Goal: Transaction & Acquisition: Book appointment/travel/reservation

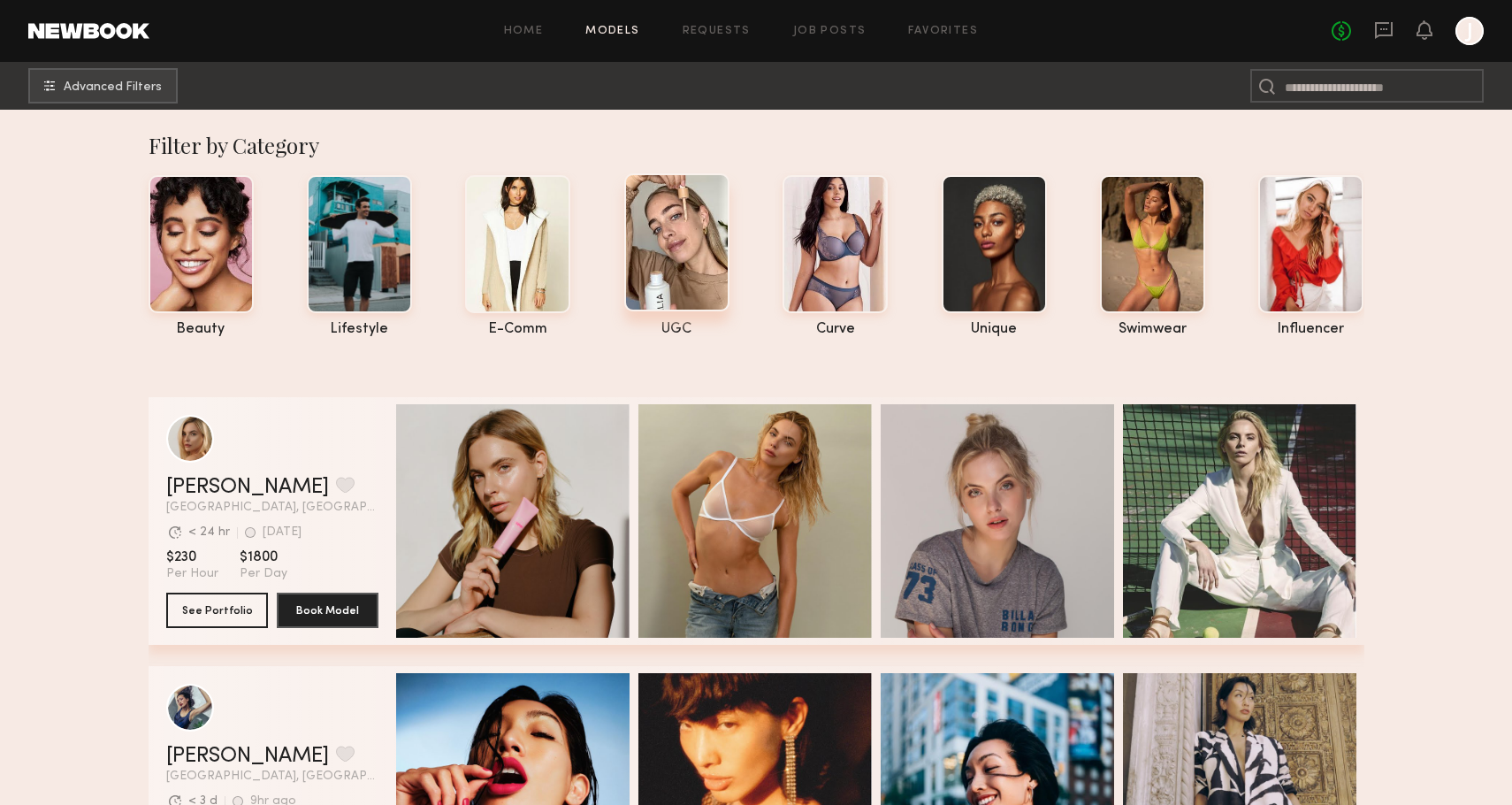
click at [689, 198] on div at bounding box center [676, 242] width 105 height 138
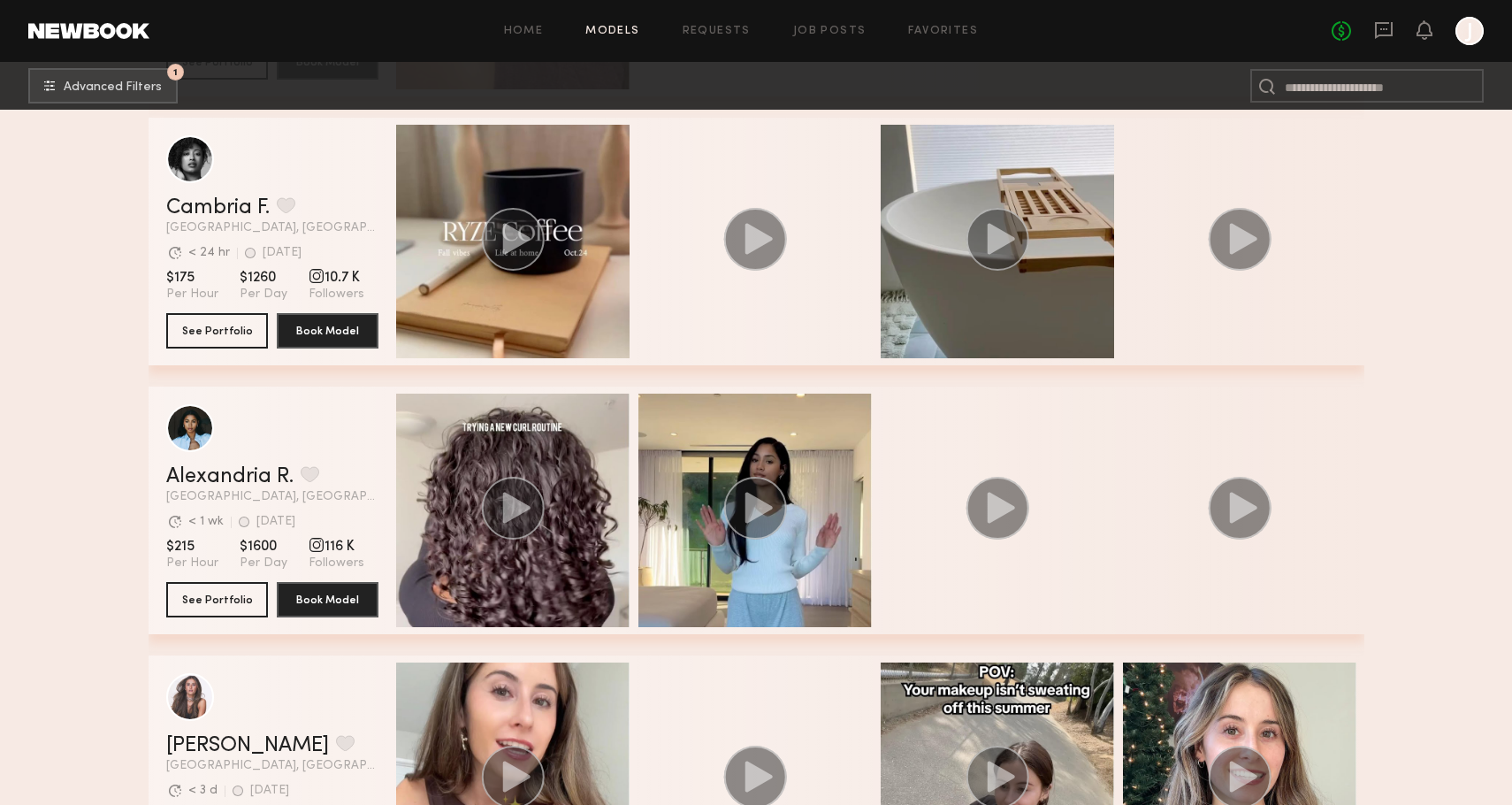
scroll to position [833, 0]
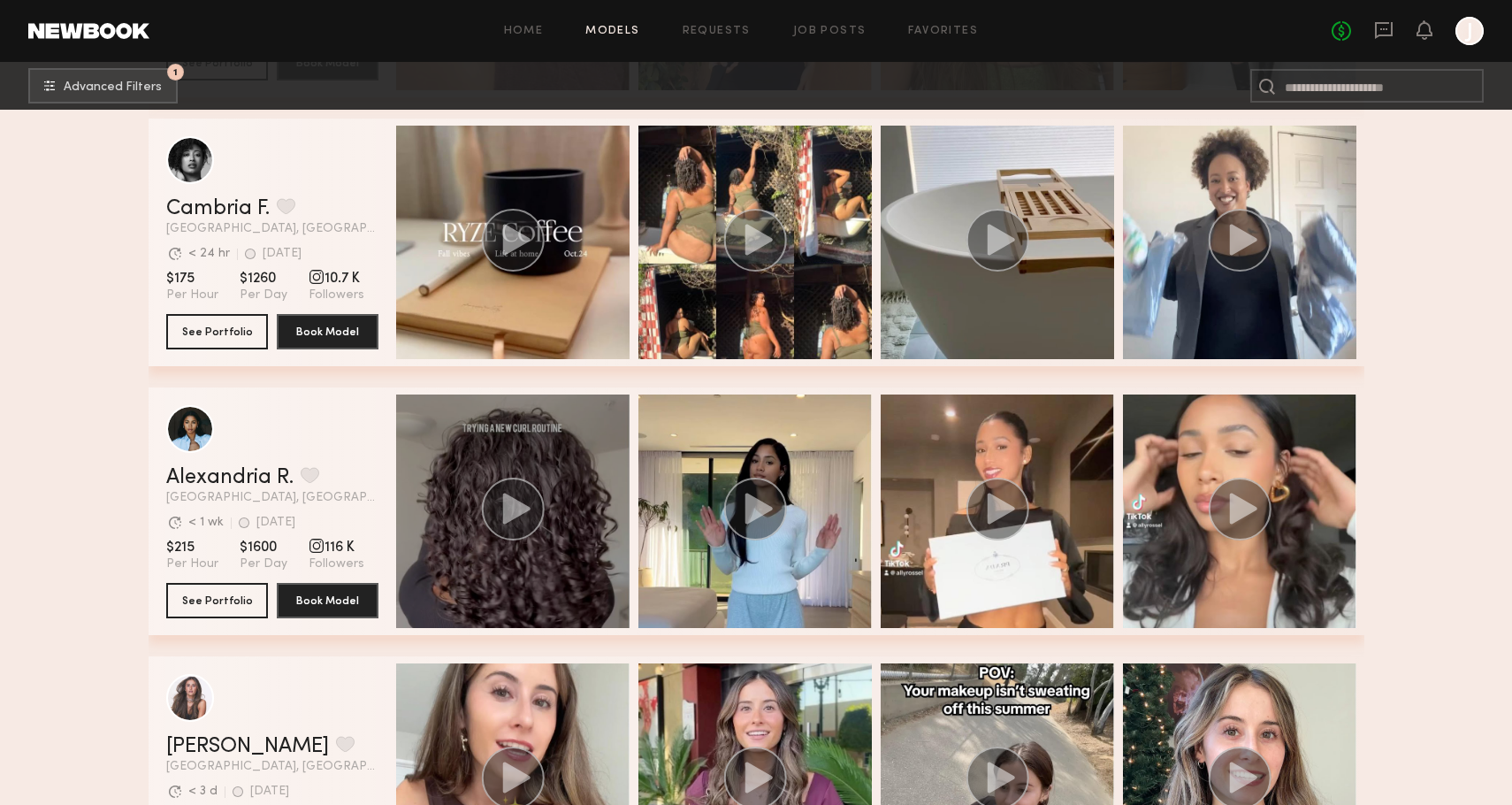
click at [522, 475] on div "grid" at bounding box center [513, 511] width 234 height 234
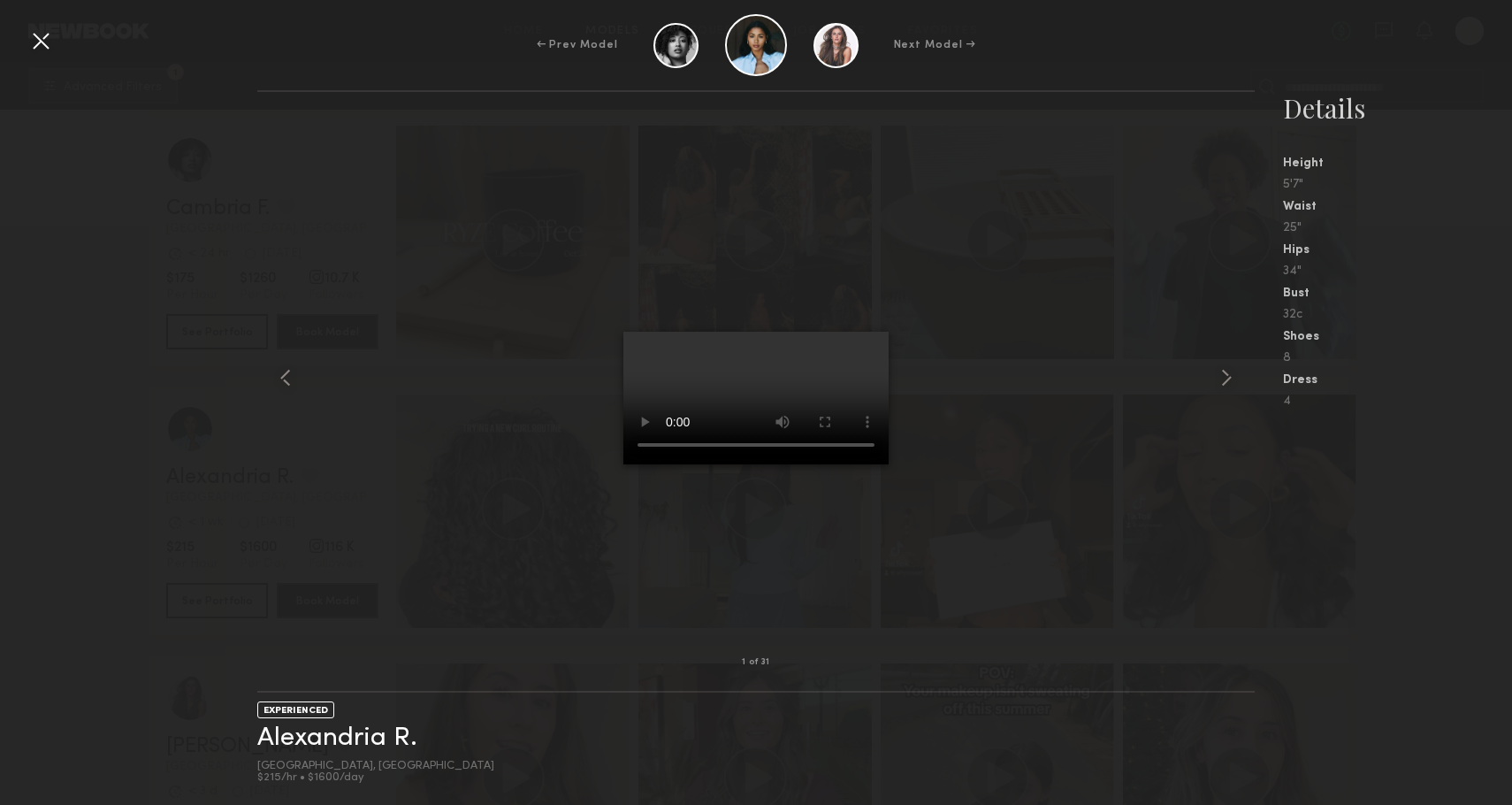
click at [6, 534] on div "1 of 31 EXPERIENCED [GEOGRAPHIC_DATA], [GEOGRAPHIC_DATA] $215/hr • $1600/day De…" at bounding box center [756, 447] width 1512 height 715
click at [41, 47] on div at bounding box center [40, 40] width 28 height 29
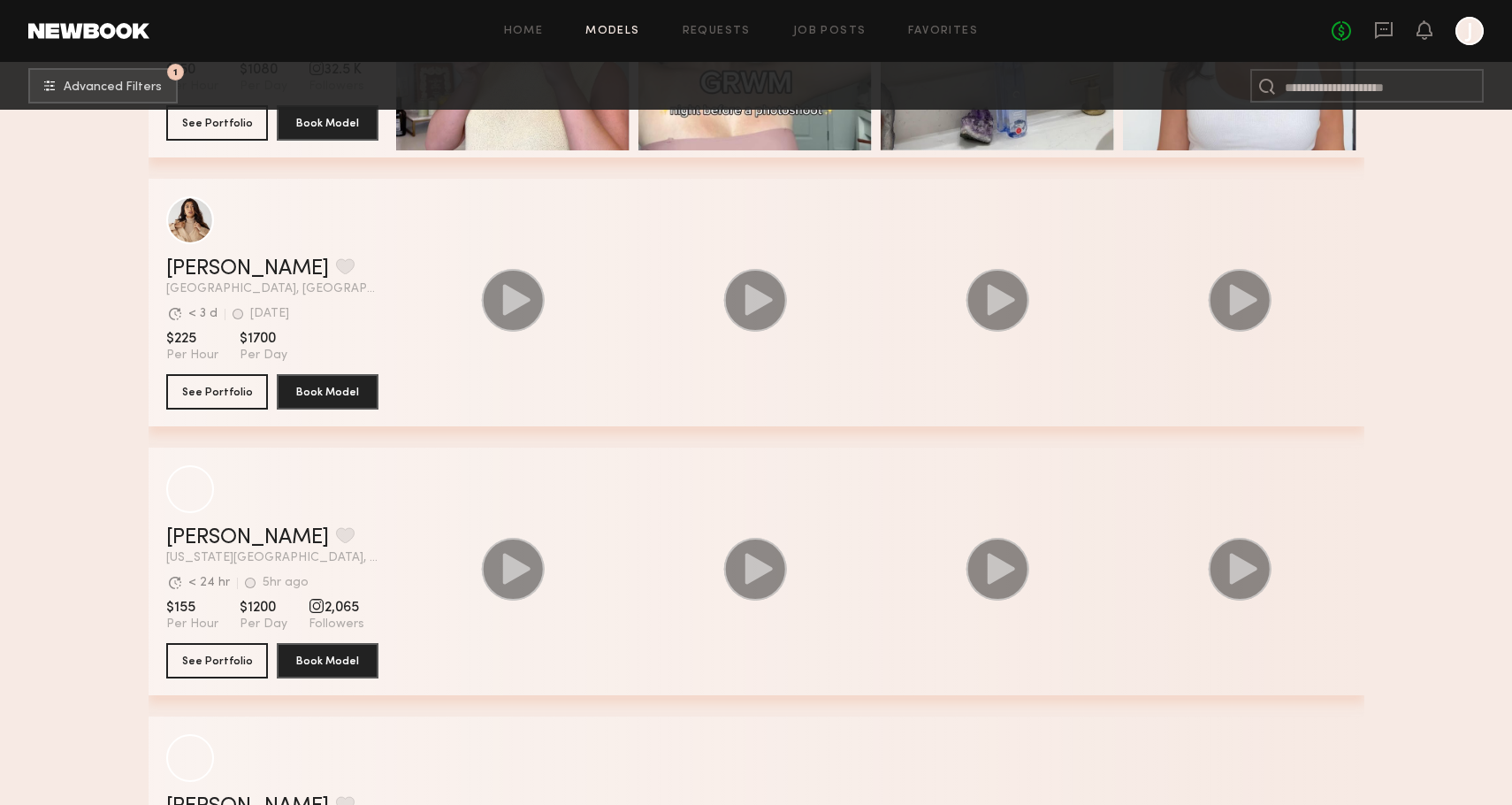
scroll to position [3195, 0]
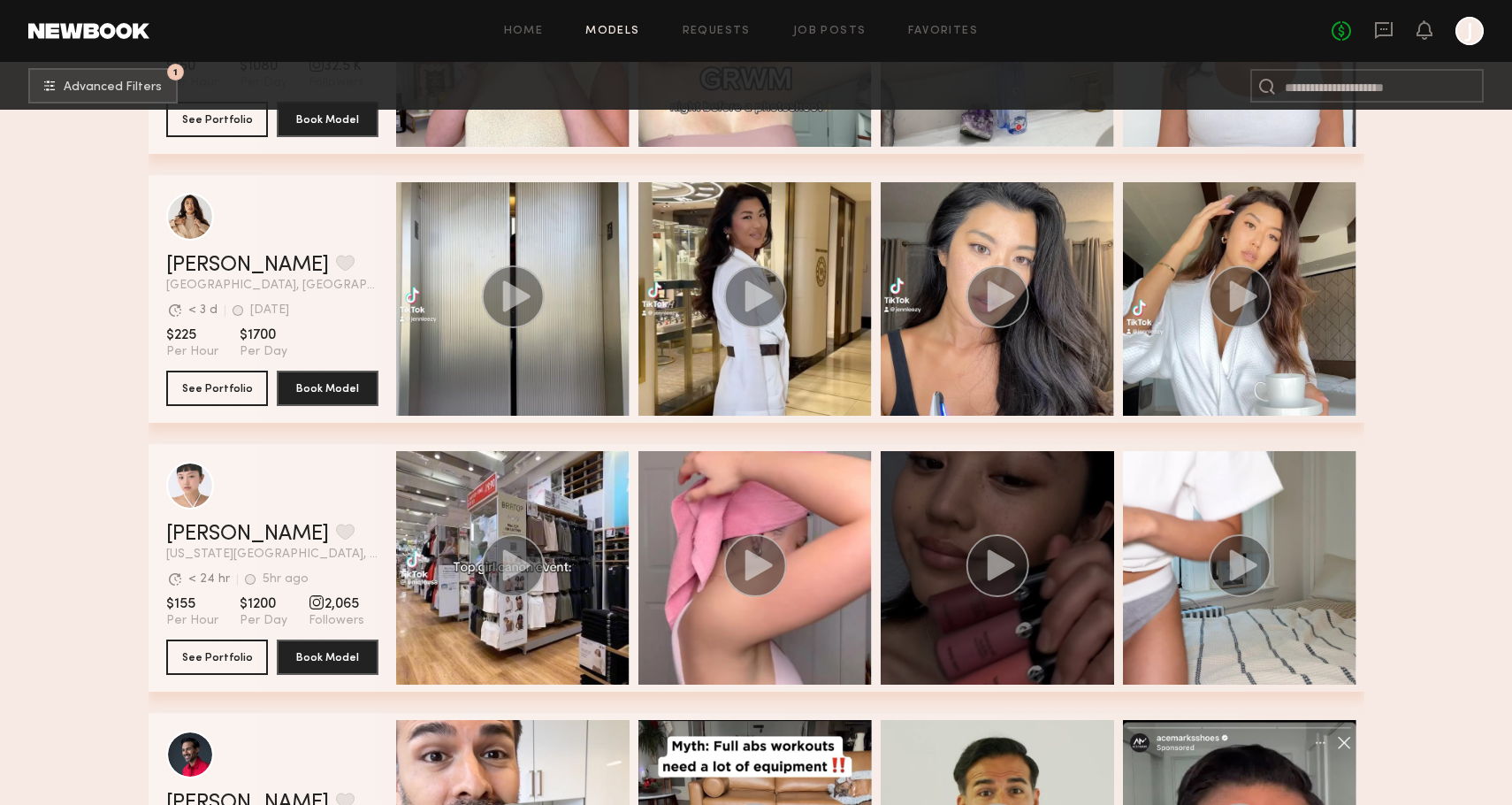
click at [993, 578] on circle "grid" at bounding box center [996, 565] width 63 height 63
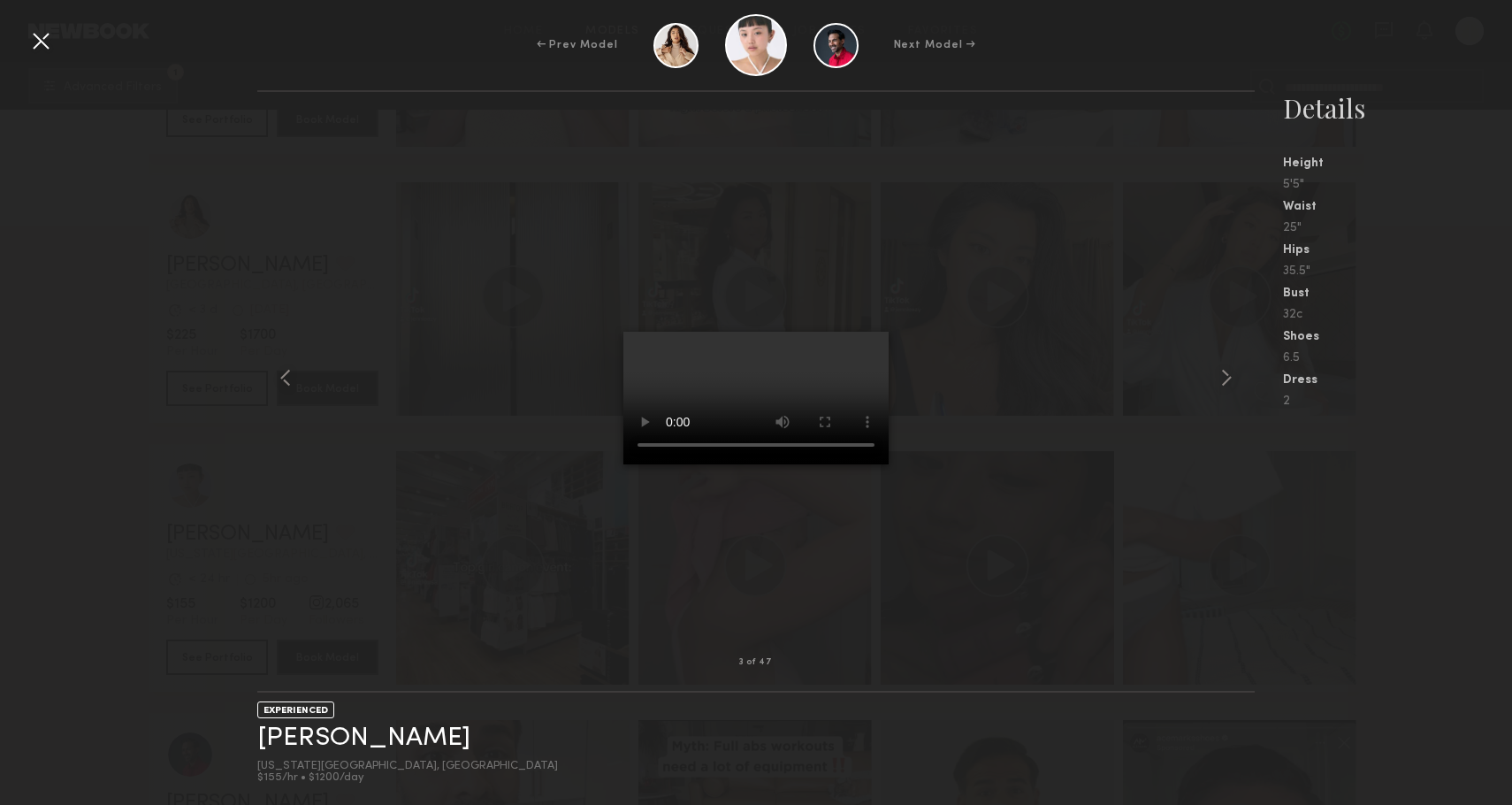
click at [43, 45] on div at bounding box center [40, 40] width 28 height 29
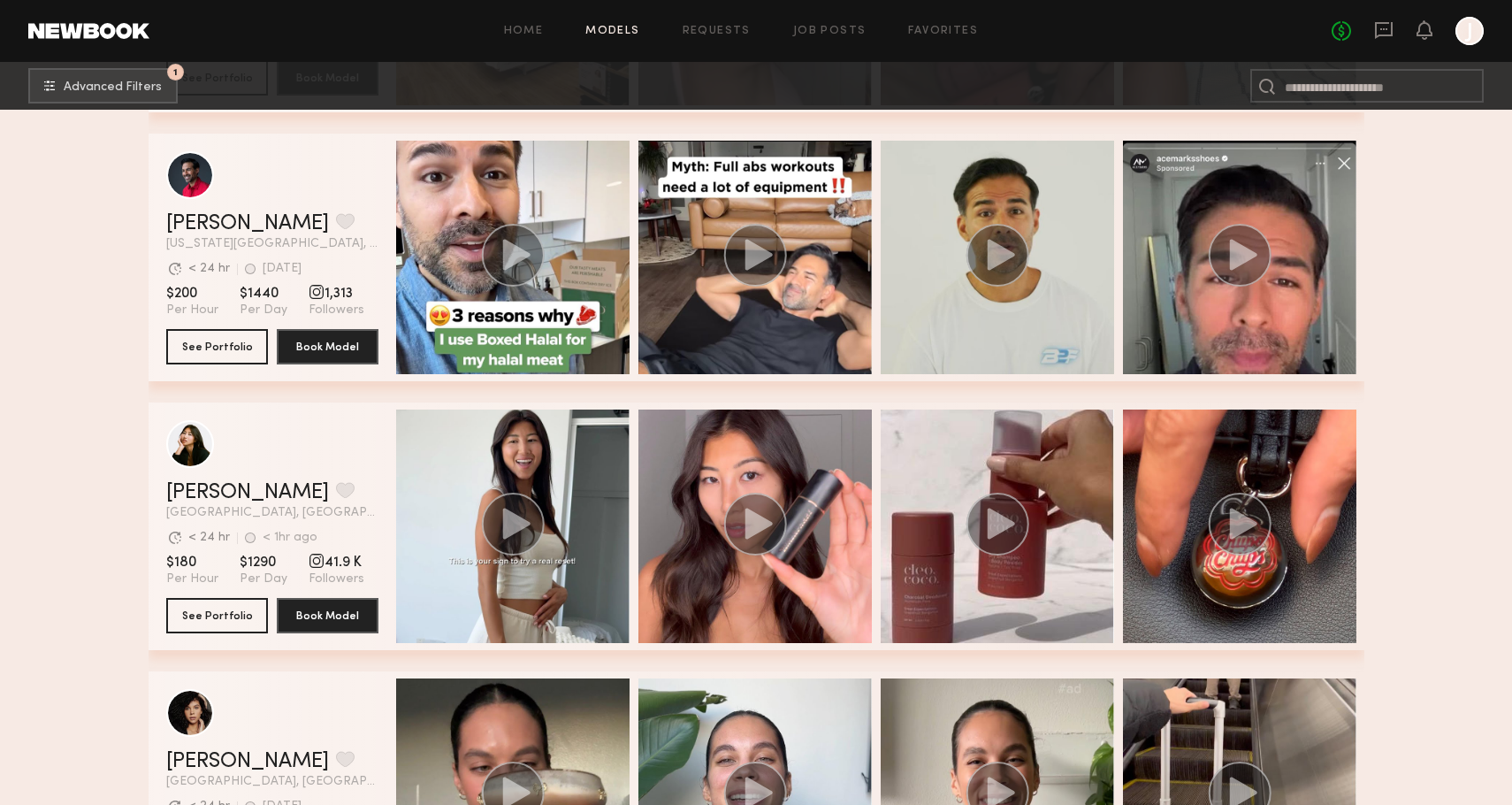
scroll to position [3836, 0]
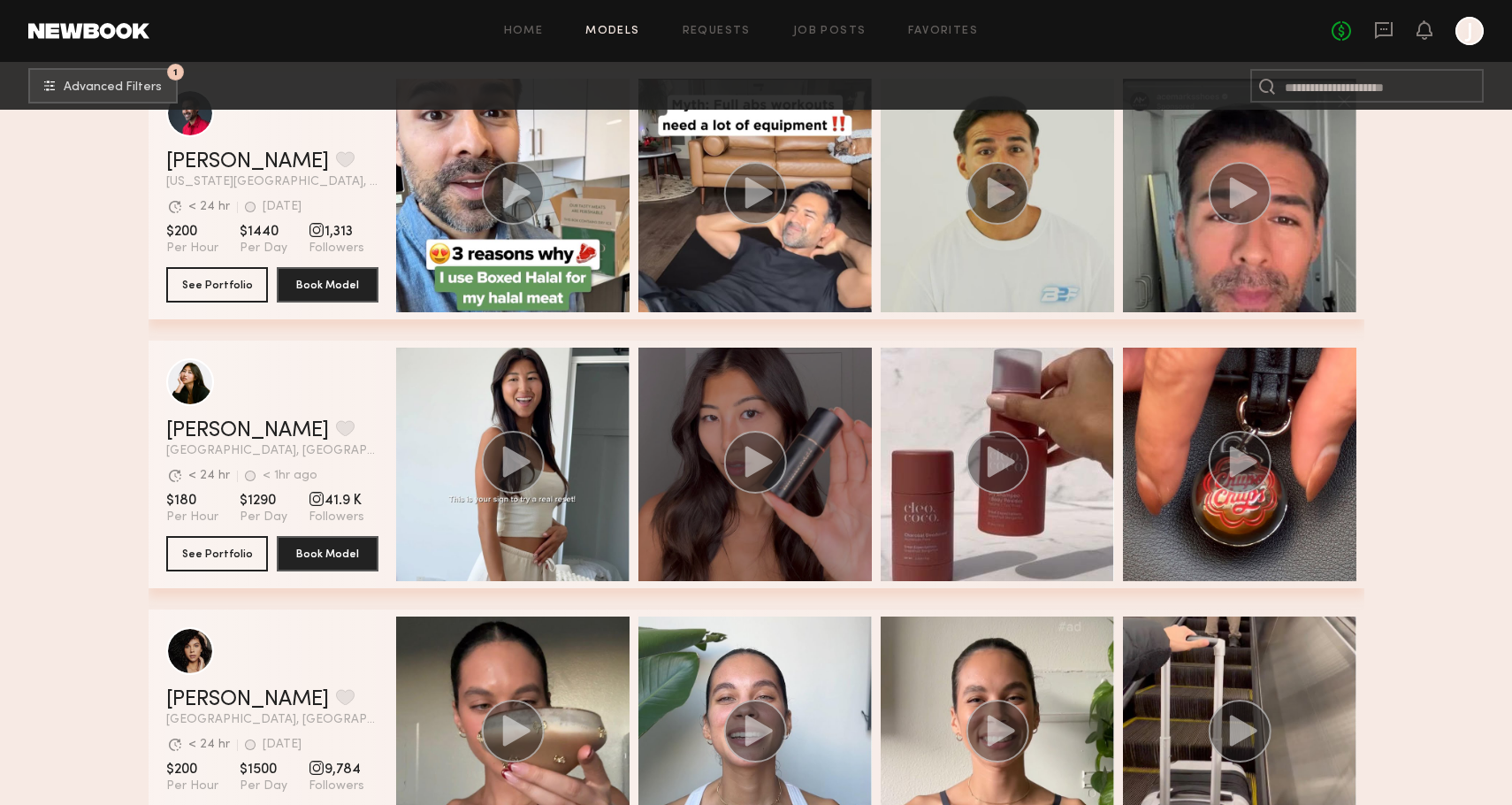
click at [766, 463] on icon "grid" at bounding box center [758, 460] width 28 height 30
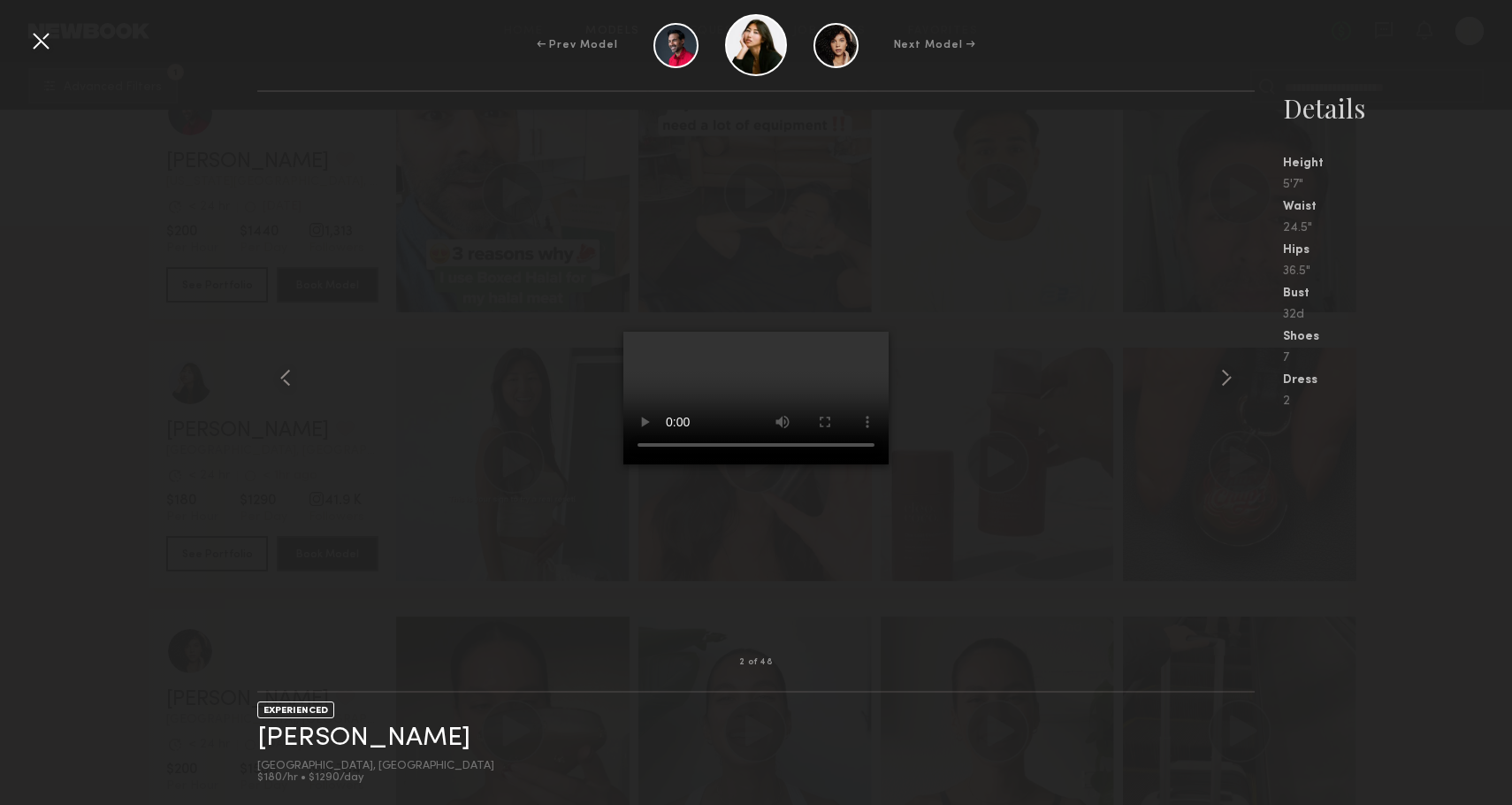
click at [42, 46] on div at bounding box center [40, 40] width 28 height 29
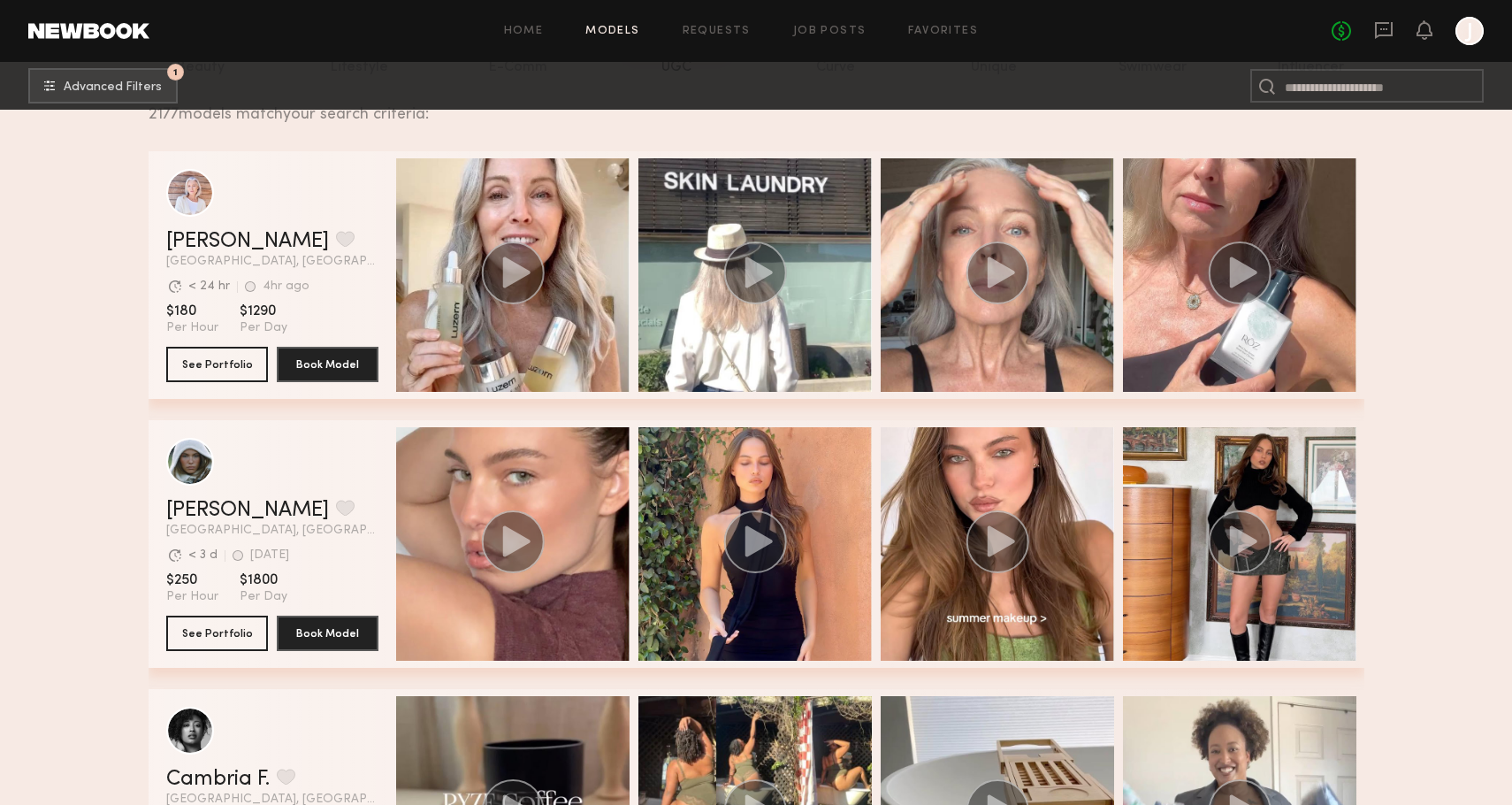
scroll to position [0, 0]
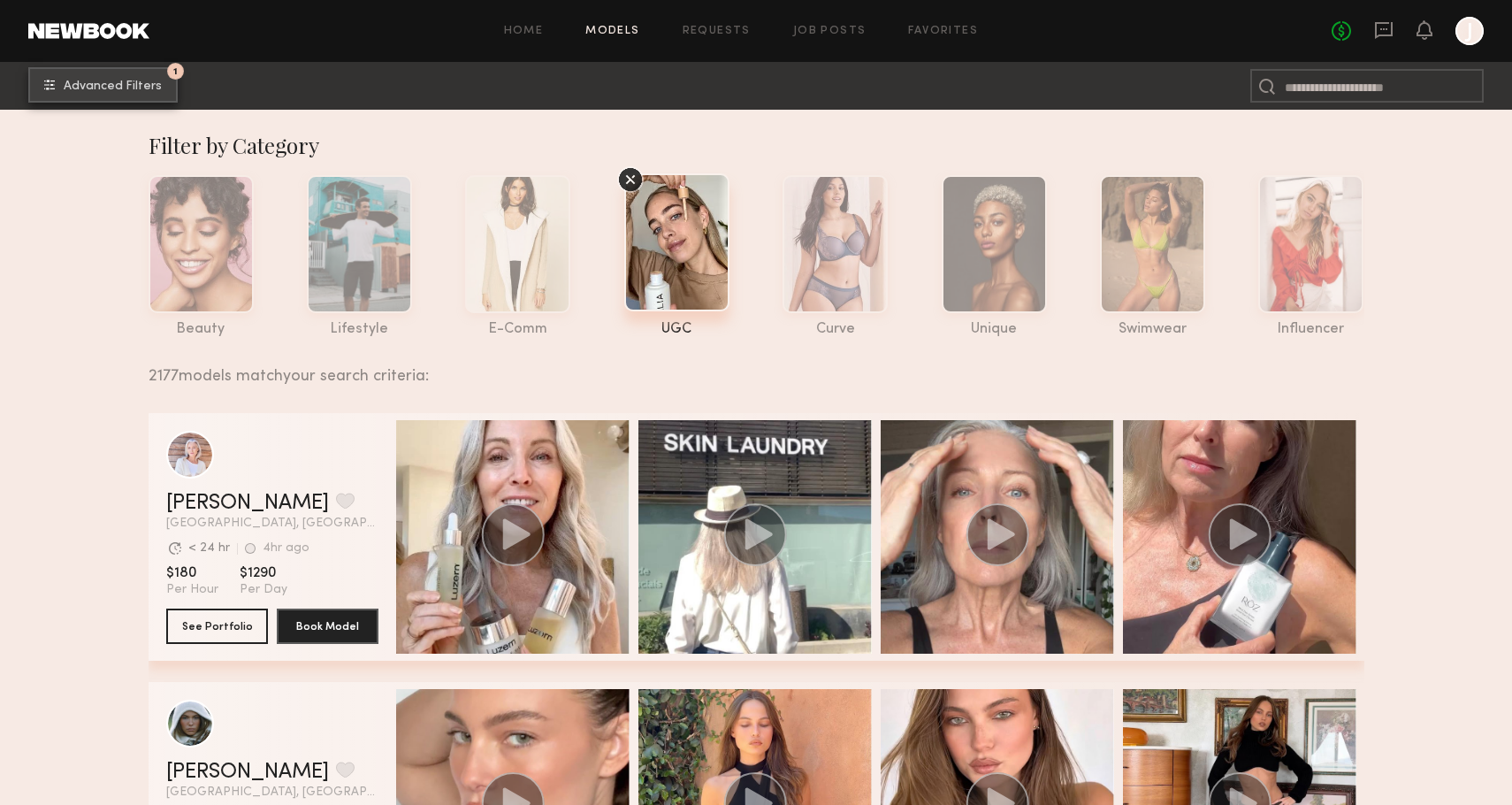
click at [97, 86] on span "Advanced Filters" at bounding box center [113, 86] width 98 height 13
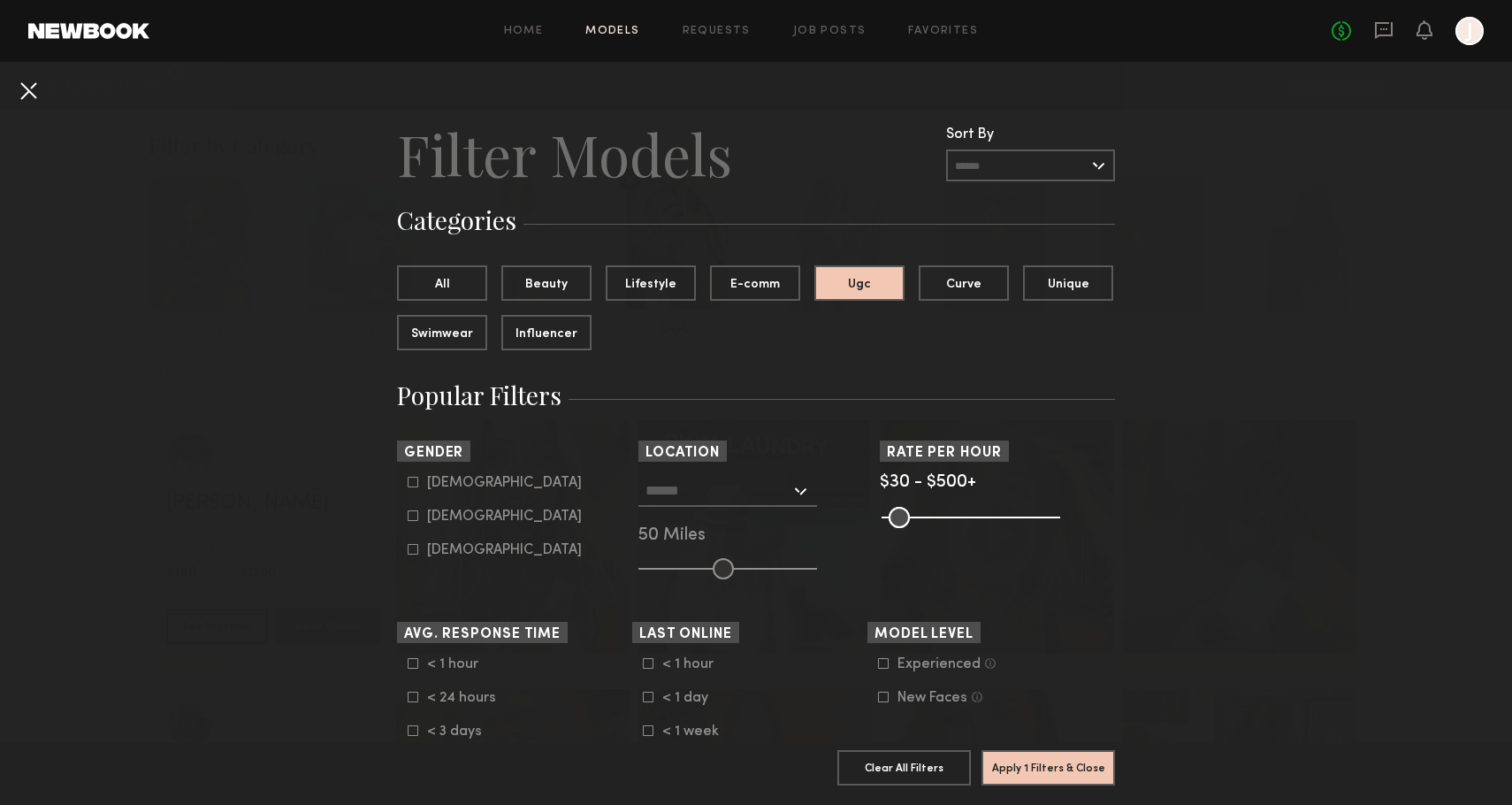
click at [30, 82] on button at bounding box center [28, 89] width 28 height 29
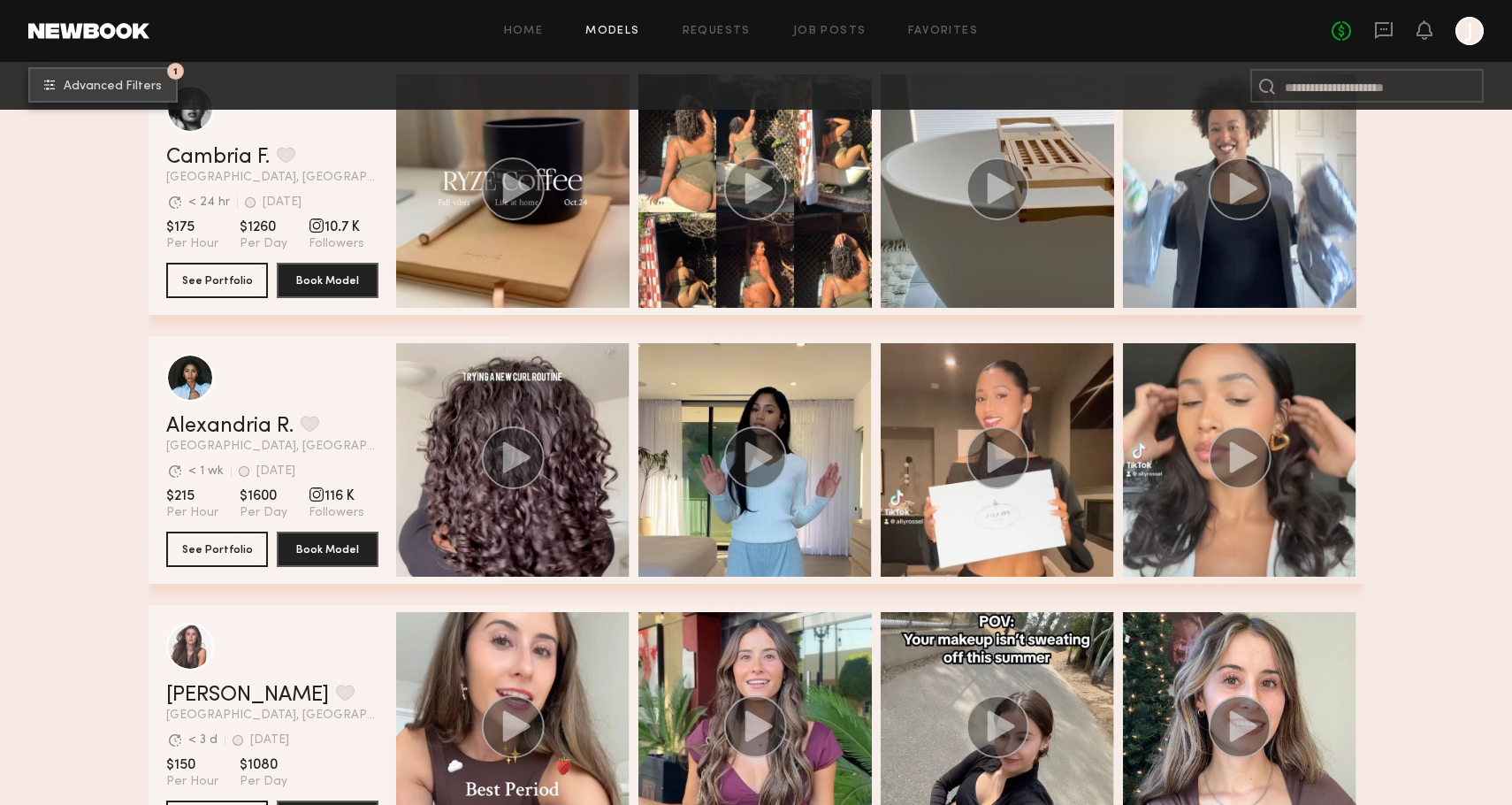
scroll to position [925, 0]
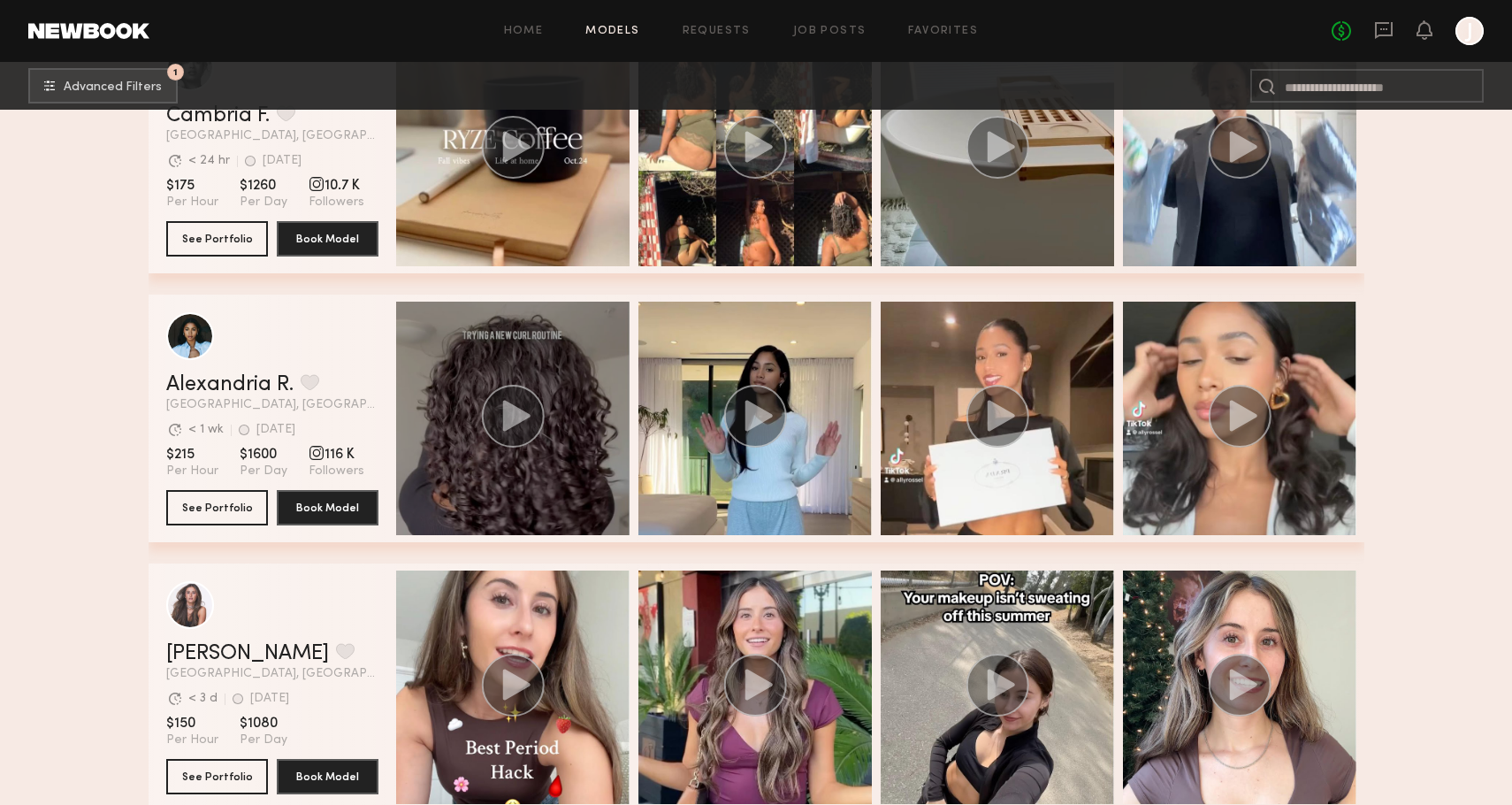
click at [506, 401] on circle "grid" at bounding box center [512, 416] width 63 height 63
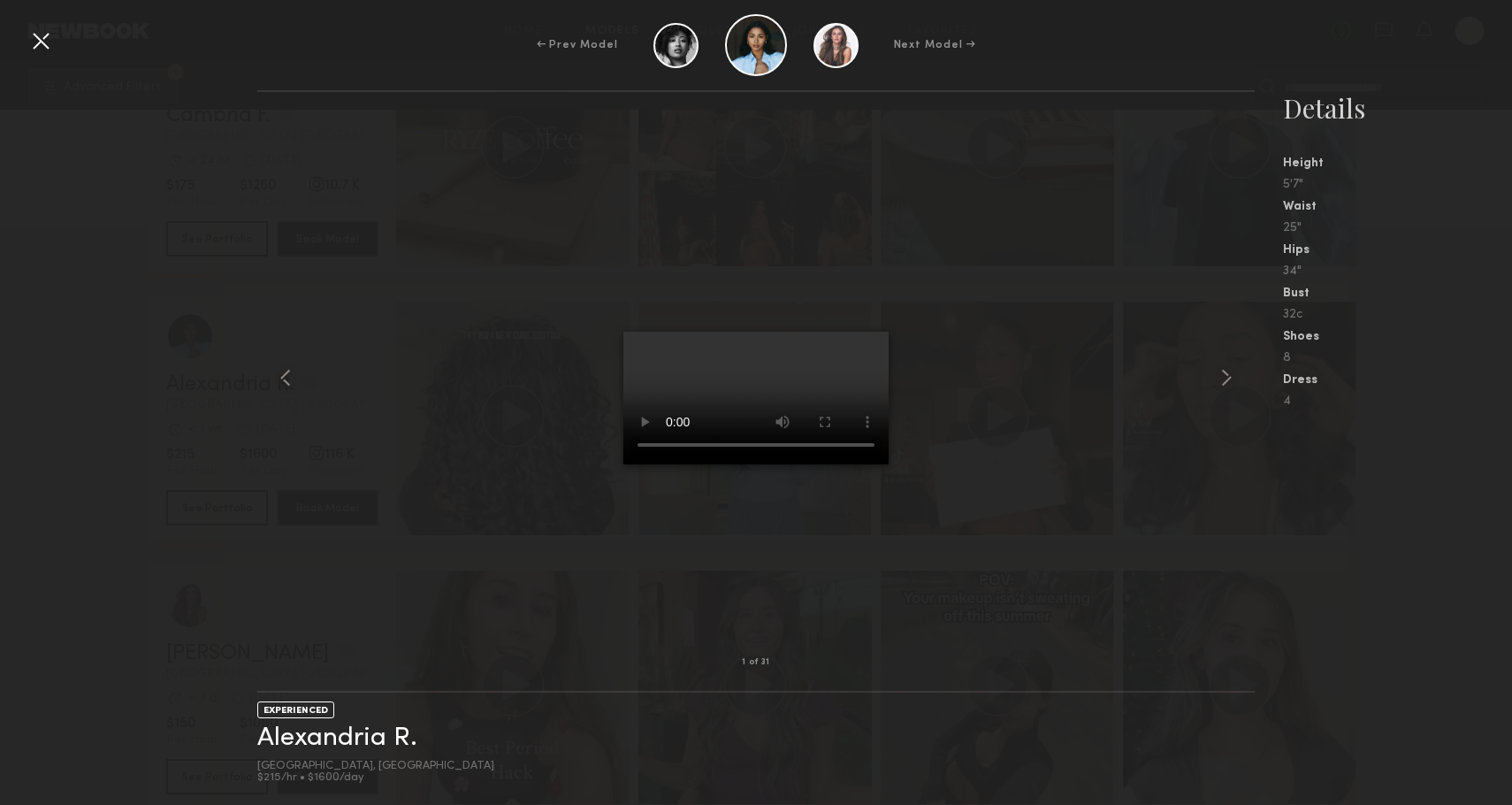
click at [37, 36] on div at bounding box center [40, 40] width 28 height 29
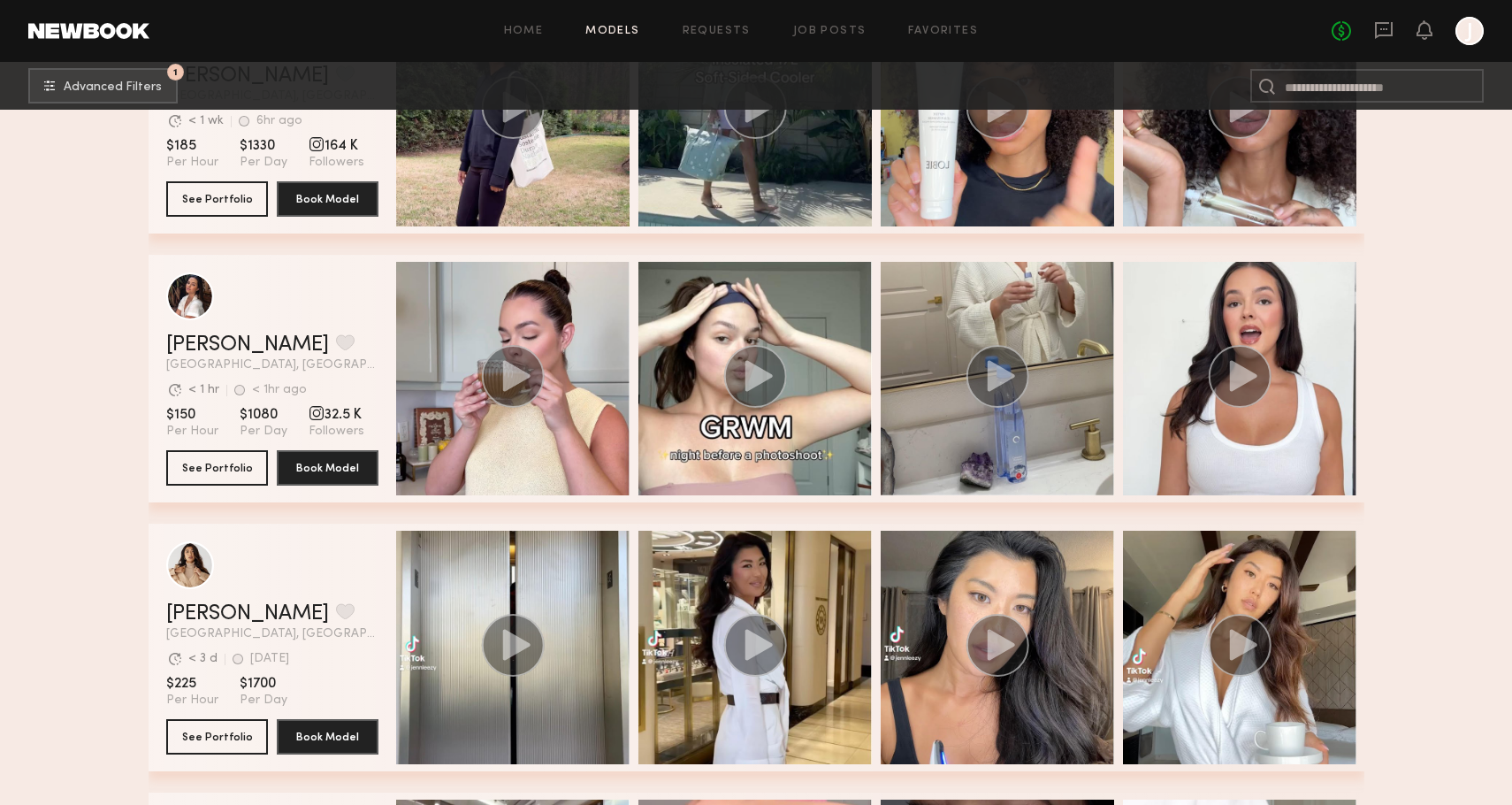
scroll to position [3070, 0]
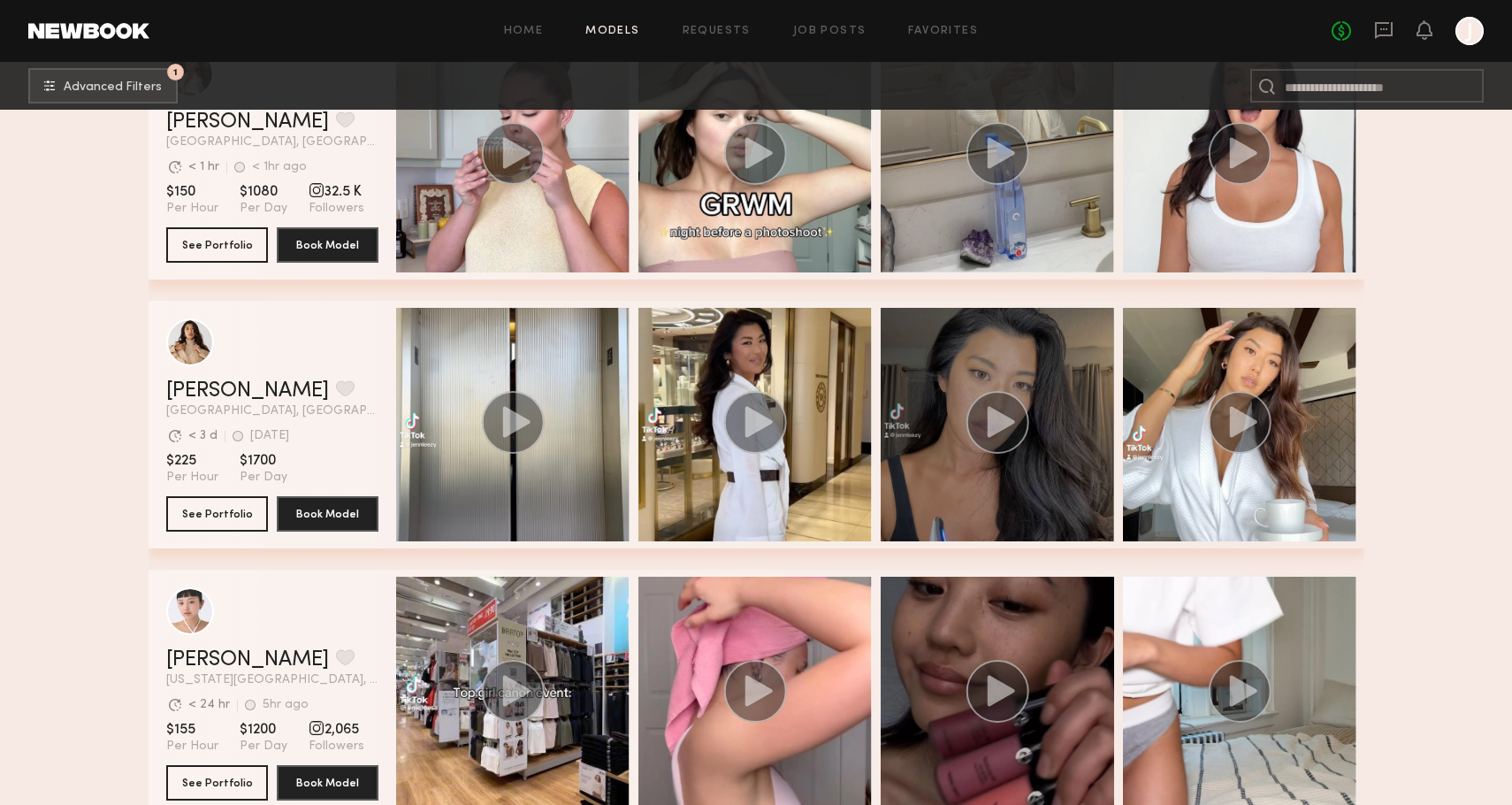
click at [983, 411] on circle "grid" at bounding box center [996, 423] width 63 height 63
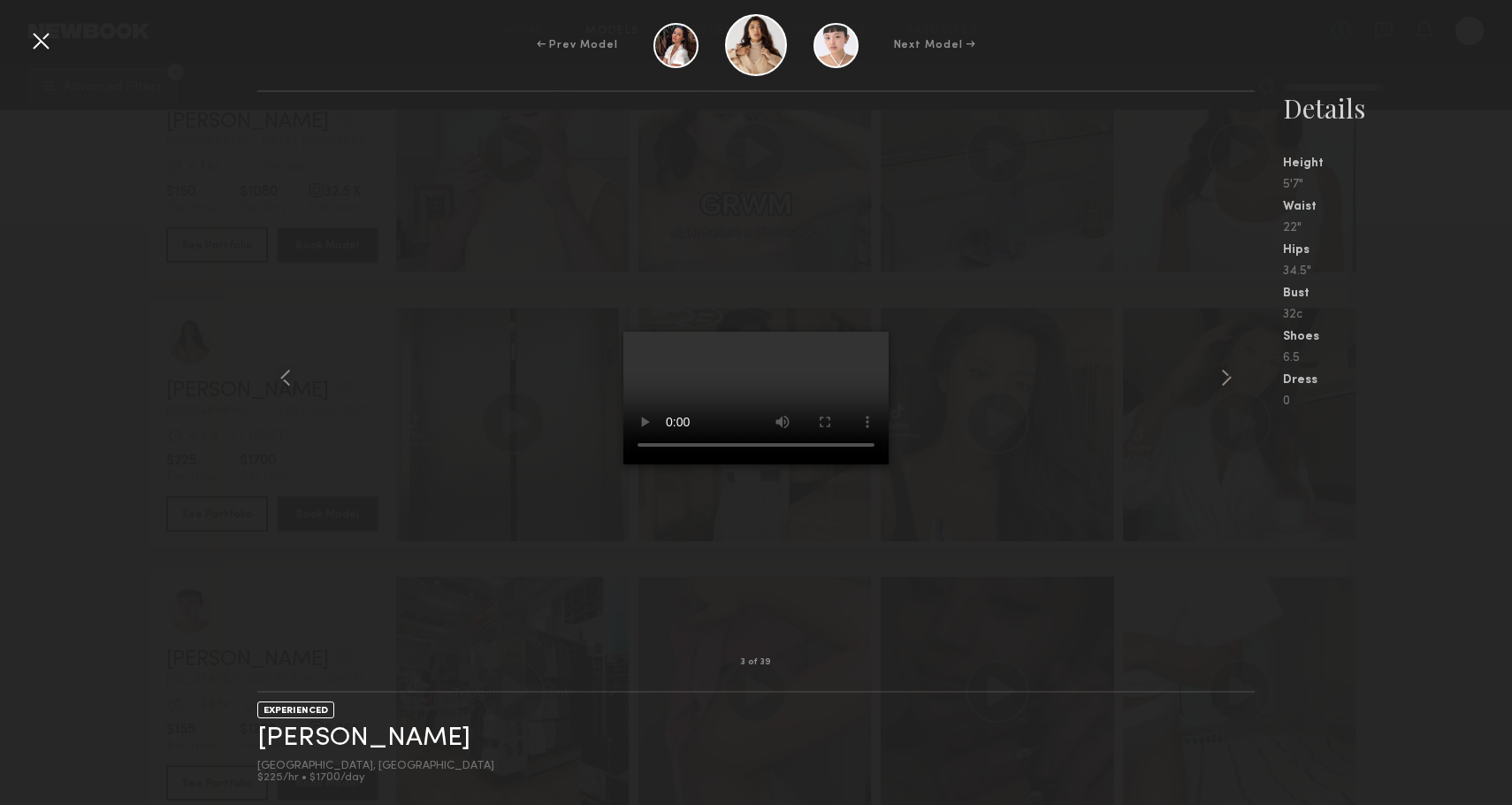
click at [31, 35] on div at bounding box center [40, 40] width 28 height 29
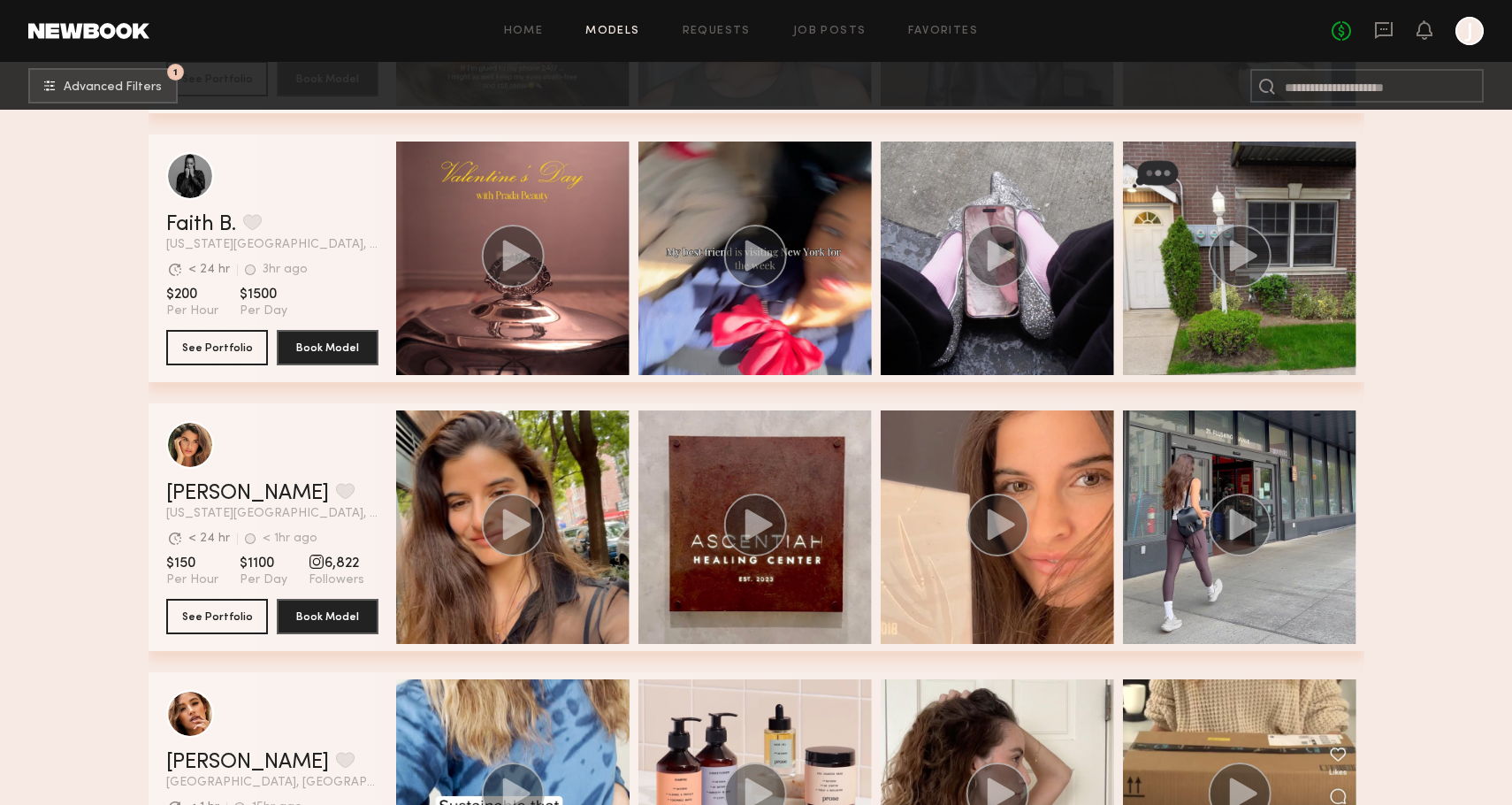
scroll to position [8089, 0]
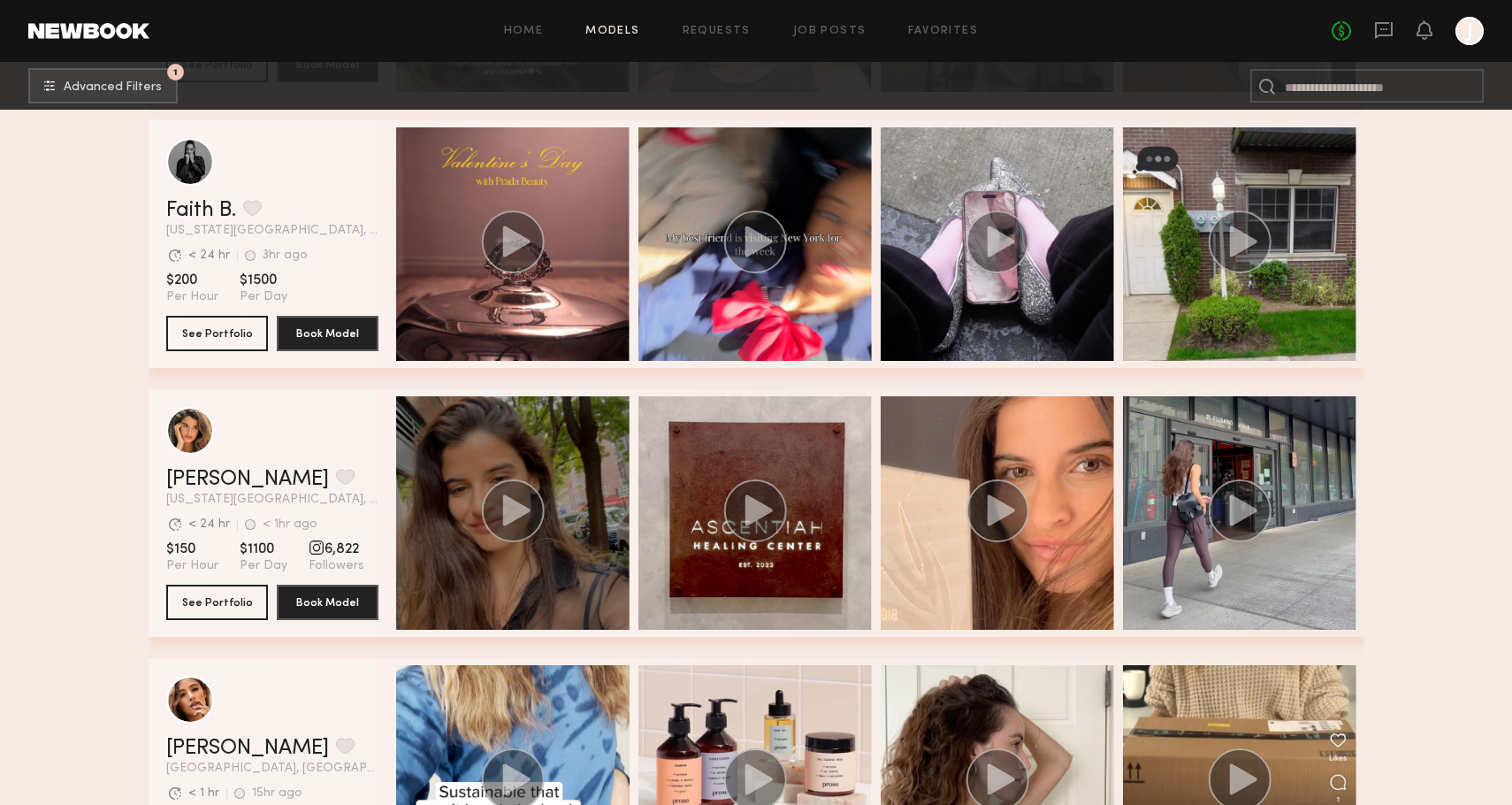
click at [510, 516] on icon "grid" at bounding box center [516, 509] width 28 height 30
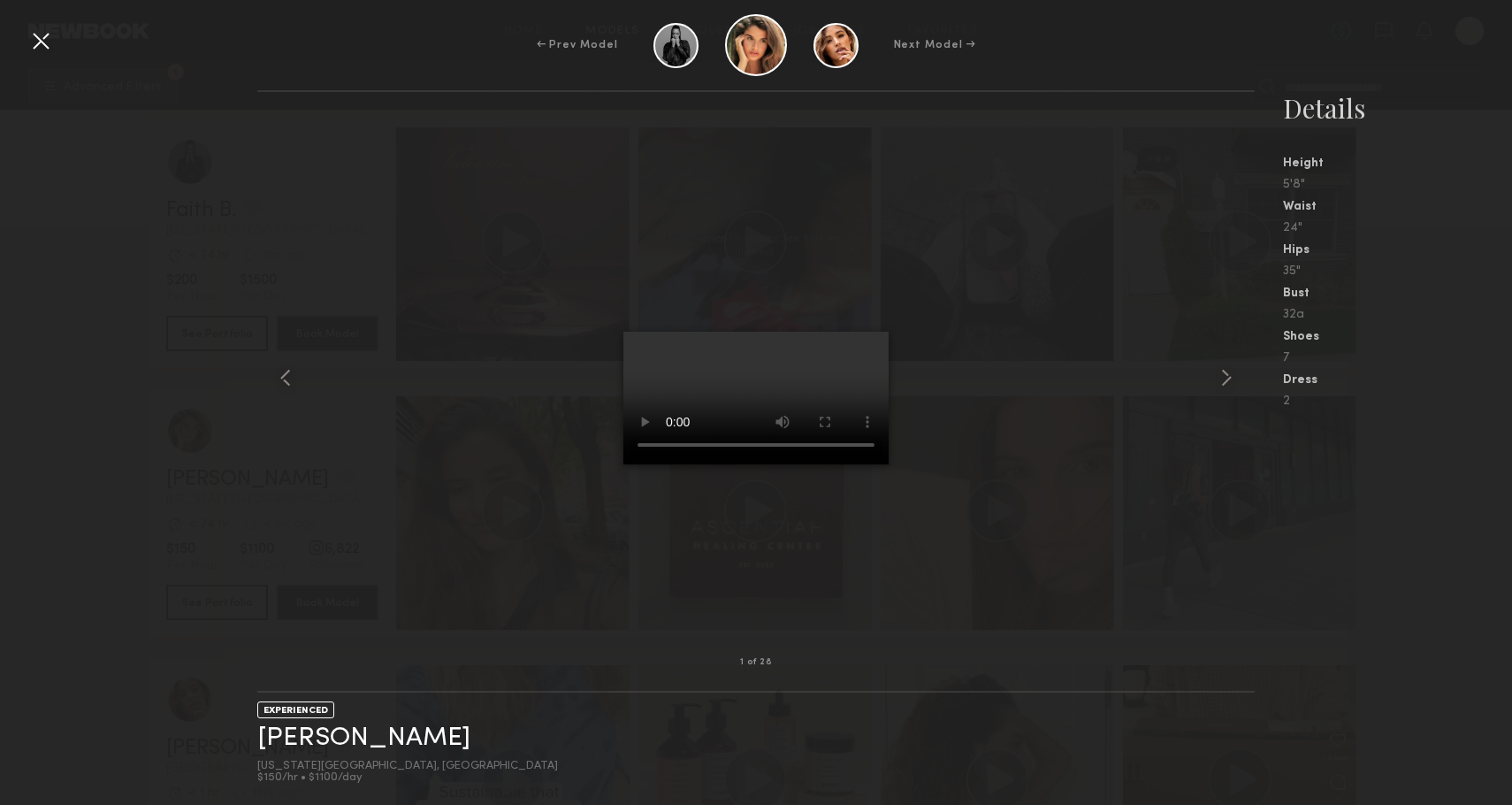
click at [134, 538] on div "1 of 28 EXPERIENCED [PERSON_NAME] [US_STATE][GEOGRAPHIC_DATA], [GEOGRAPHIC_DATA…" at bounding box center [756, 447] width 1512 height 715
click at [44, 45] on div at bounding box center [40, 40] width 28 height 29
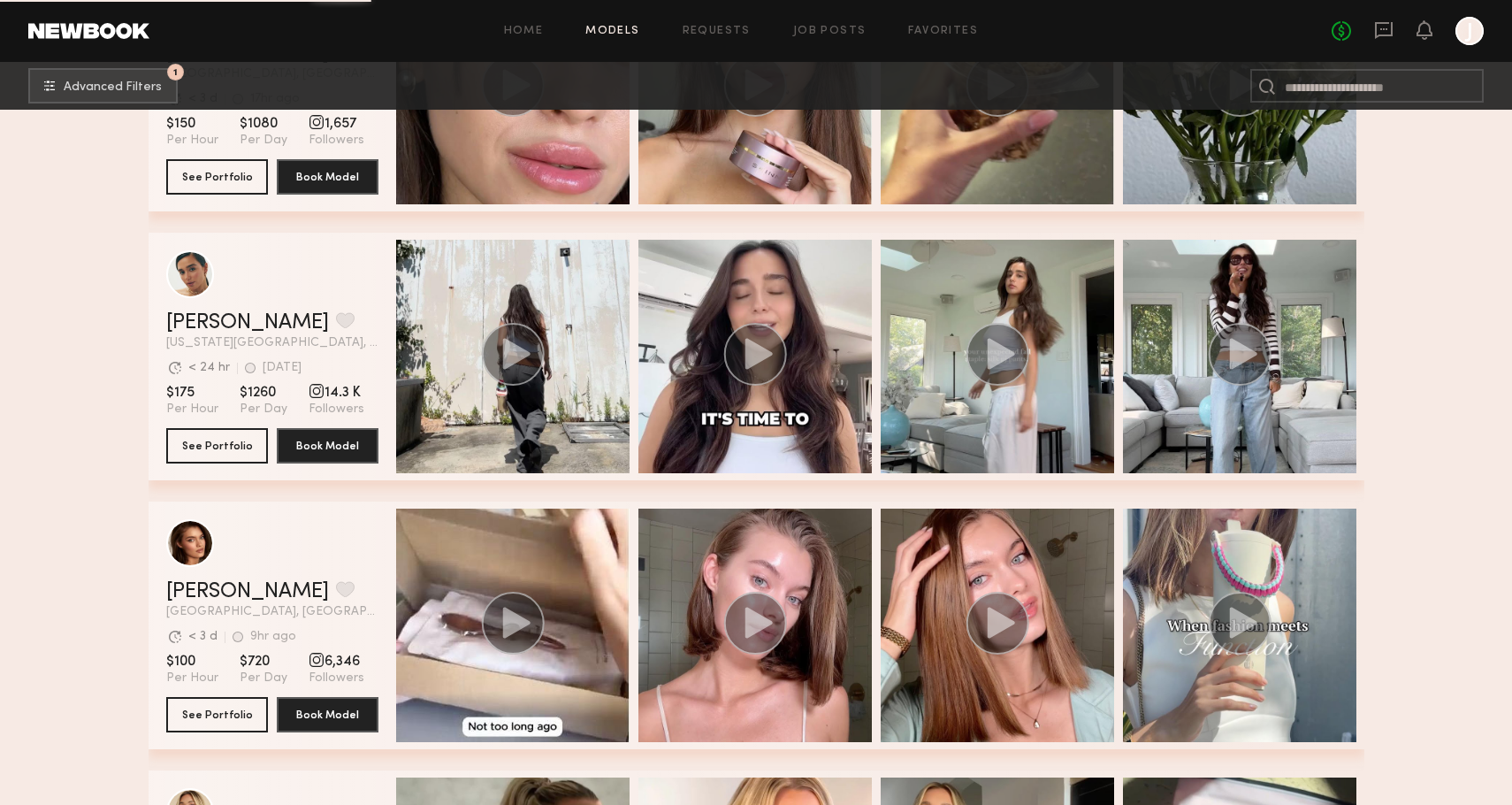
scroll to position [18461, 0]
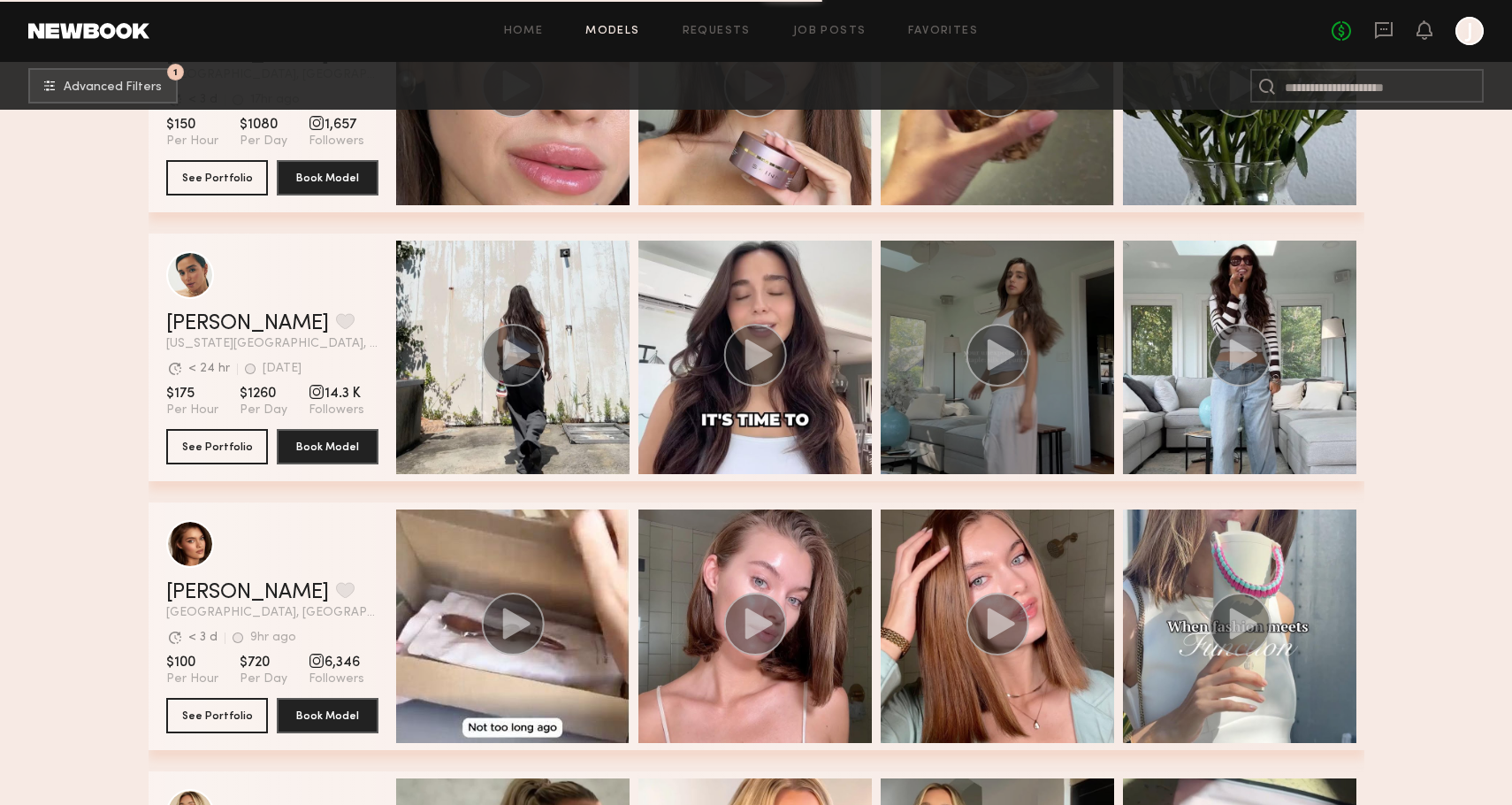
click at [1005, 364] on circle "grid" at bounding box center [996, 355] width 63 height 63
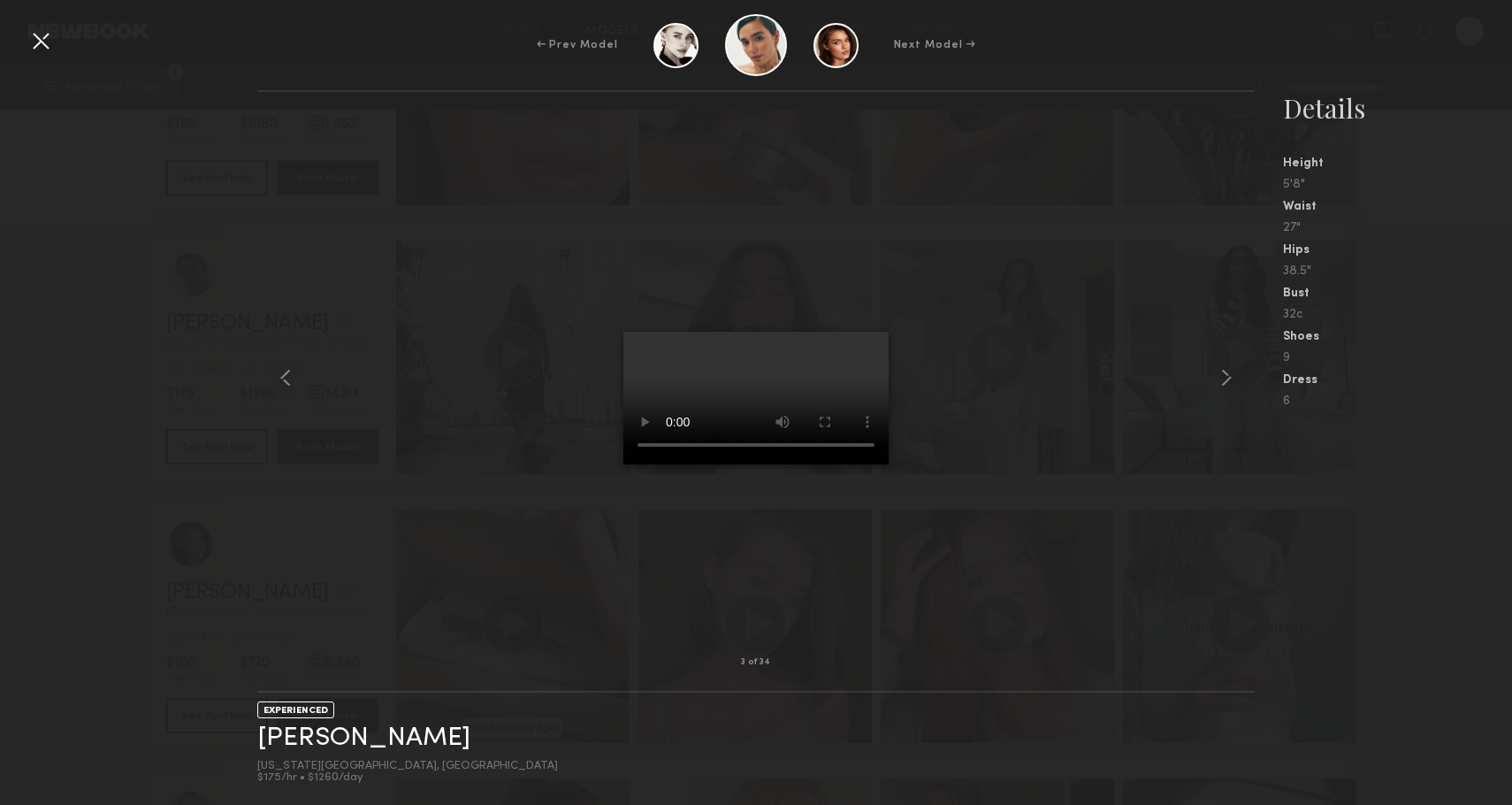
click at [36, 44] on div at bounding box center [40, 40] width 28 height 29
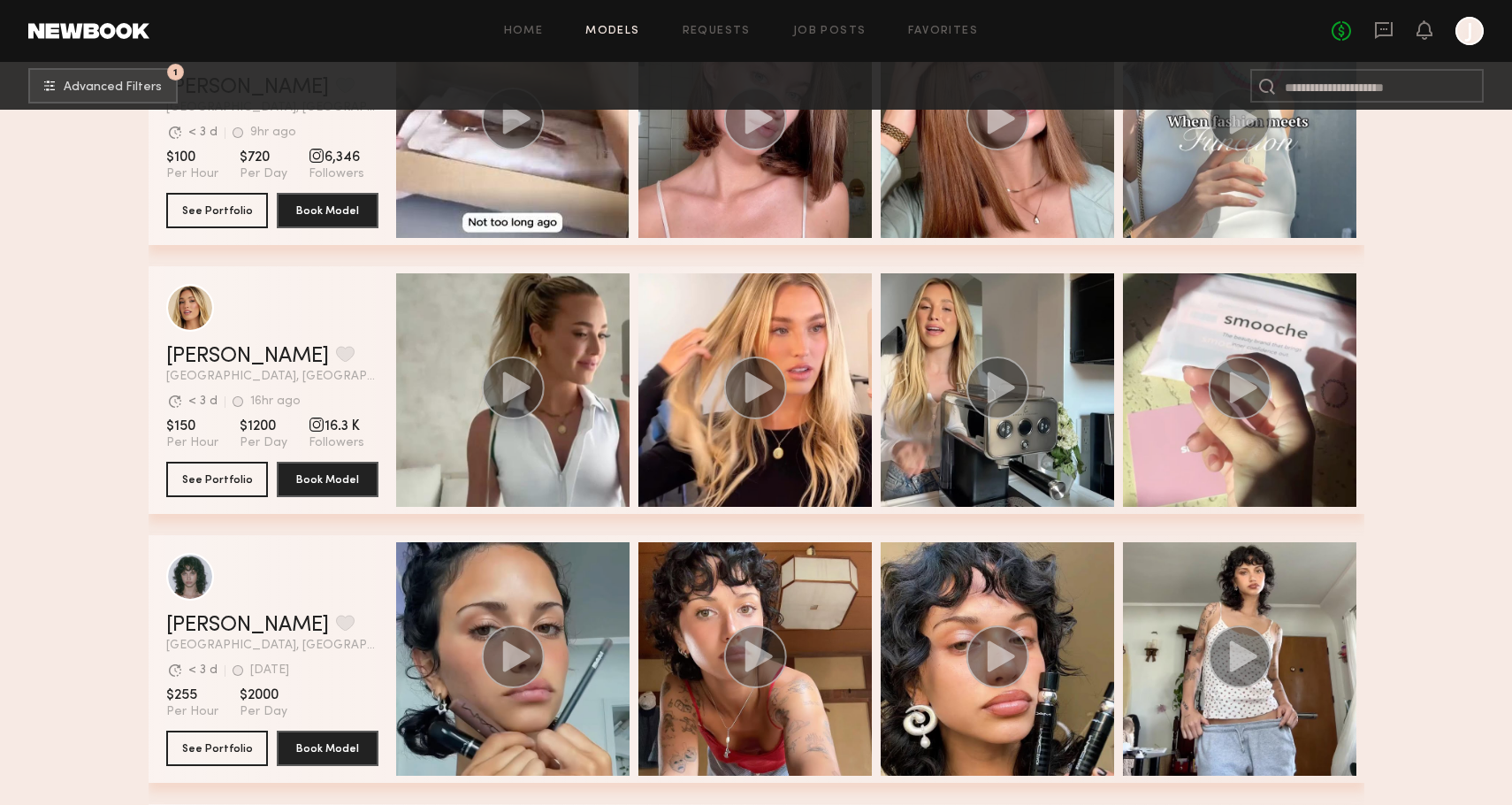
scroll to position [19019, 0]
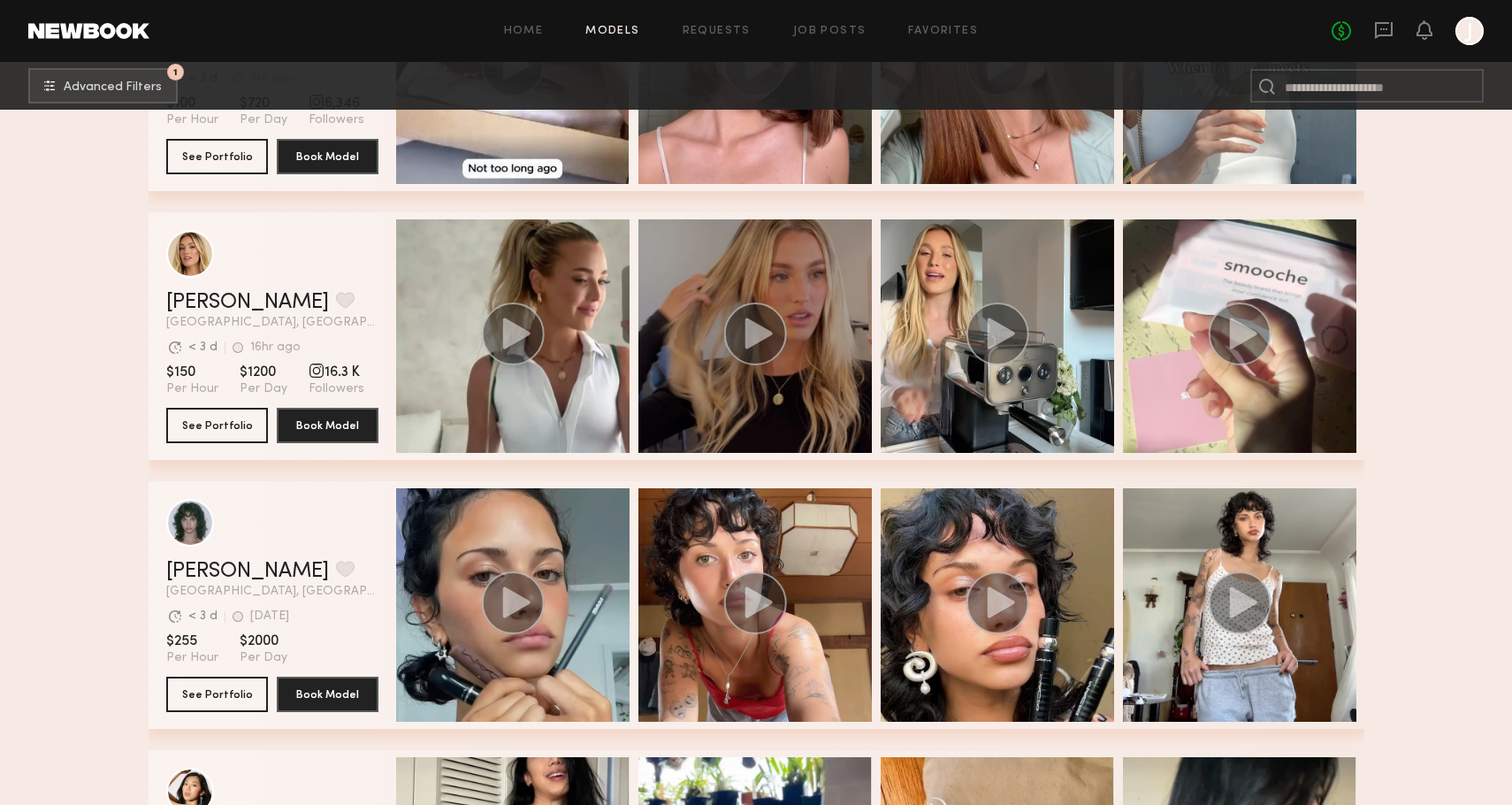
click at [780, 358] on icon "grid" at bounding box center [755, 334] width 64 height 63
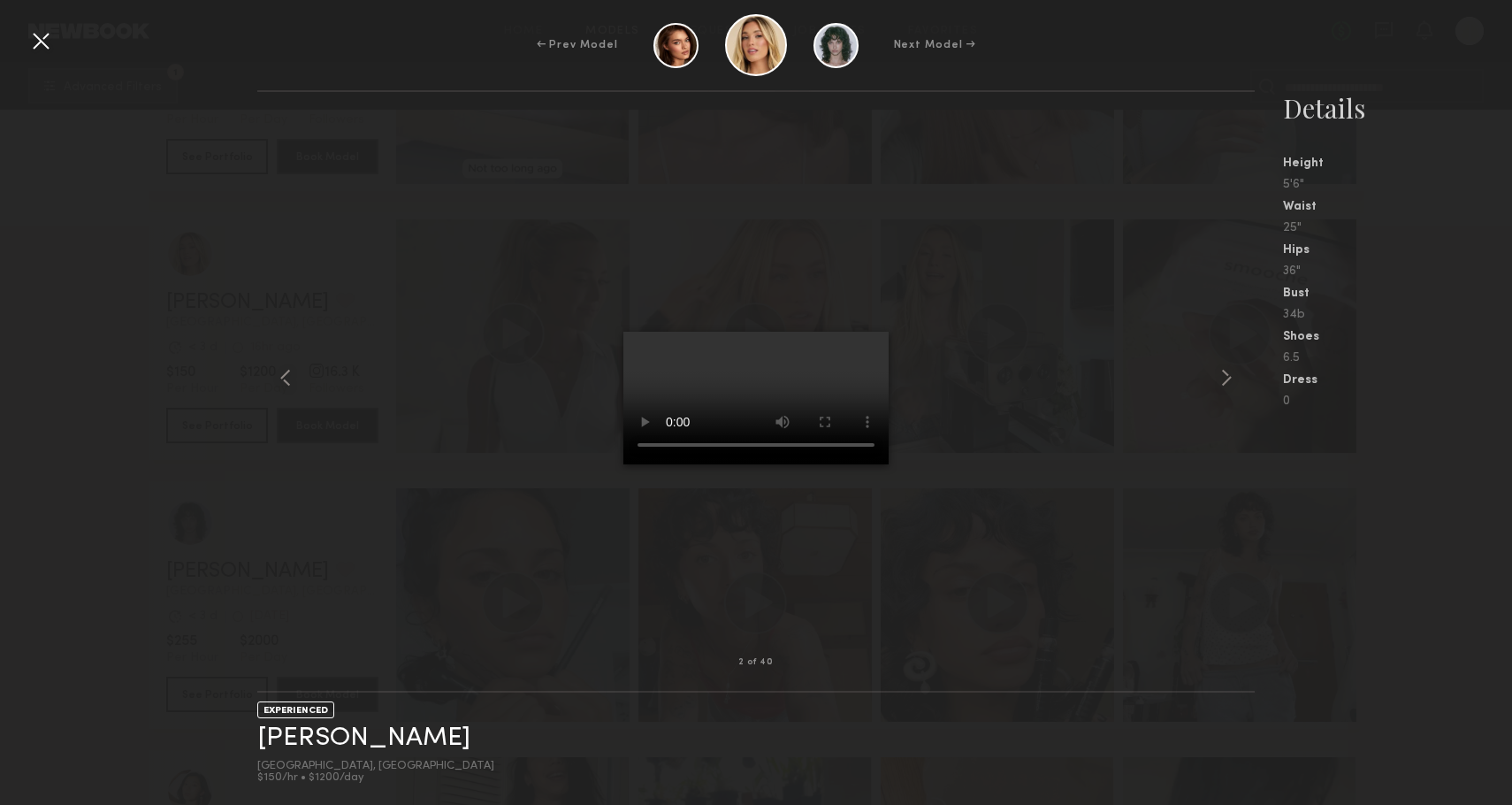
click at [53, 31] on div at bounding box center [40, 40] width 28 height 29
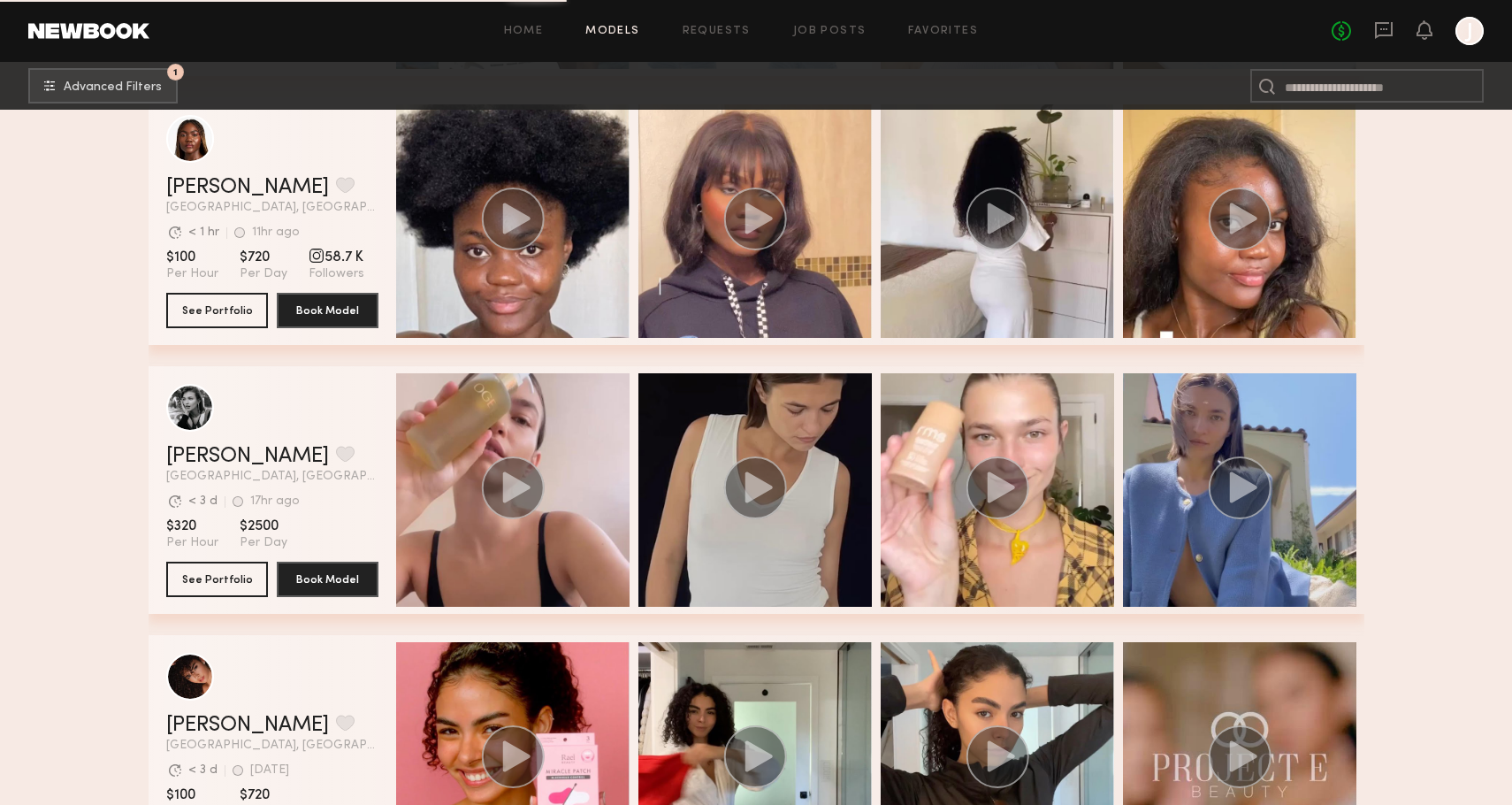
scroll to position [31530, 0]
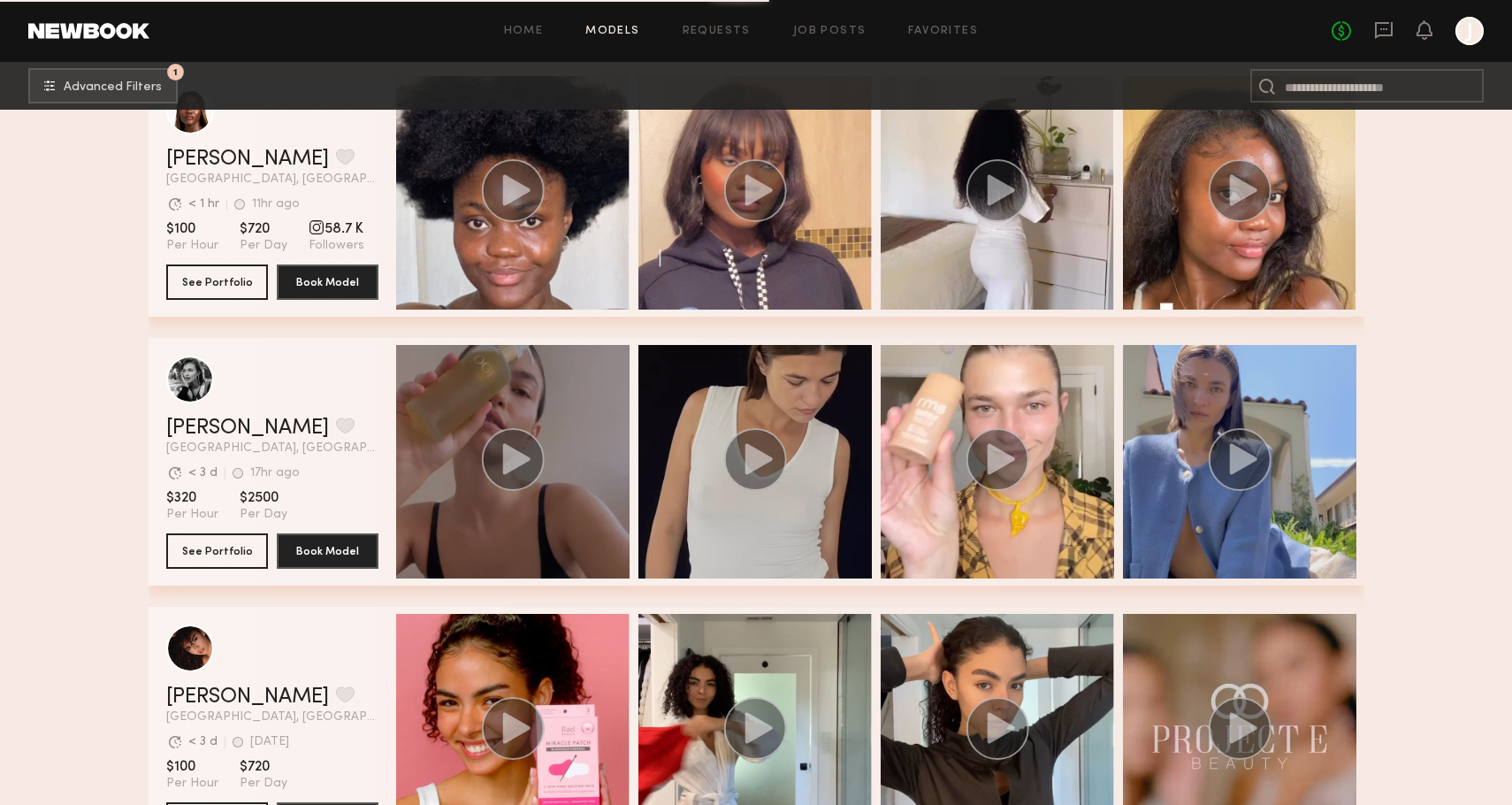
click at [525, 449] on circle "grid" at bounding box center [512, 459] width 63 height 63
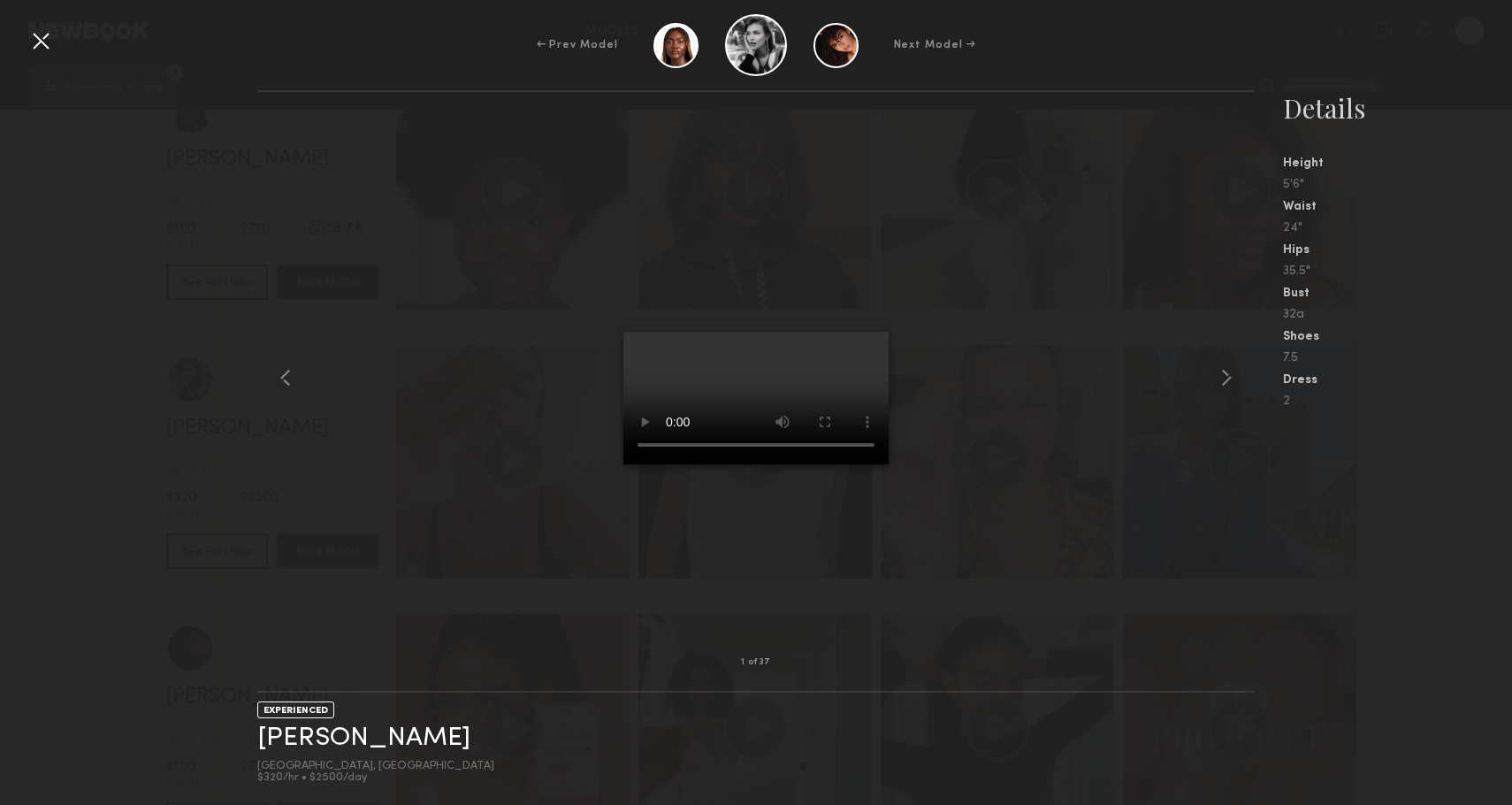
click at [44, 46] on div at bounding box center [40, 40] width 28 height 29
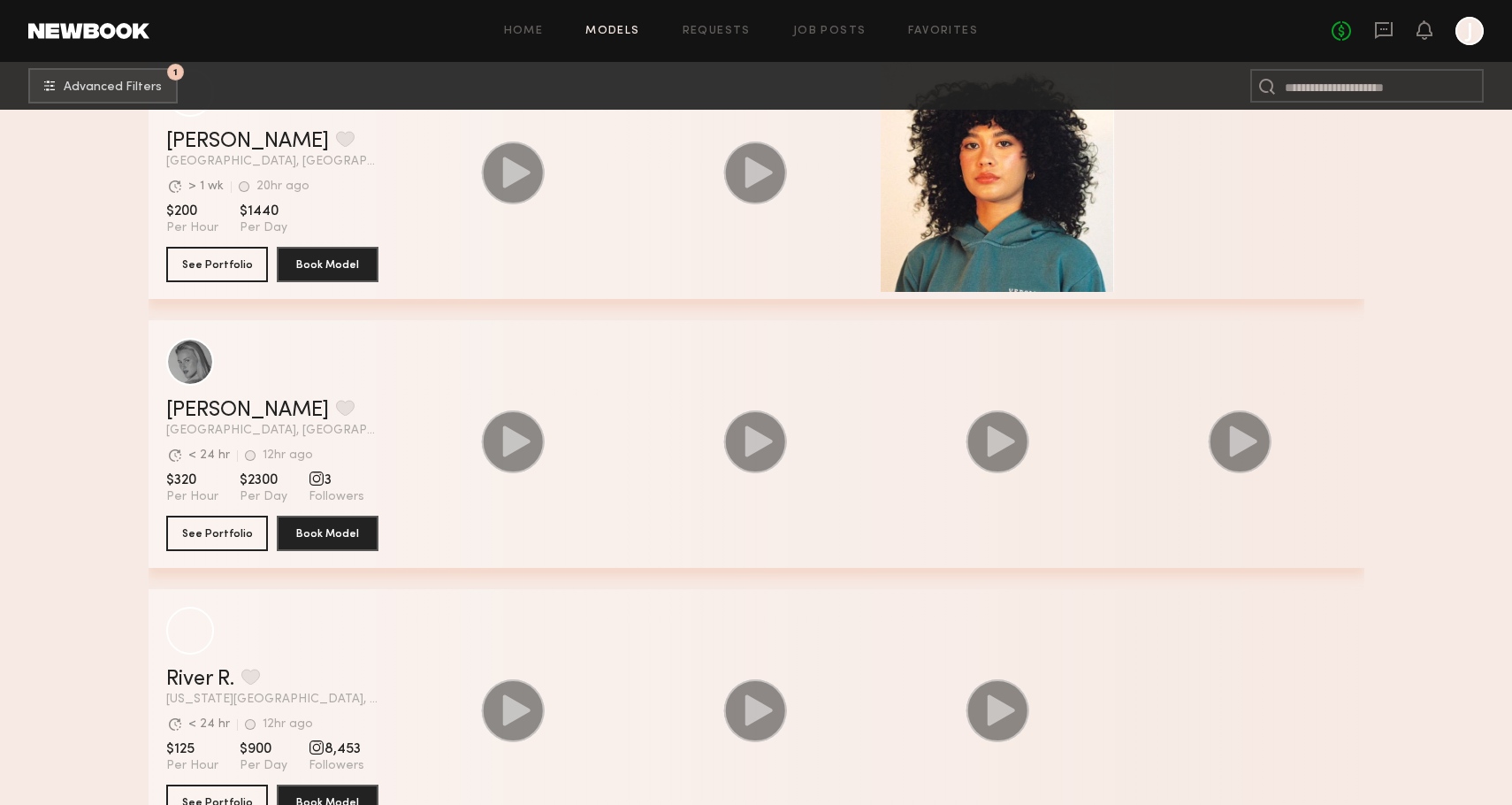
scroll to position [46063, 0]
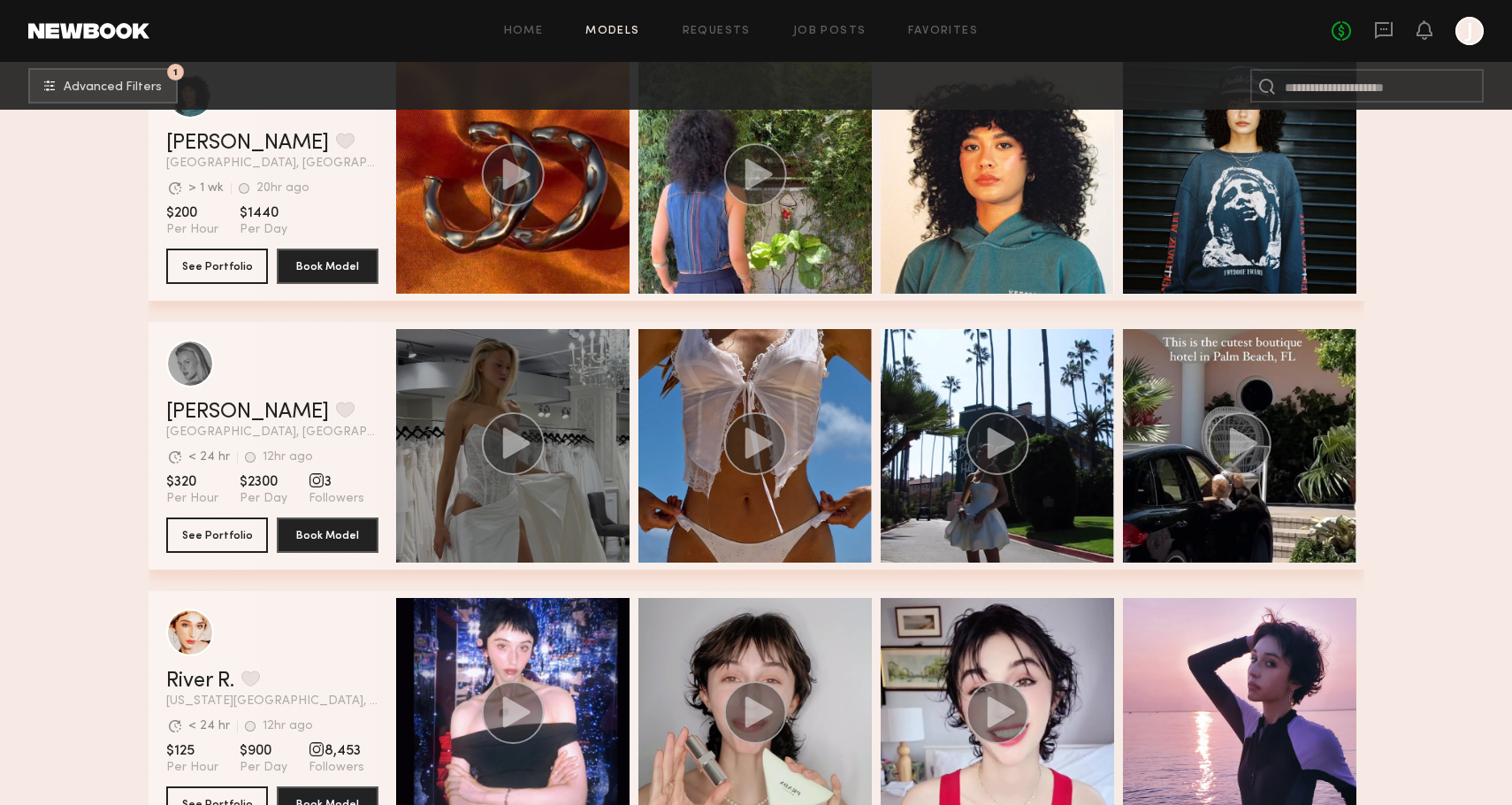
click at [523, 456] on circle "grid" at bounding box center [512, 443] width 63 height 63
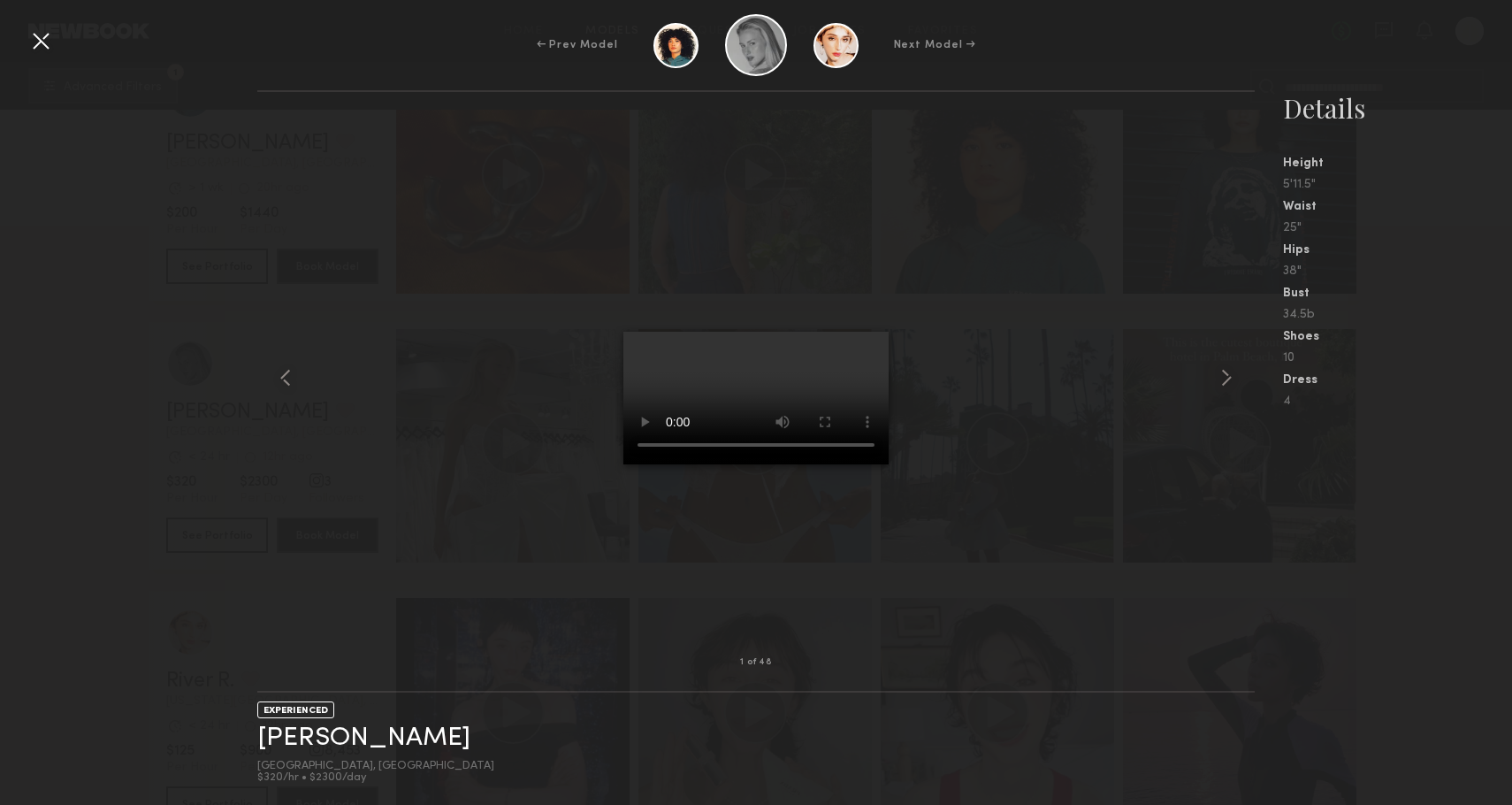
click at [151, 412] on div "1 of 48 EXPERIENCED [PERSON_NAME] [GEOGRAPHIC_DATA], [GEOGRAPHIC_DATA] $320/hr …" at bounding box center [756, 447] width 1512 height 715
click at [34, 39] on div at bounding box center [40, 40] width 28 height 29
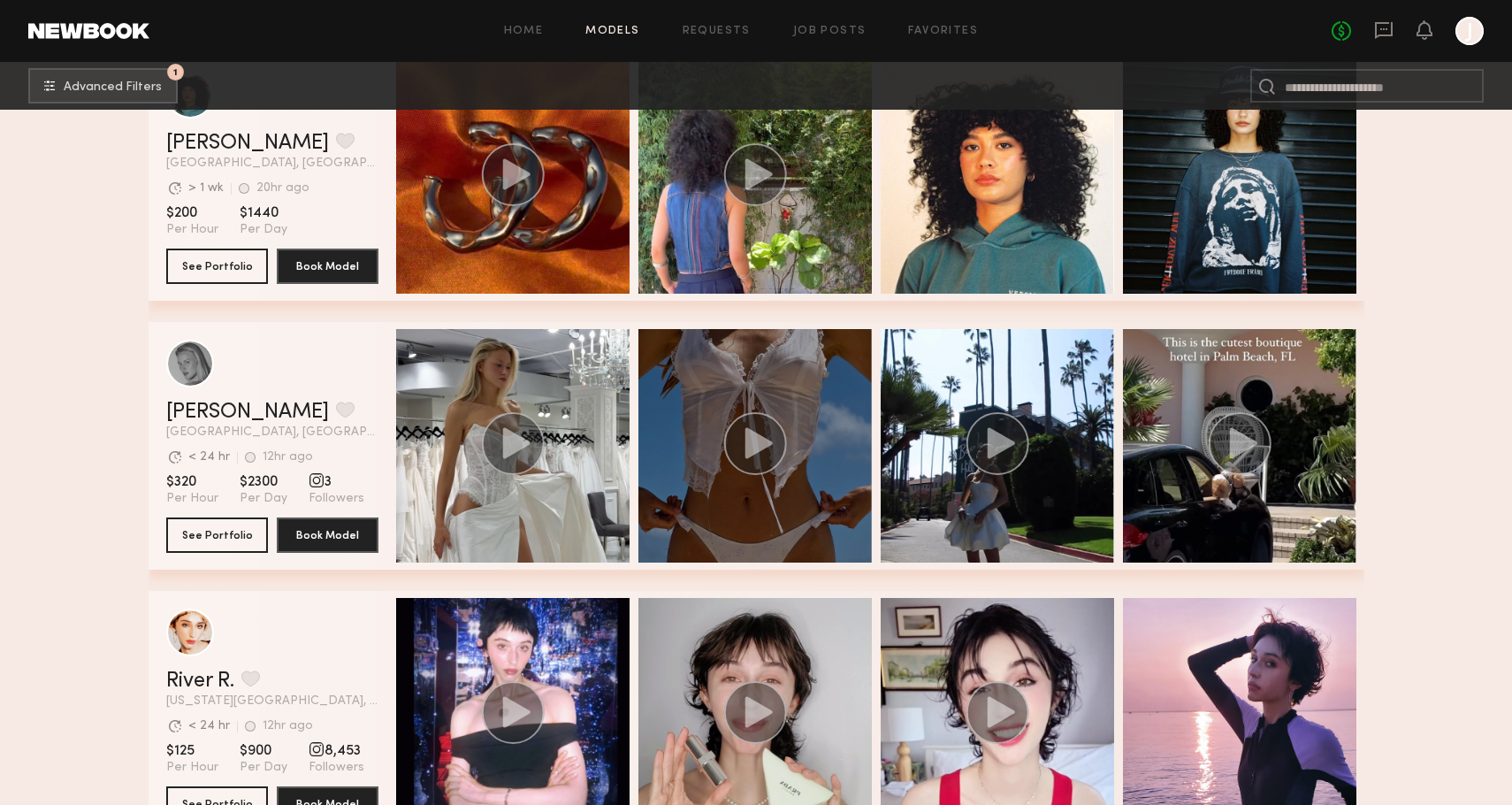
click at [814, 435] on div "grid" at bounding box center [756, 446] width 234 height 234
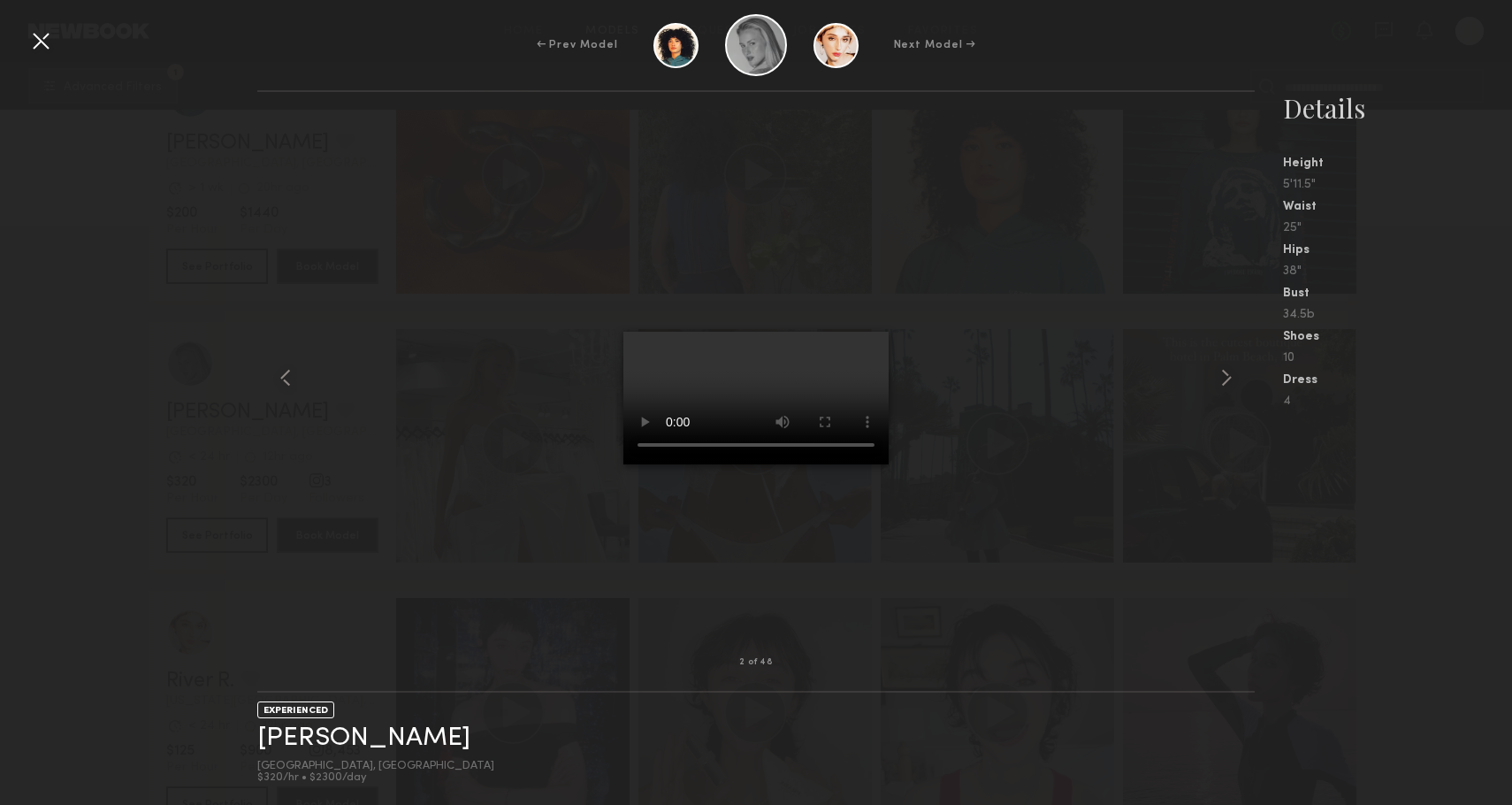
click at [213, 383] on div "2 of 48 EXPERIENCED [PERSON_NAME] [GEOGRAPHIC_DATA], [GEOGRAPHIC_DATA] $320/hr …" at bounding box center [756, 447] width 1512 height 715
click at [48, 39] on div at bounding box center [40, 40] width 28 height 29
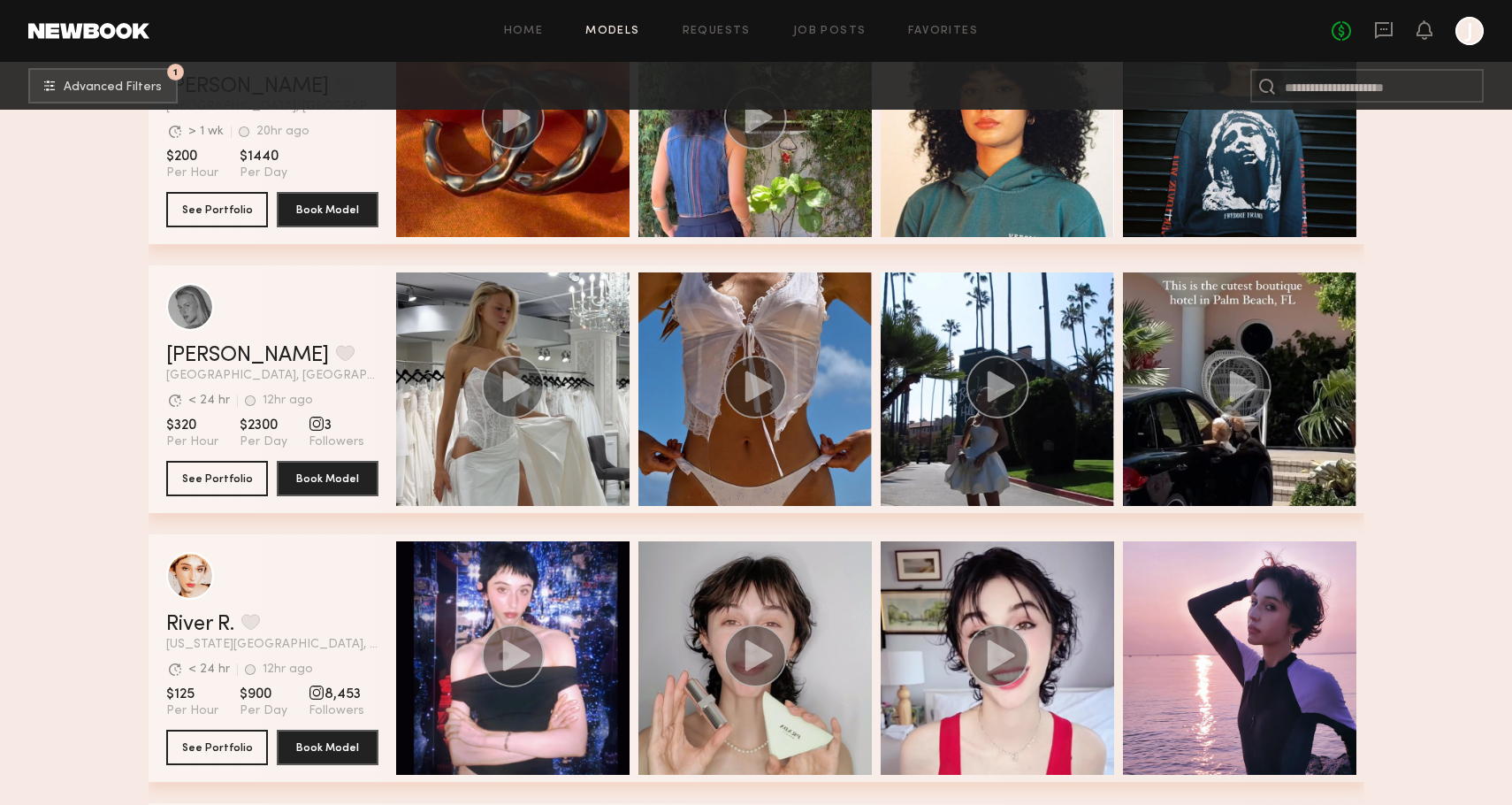
scroll to position [46118, 0]
click at [313, 426] on div "grid" at bounding box center [316, 425] width 16 height 16
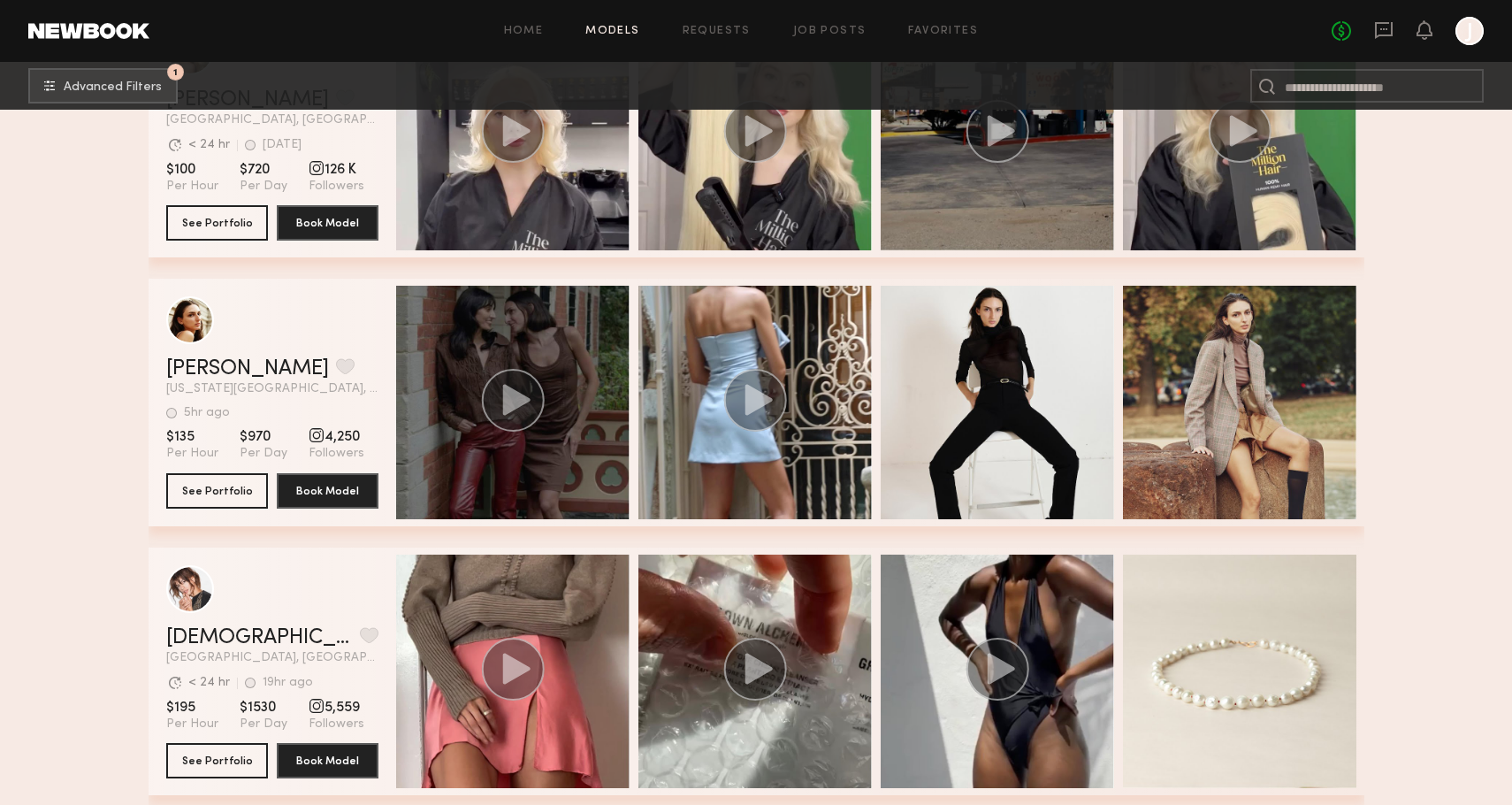
scroll to position [52822, 0]
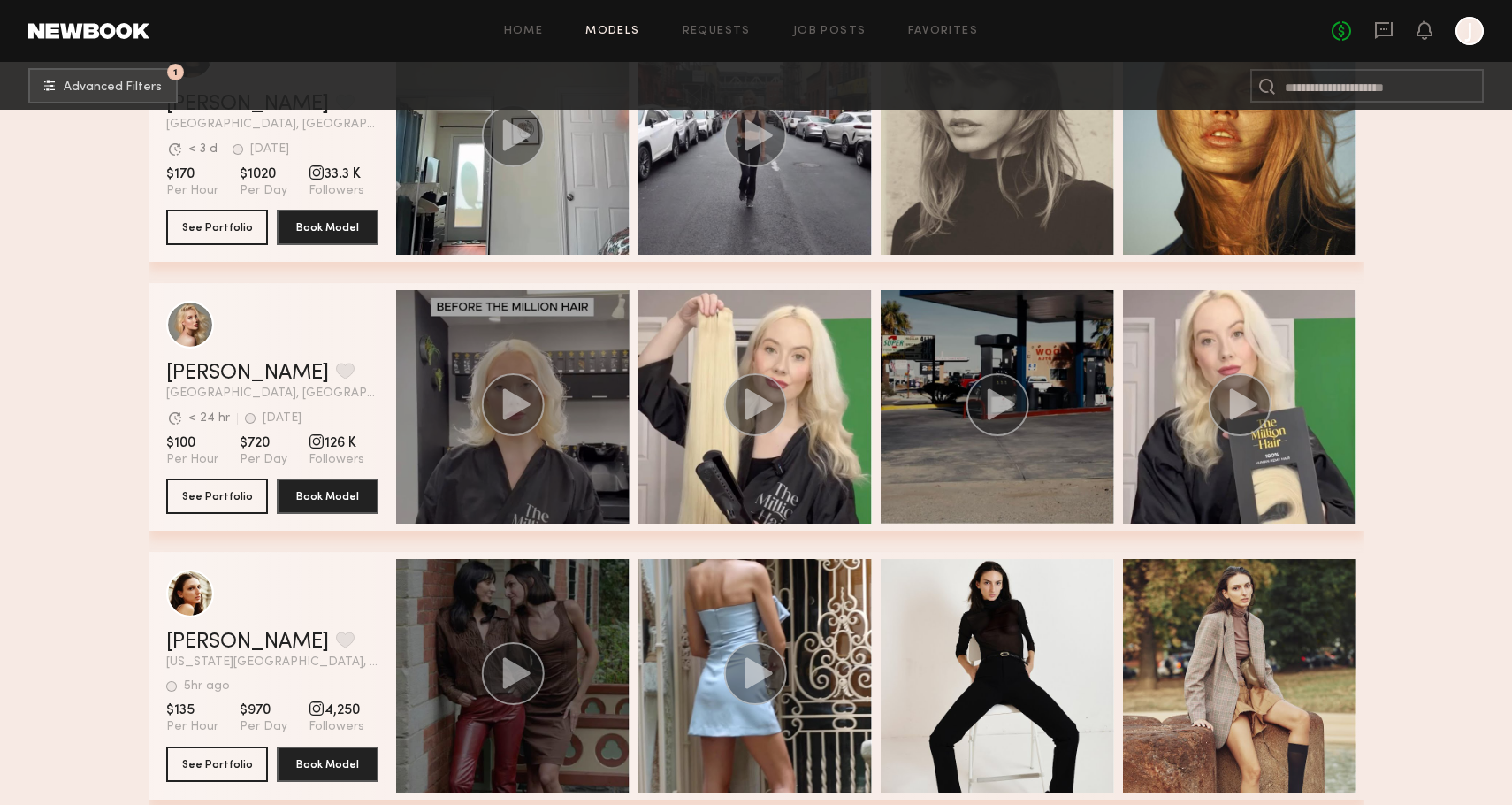
click at [533, 392] on circle "grid" at bounding box center [512, 405] width 63 height 63
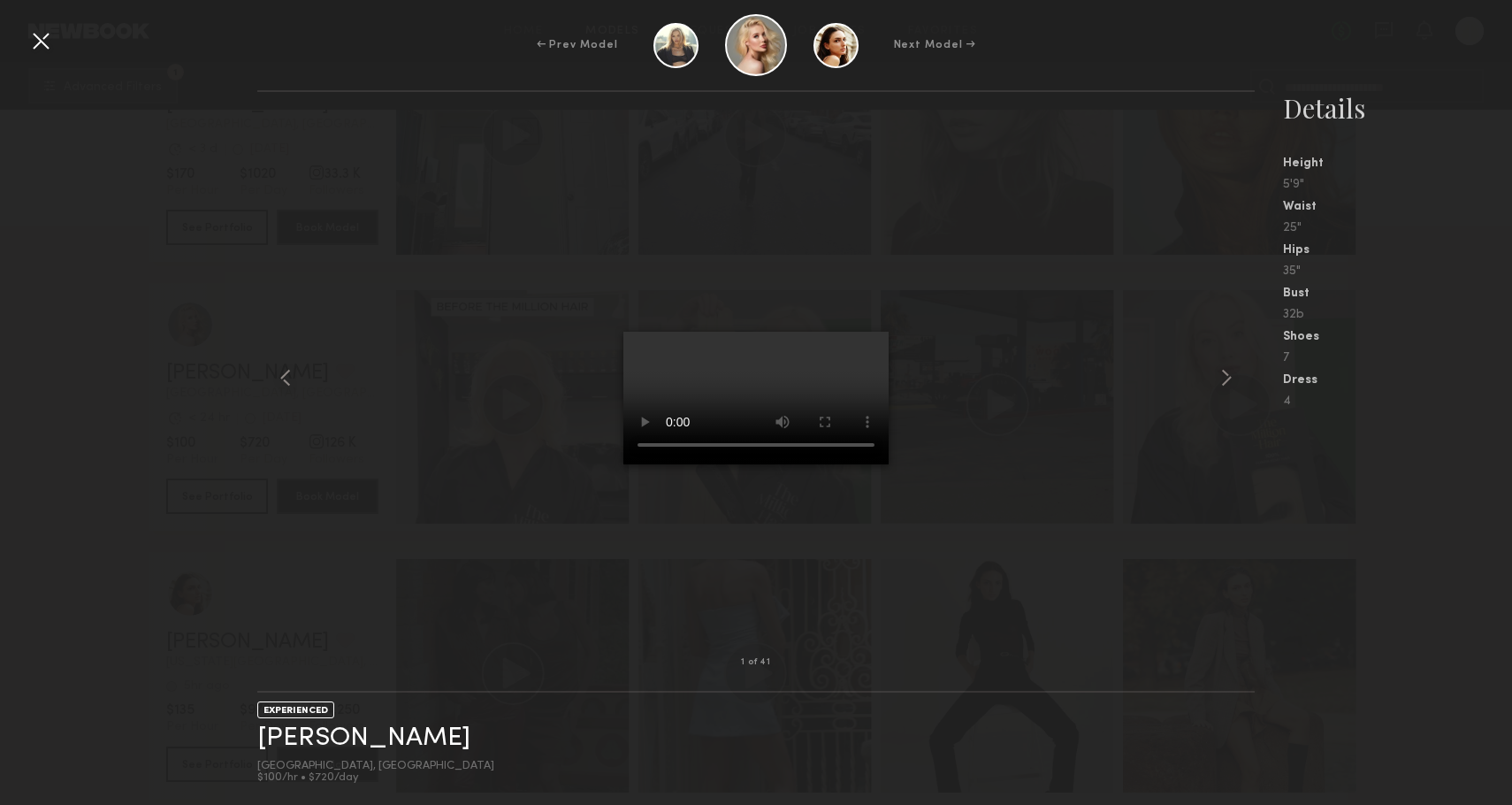
click at [111, 402] on div "1 of 41 EXPERIENCED [PERSON_NAME] [GEOGRAPHIC_DATA], [GEOGRAPHIC_DATA] $100/hr …" at bounding box center [756, 447] width 1512 height 715
click at [41, 36] on div at bounding box center [40, 40] width 28 height 29
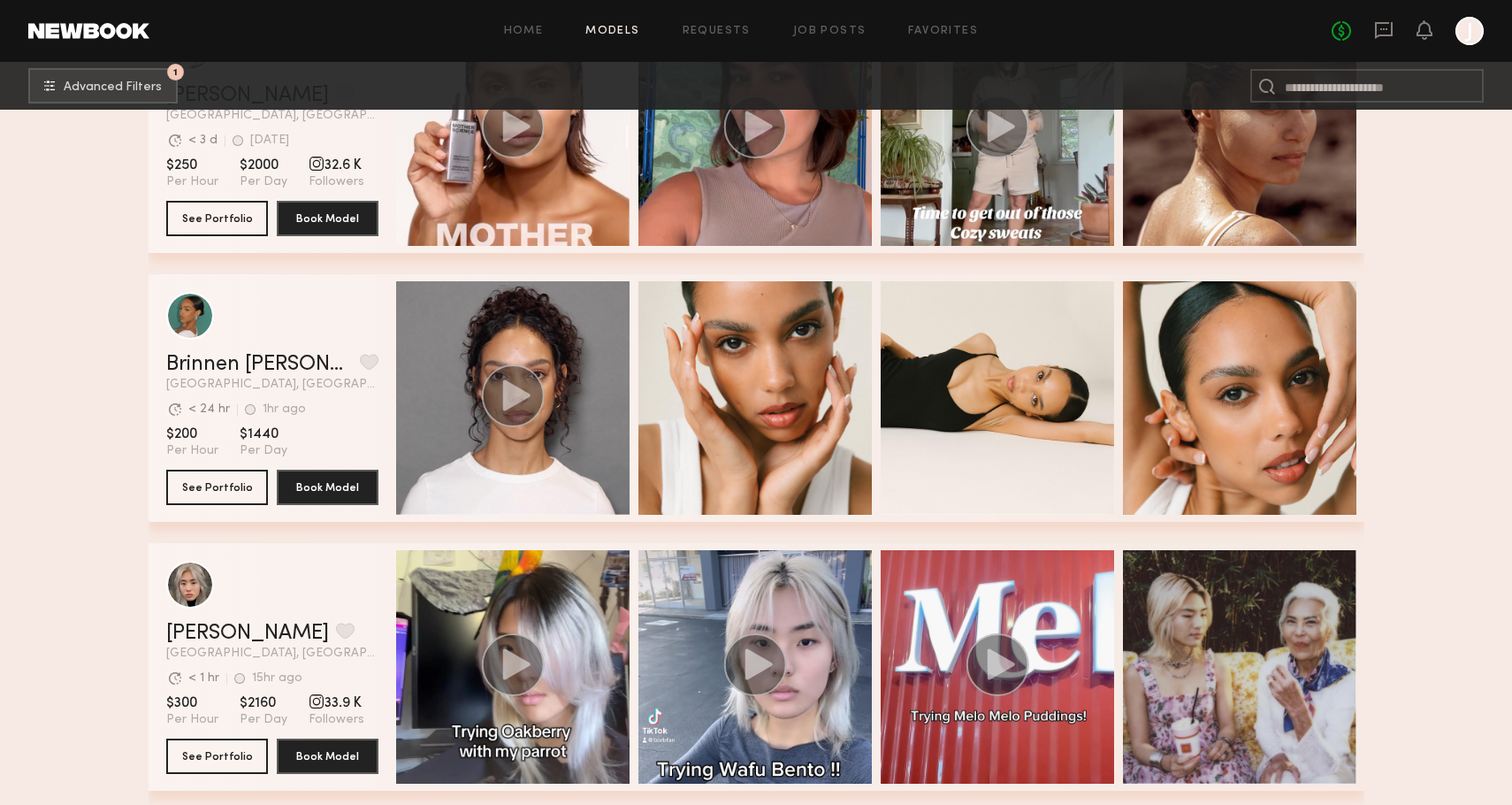
scroll to position [62253, 0]
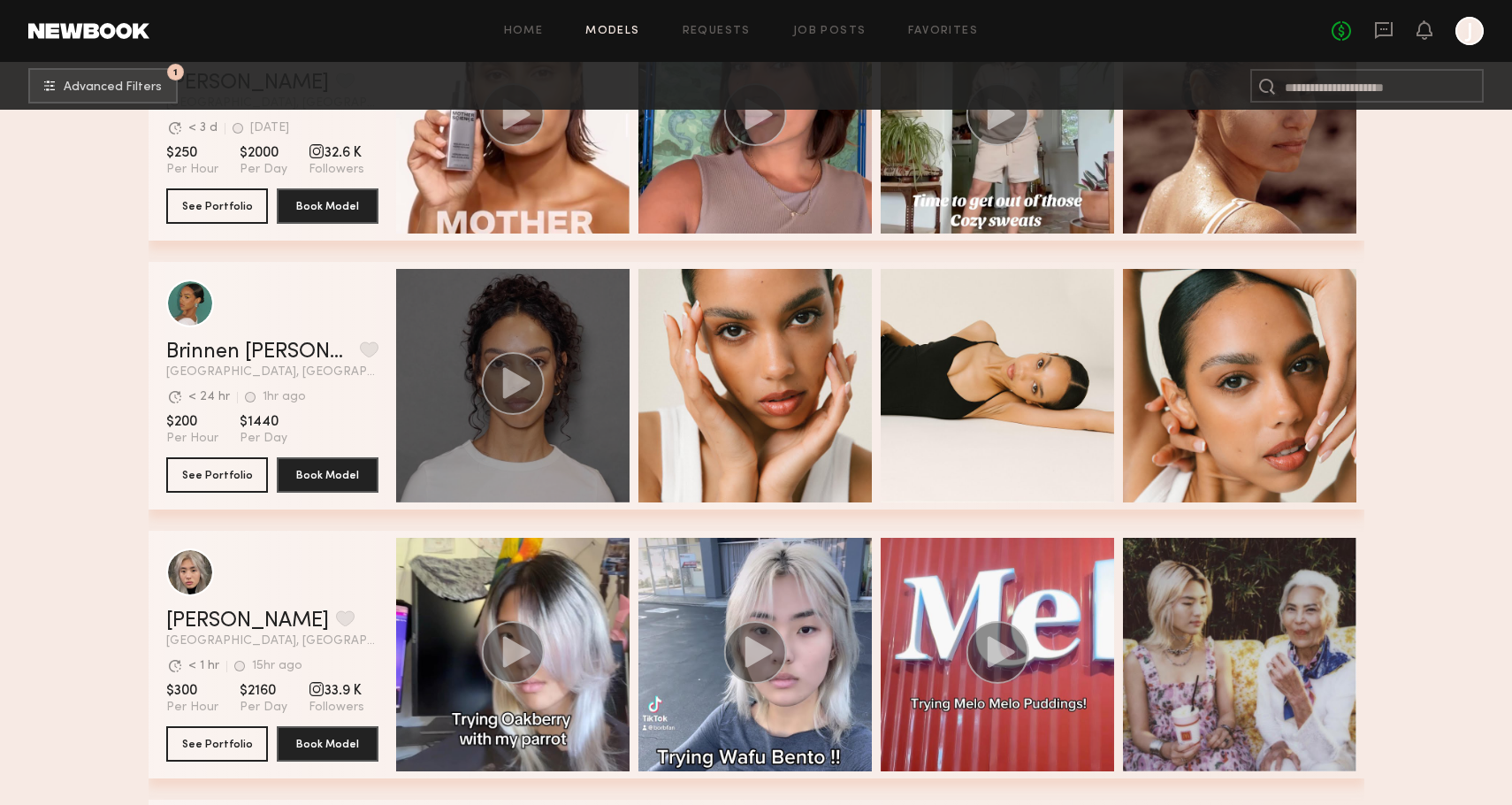
click at [507, 364] on circle "grid" at bounding box center [512, 383] width 63 height 63
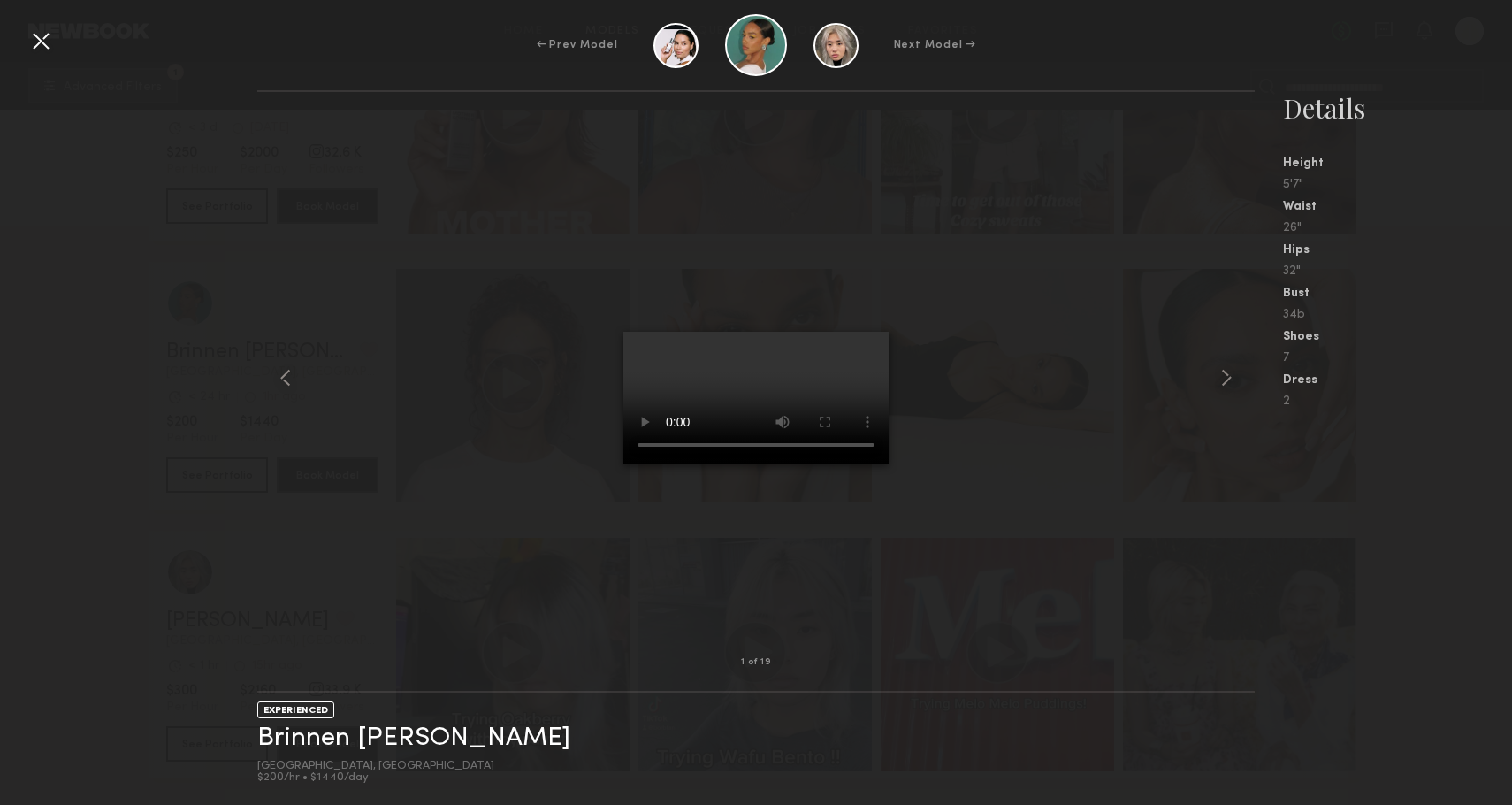
click at [39, 45] on div at bounding box center [40, 40] width 28 height 29
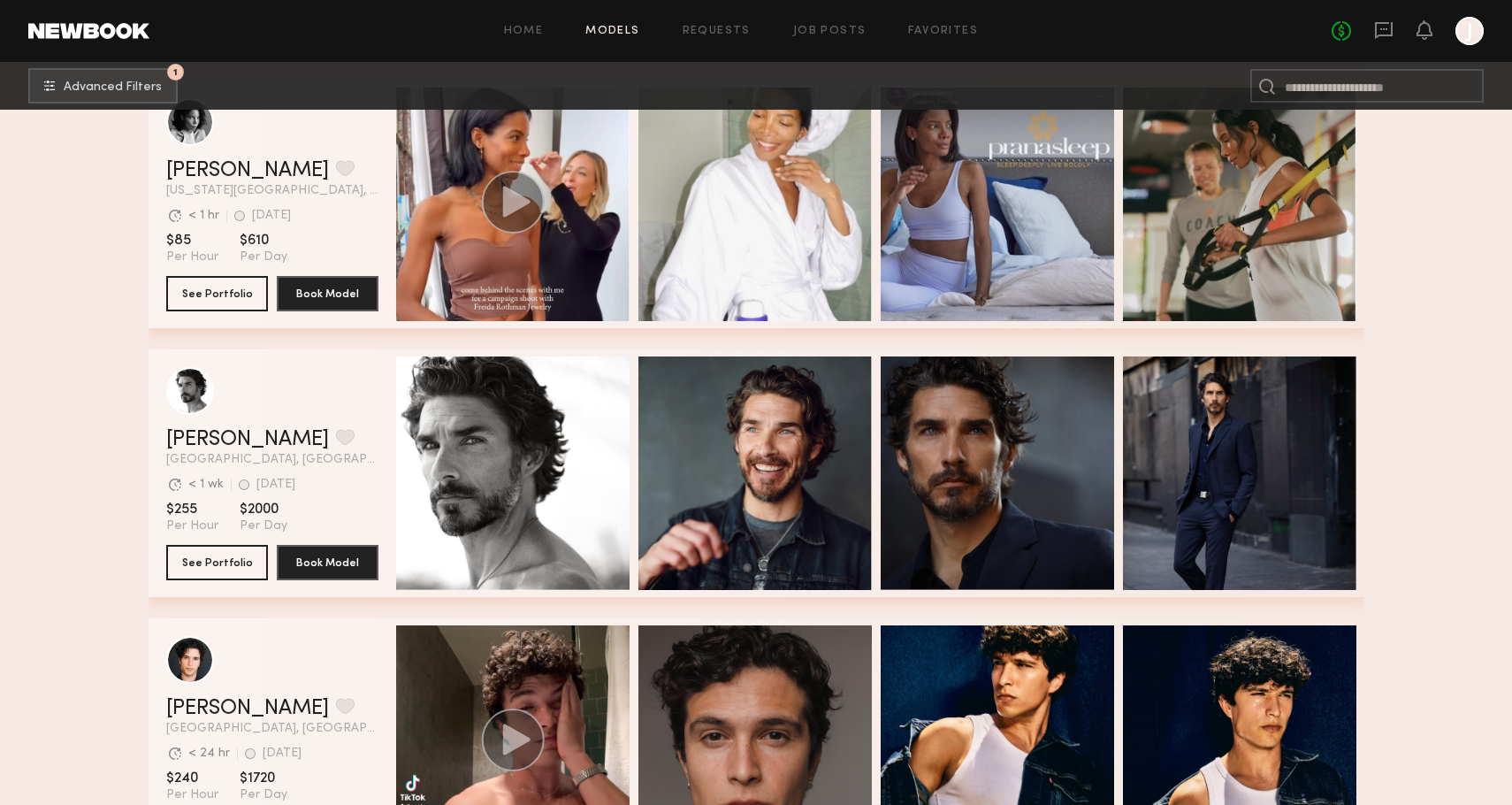
scroll to position [76146, 0]
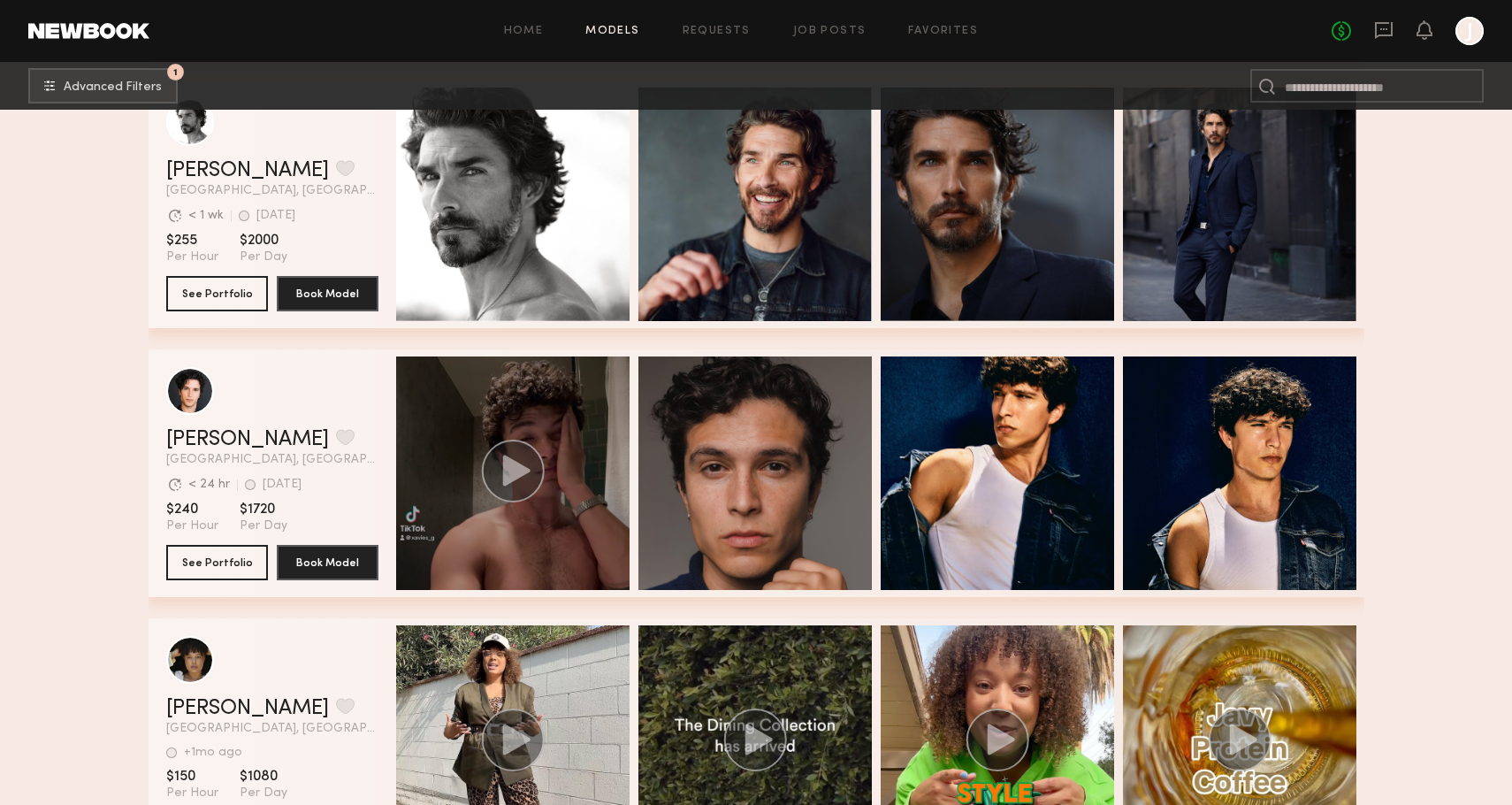
click at [537, 435] on div "grid" at bounding box center [513, 474] width 234 height 234
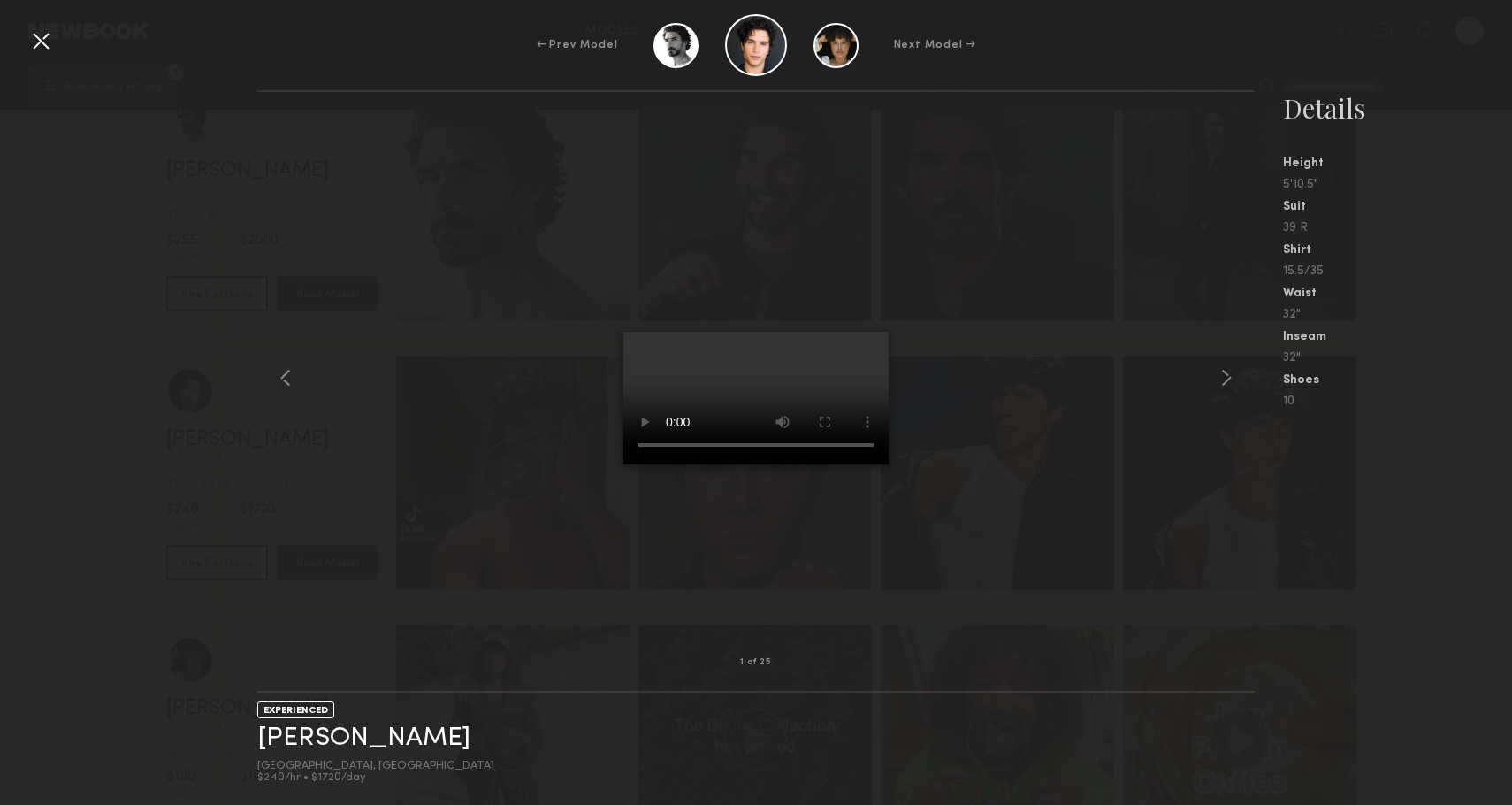
click at [110, 528] on div "1 of 25 EXPERIENCED [PERSON_NAME] [GEOGRAPHIC_DATA], [GEOGRAPHIC_DATA] $240/hr …" at bounding box center [756, 447] width 1512 height 715
click at [34, 39] on div at bounding box center [40, 40] width 28 height 29
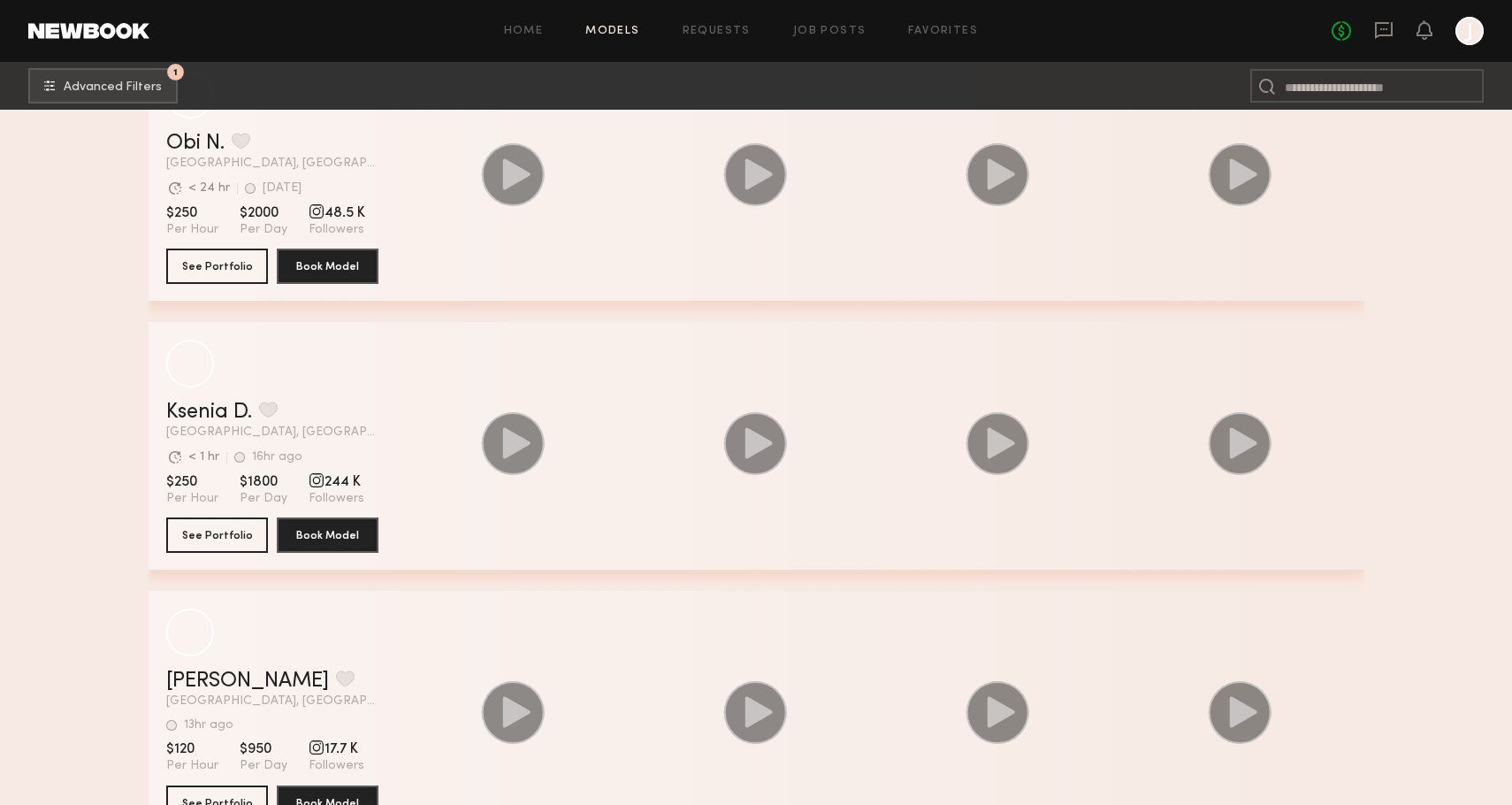
scroll to position [81014, 0]
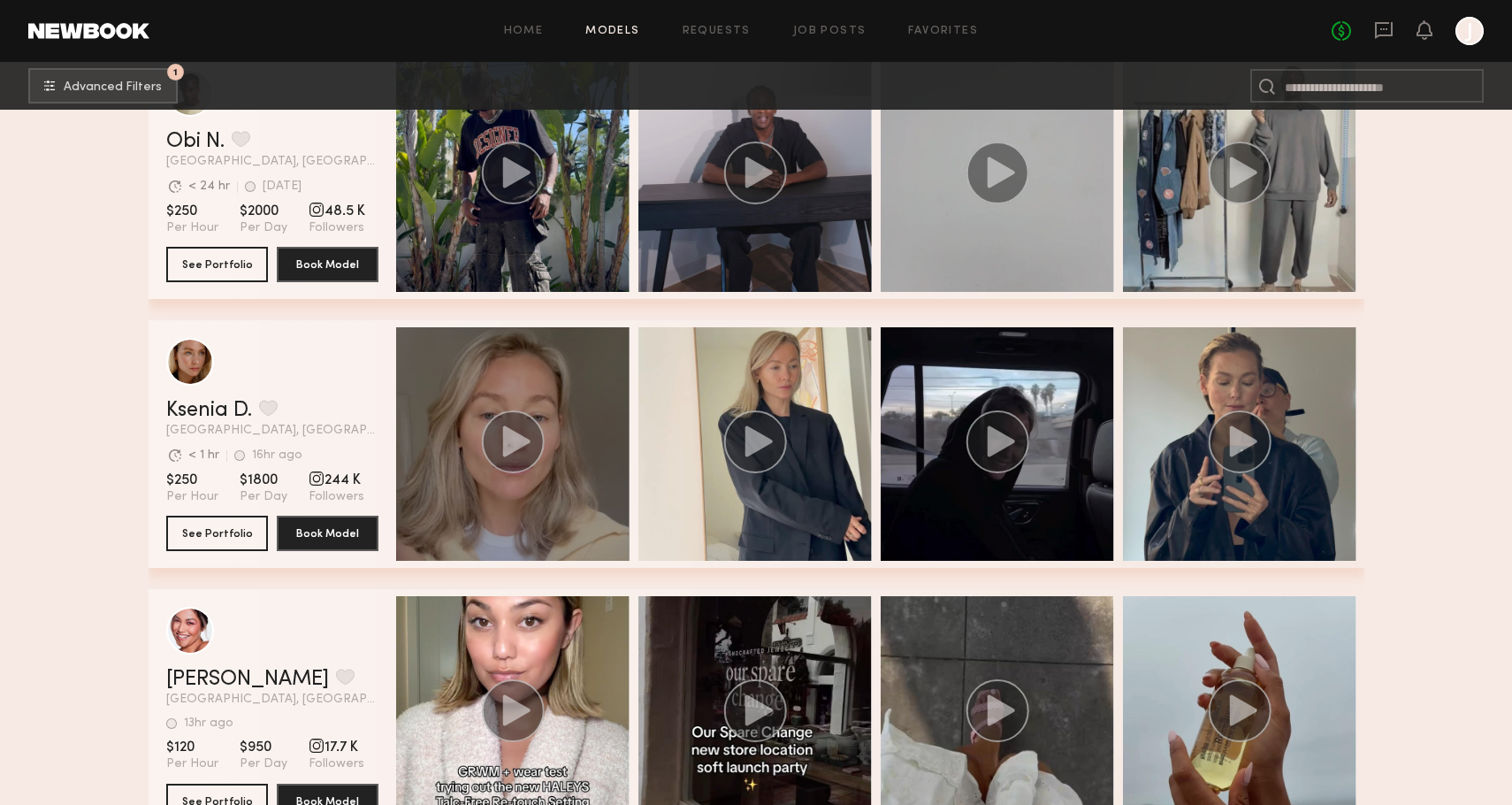
click at [511, 442] on icon "grid" at bounding box center [516, 440] width 28 height 30
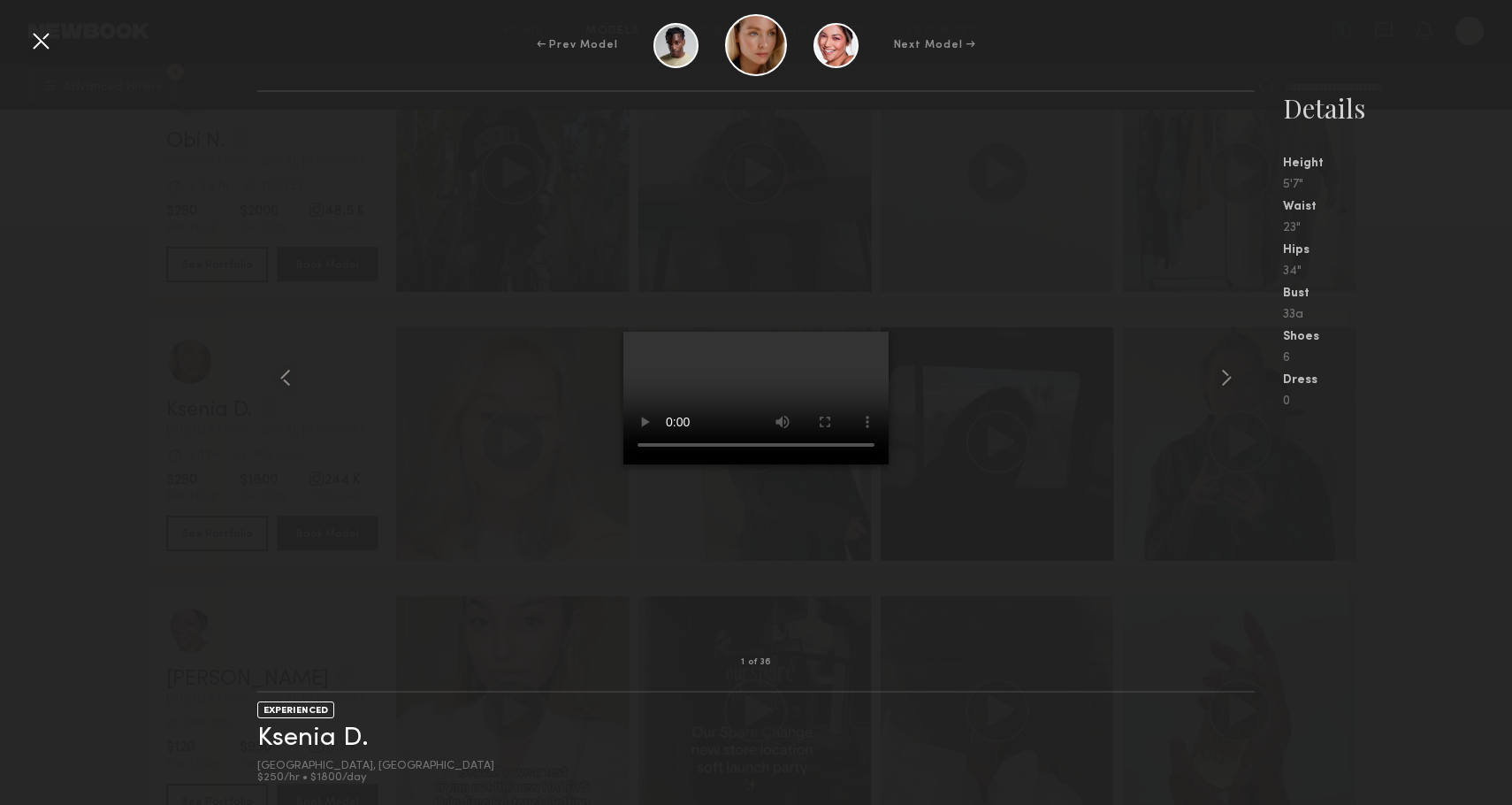
click at [88, 489] on div "1 of 36 EXPERIENCED Ksenia D. [GEOGRAPHIC_DATA], [GEOGRAPHIC_DATA] $250/hr • $1…" at bounding box center [756, 447] width 1512 height 715
click at [39, 39] on div at bounding box center [40, 40] width 28 height 29
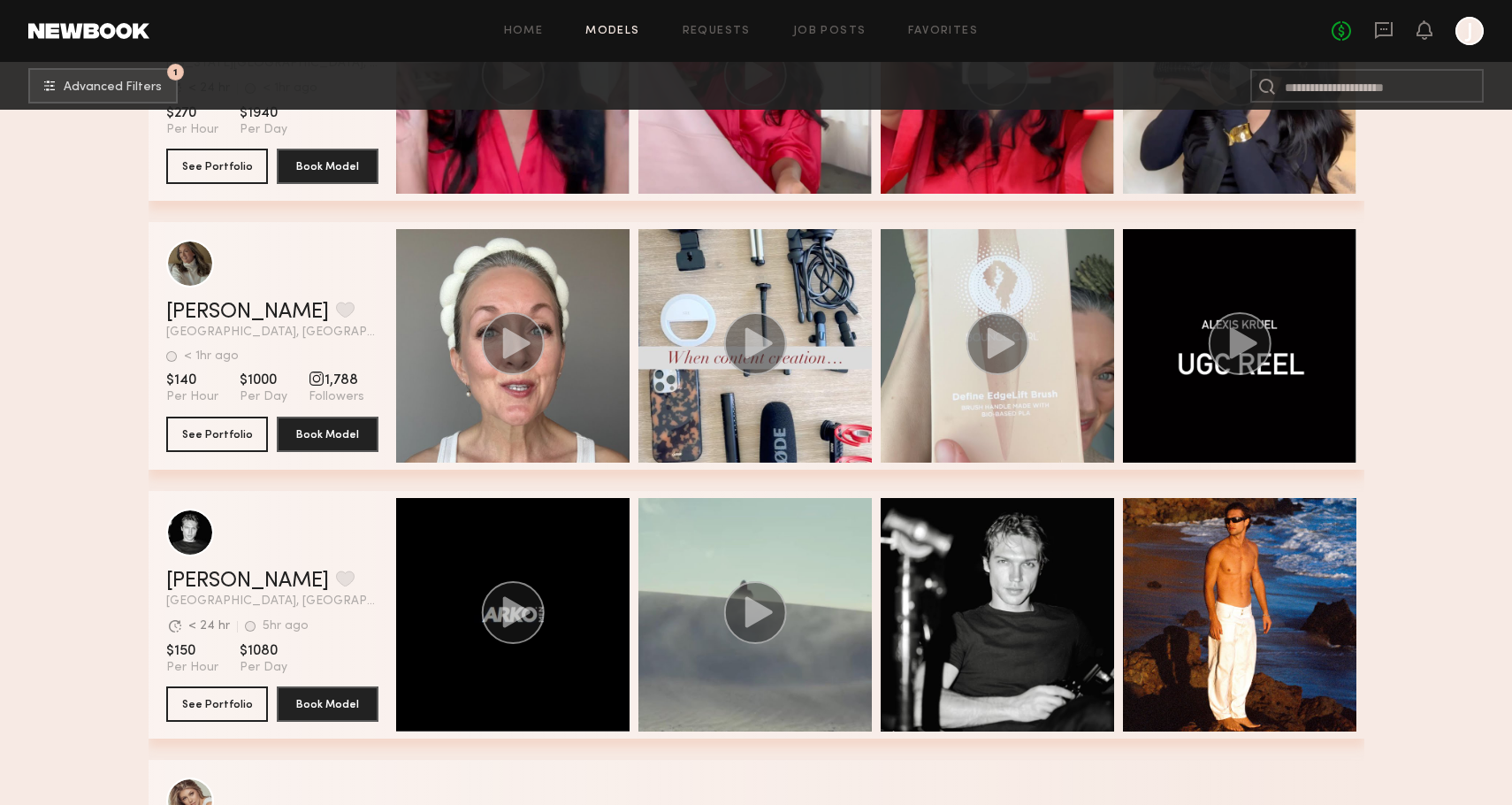
scroll to position [83638, 0]
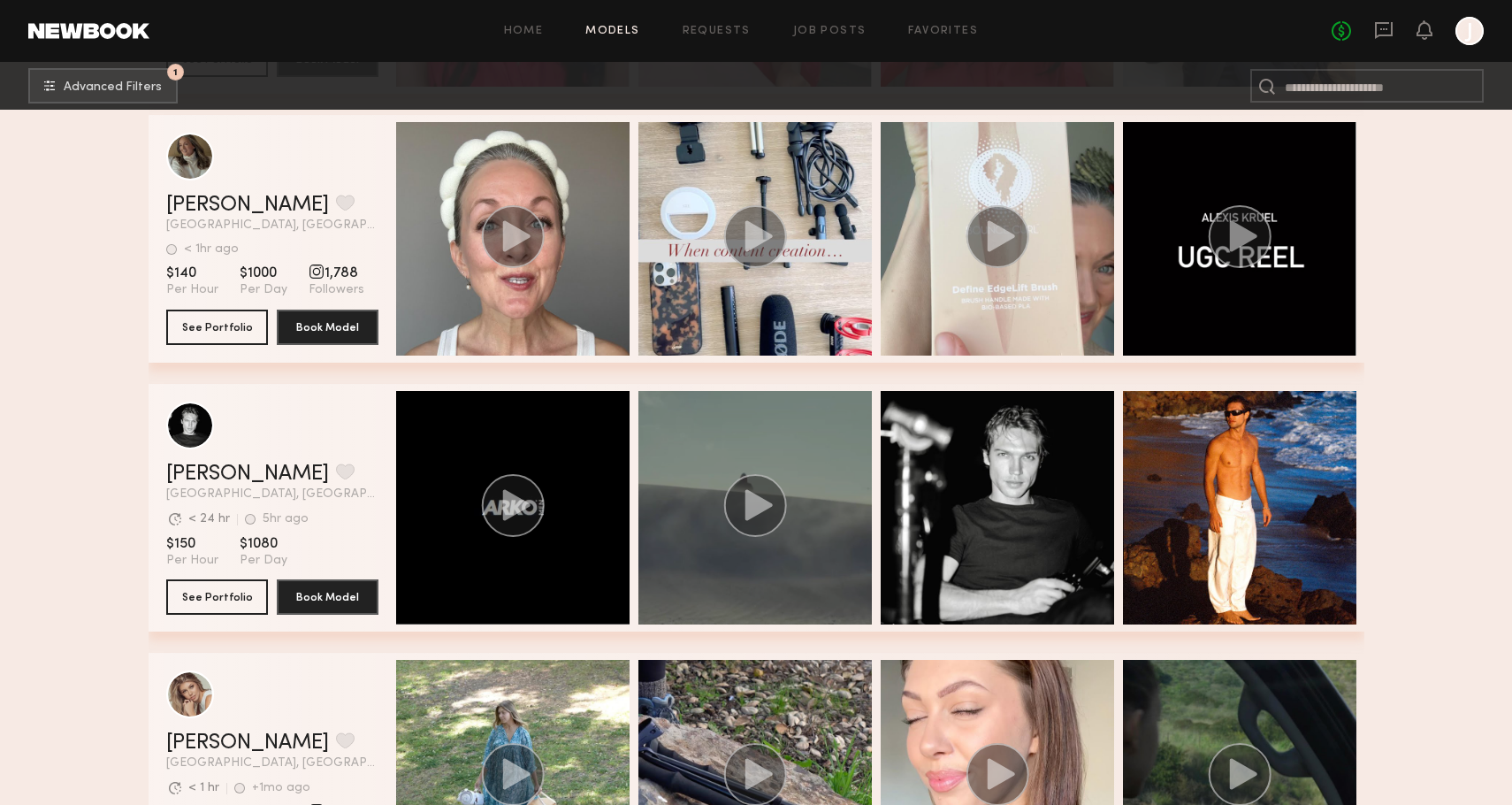
click at [754, 509] on icon "grid" at bounding box center [758, 504] width 28 height 30
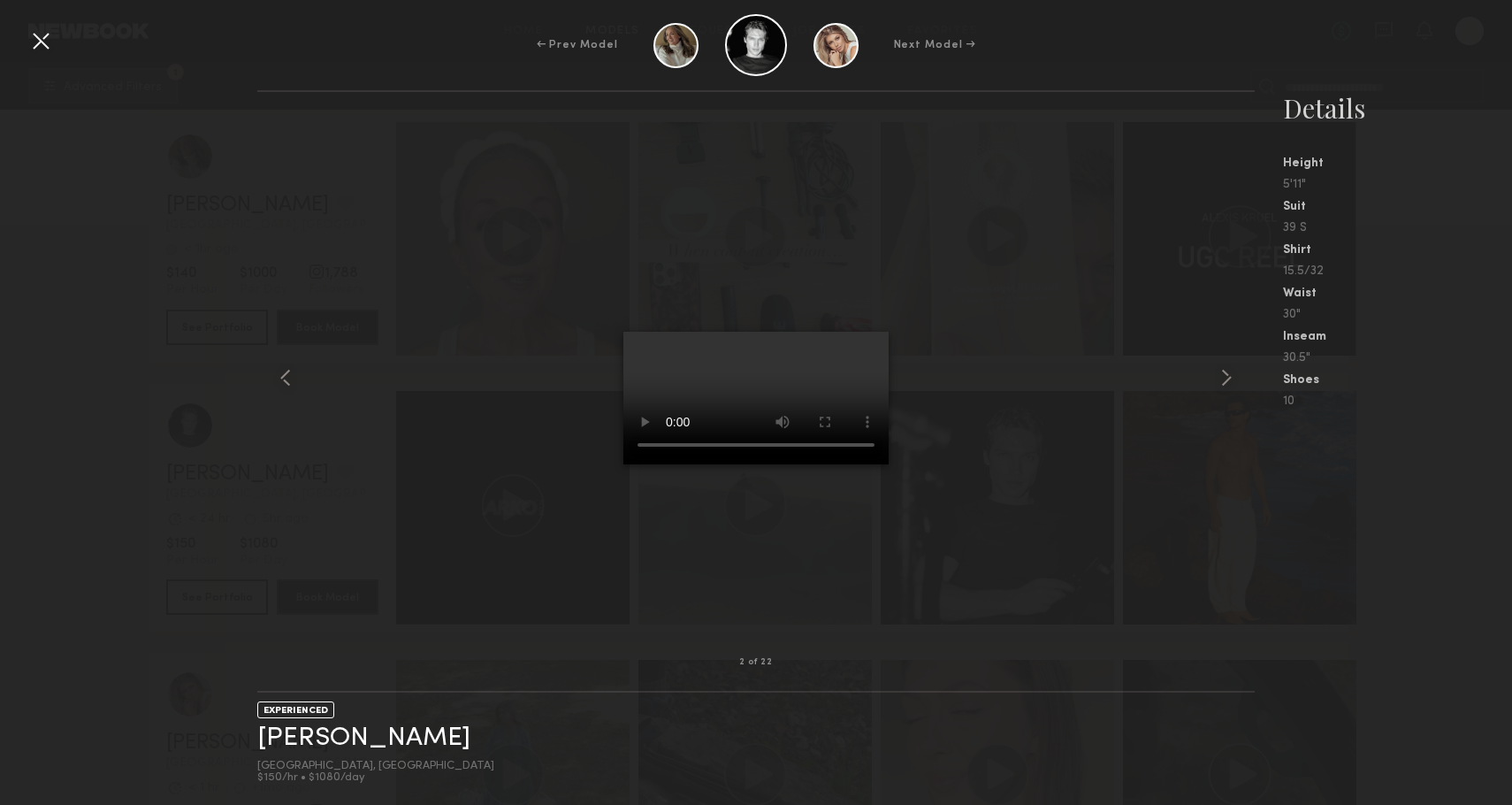
click at [106, 440] on div "2 of 22 EXPERIENCED [PERSON_NAME] [GEOGRAPHIC_DATA], [GEOGRAPHIC_DATA] $150/hr …" at bounding box center [756, 447] width 1512 height 715
click at [39, 30] on div at bounding box center [40, 40] width 28 height 29
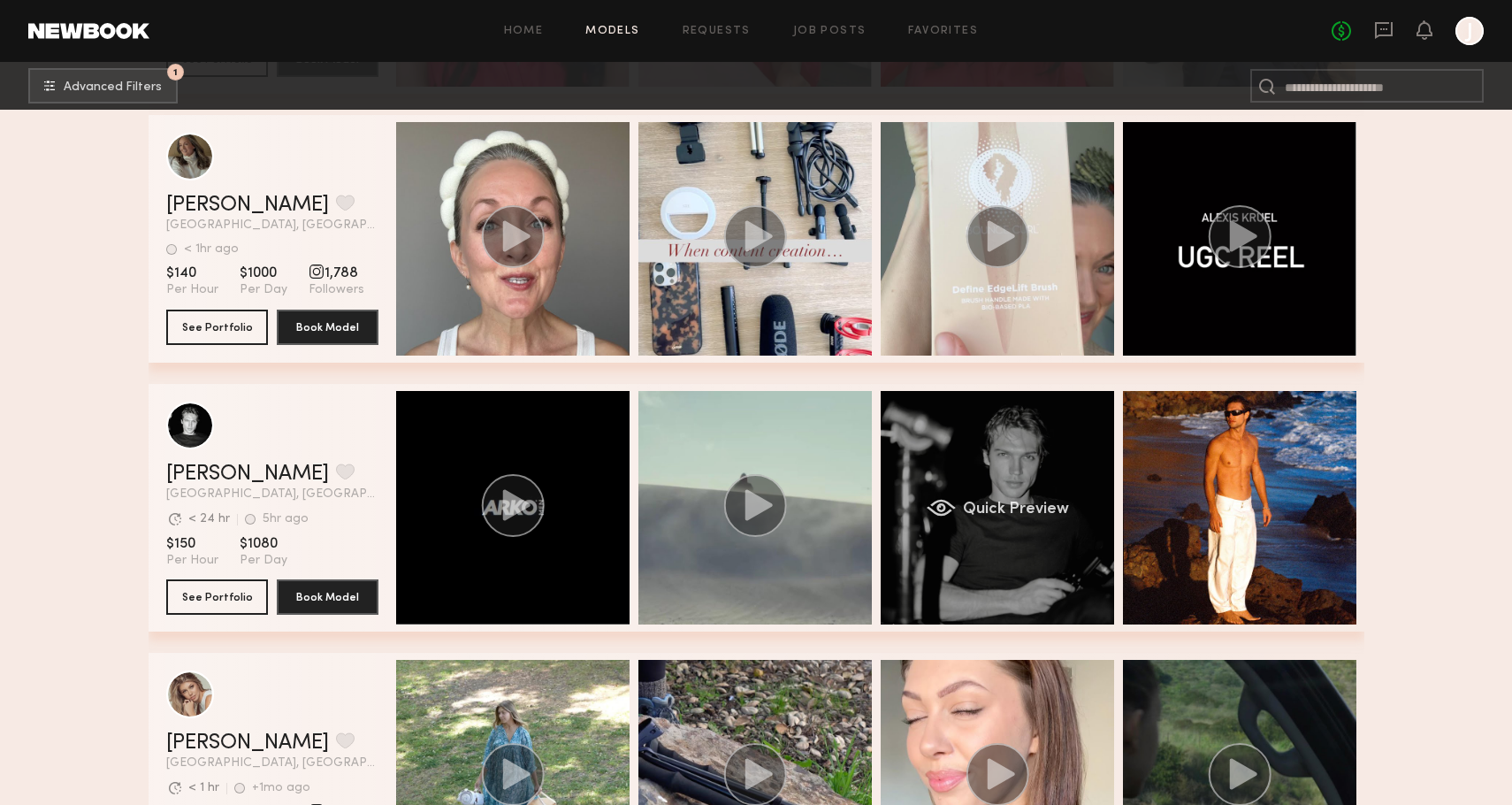
click at [1012, 505] on span "Quick Preview" at bounding box center [1015, 509] width 106 height 16
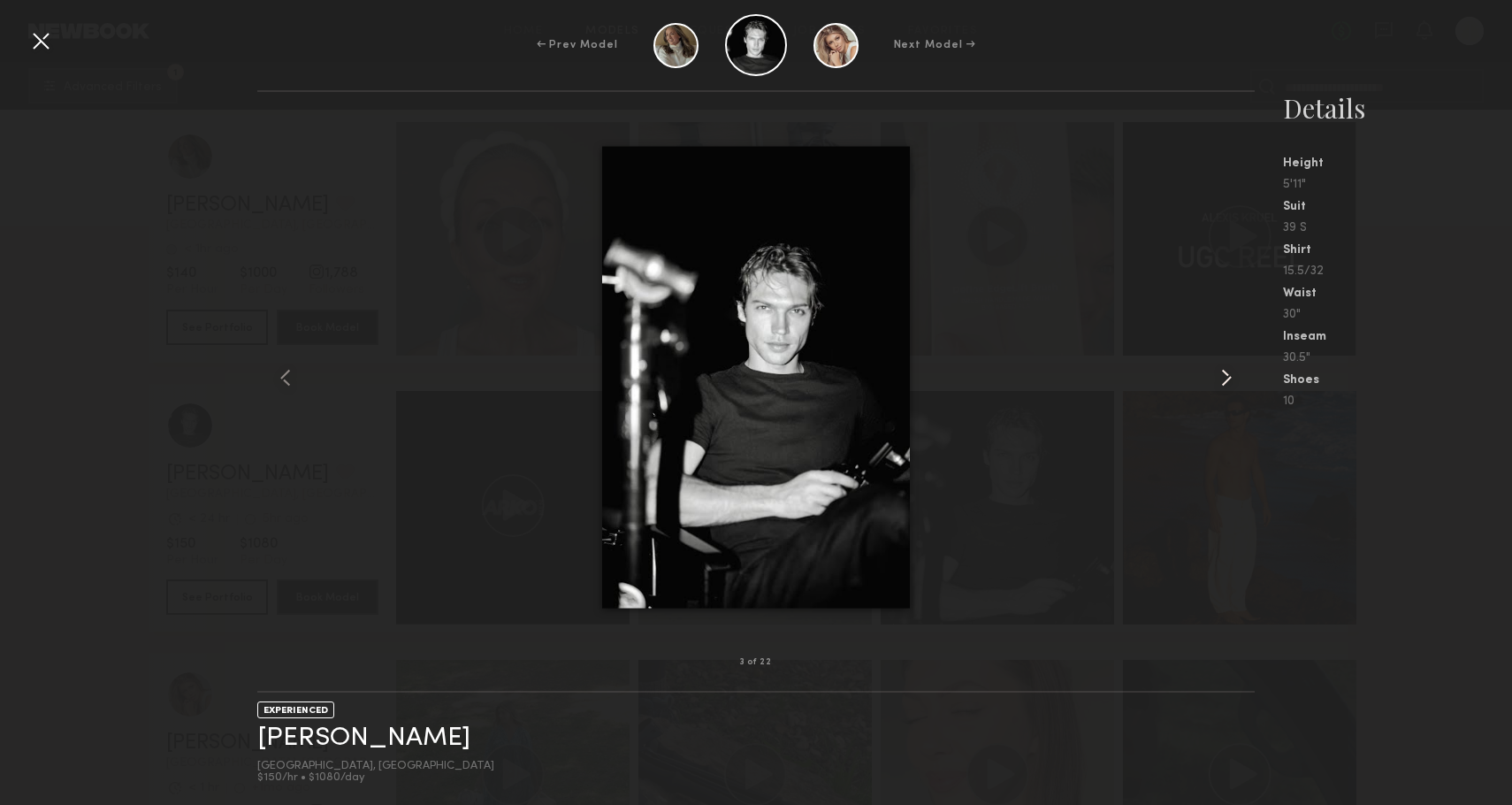
click at [1230, 383] on common-icon at bounding box center [1226, 377] width 28 height 29
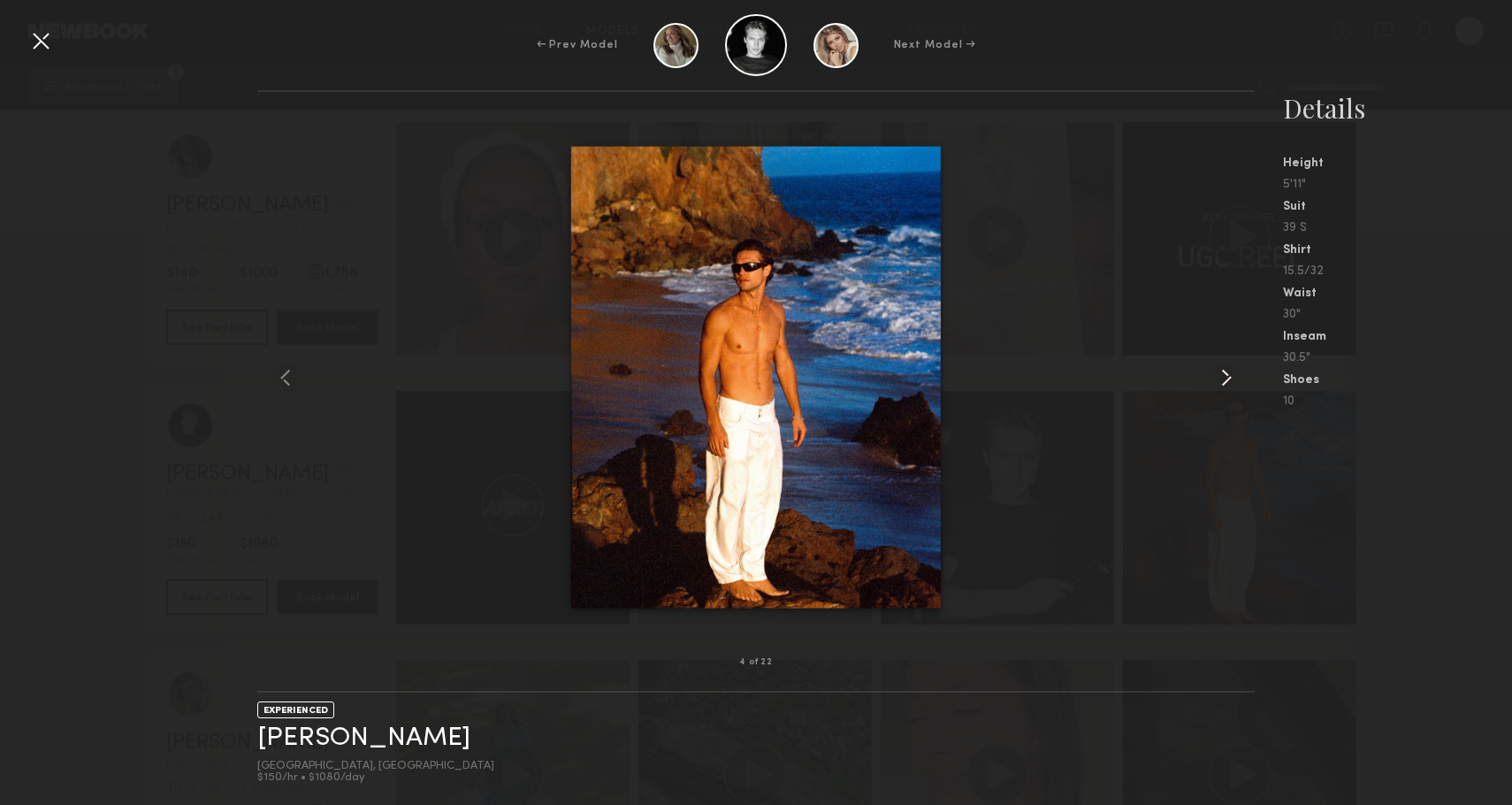
click at [1229, 380] on common-icon at bounding box center [1226, 377] width 28 height 29
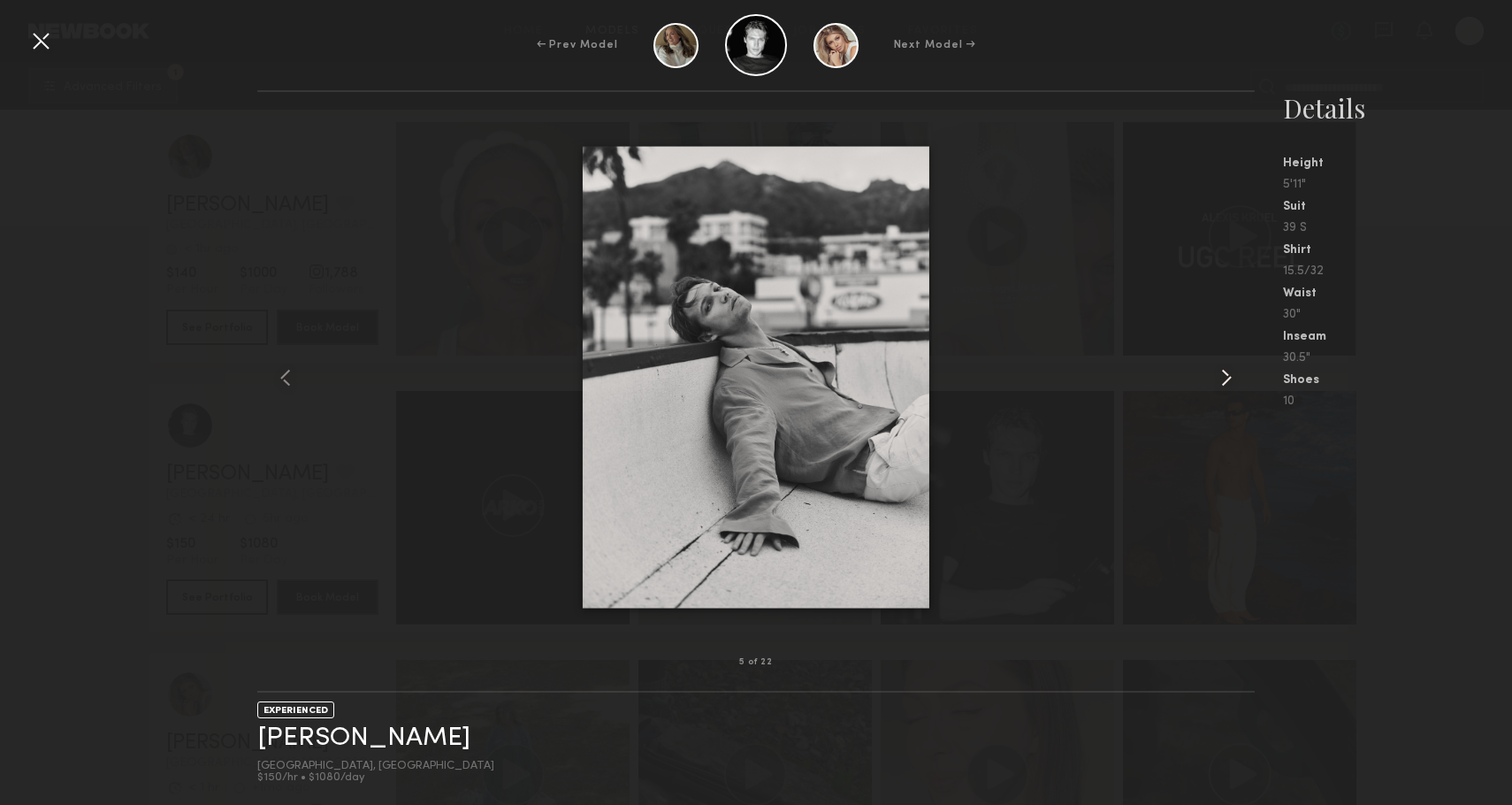
click at [1229, 380] on common-icon at bounding box center [1226, 377] width 28 height 29
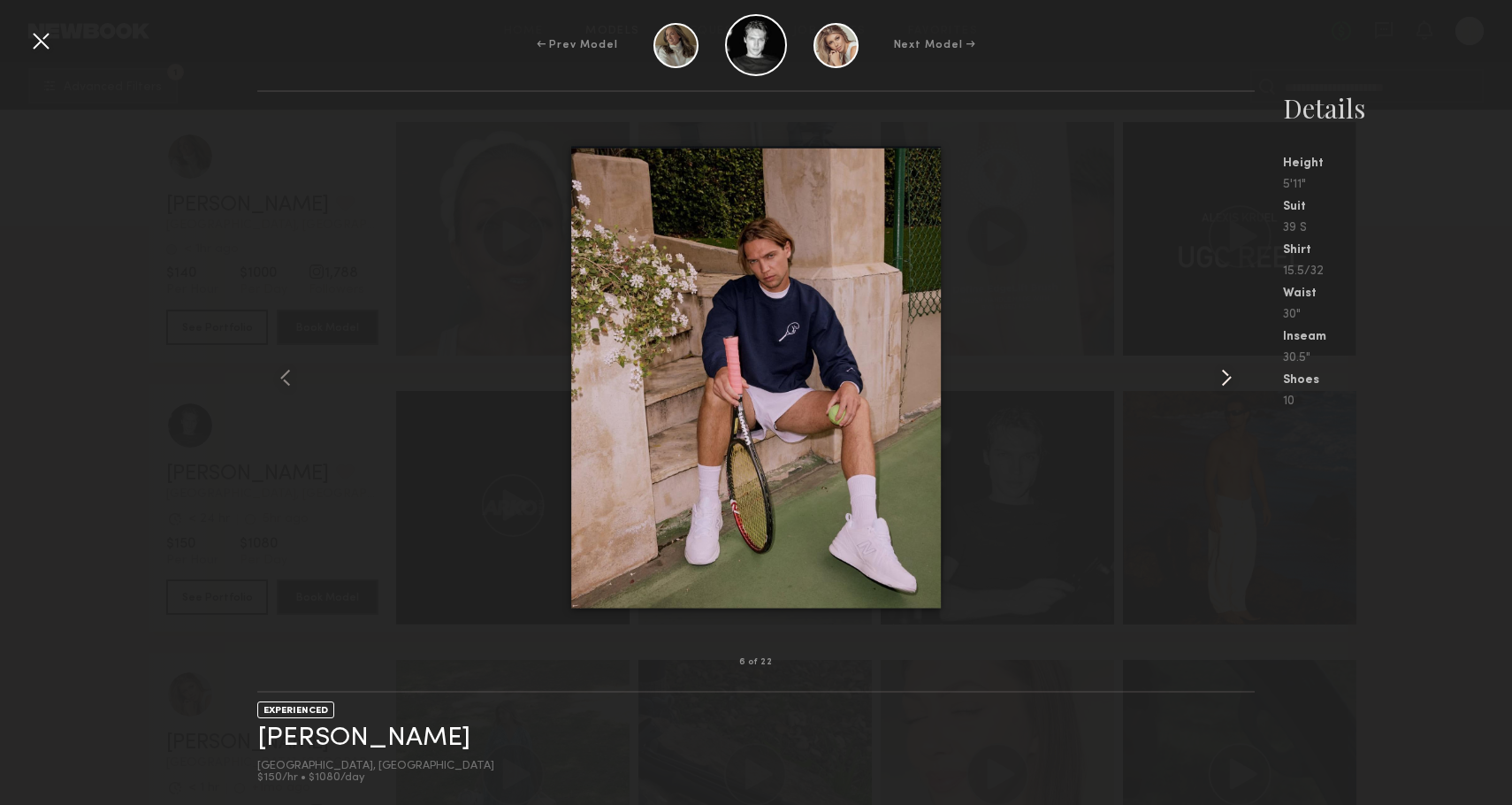
click at [1229, 380] on common-icon at bounding box center [1226, 377] width 28 height 29
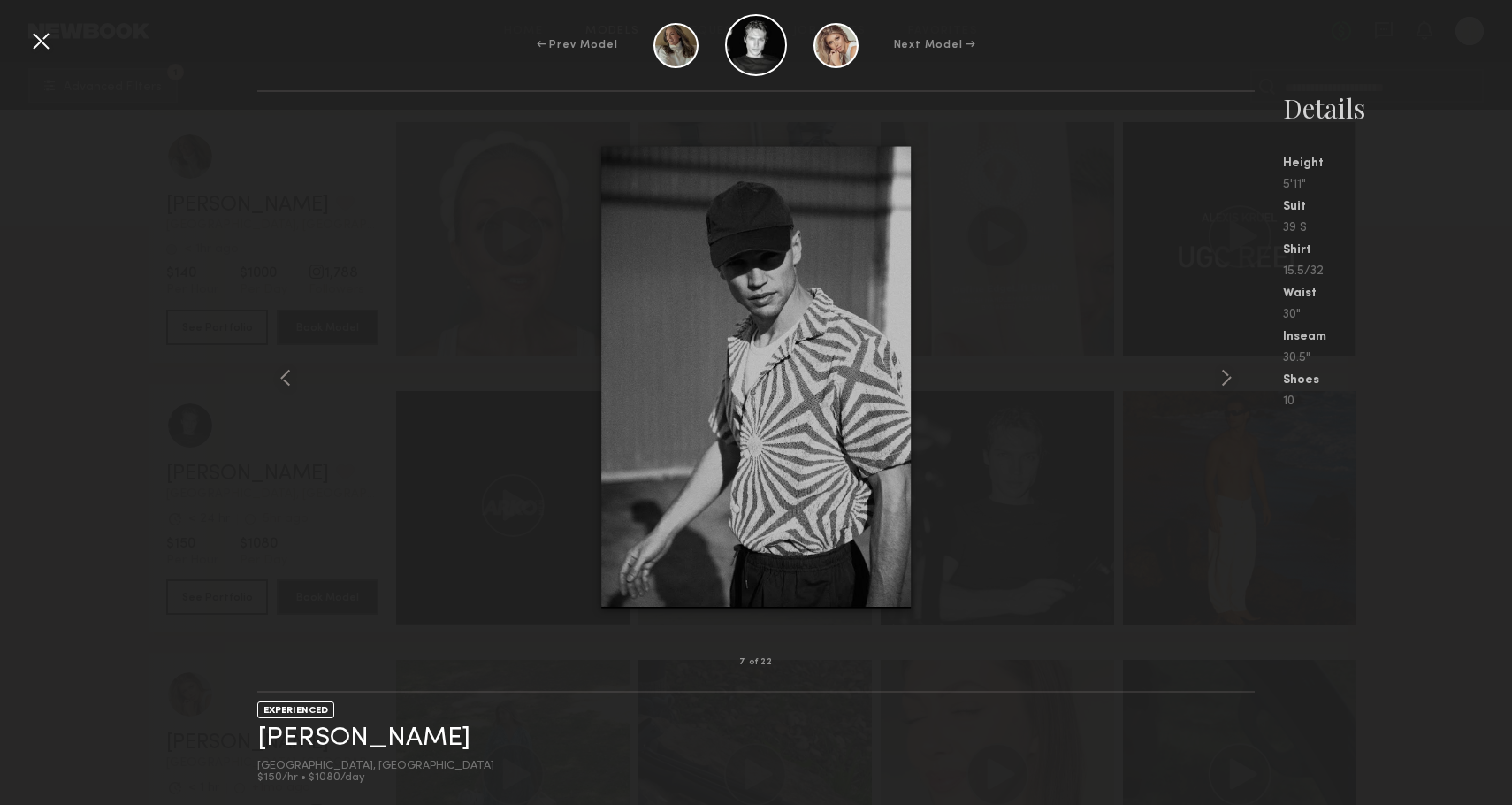
click at [61, 468] on div "7 of 22 EXPERIENCED [PERSON_NAME] [GEOGRAPHIC_DATA], [GEOGRAPHIC_DATA] $150/hr …" at bounding box center [756, 447] width 1512 height 715
click at [34, 60] on div "← Prev Model Next Model →" at bounding box center [756, 44] width 1512 height 62
click at [35, 47] on div at bounding box center [40, 40] width 28 height 29
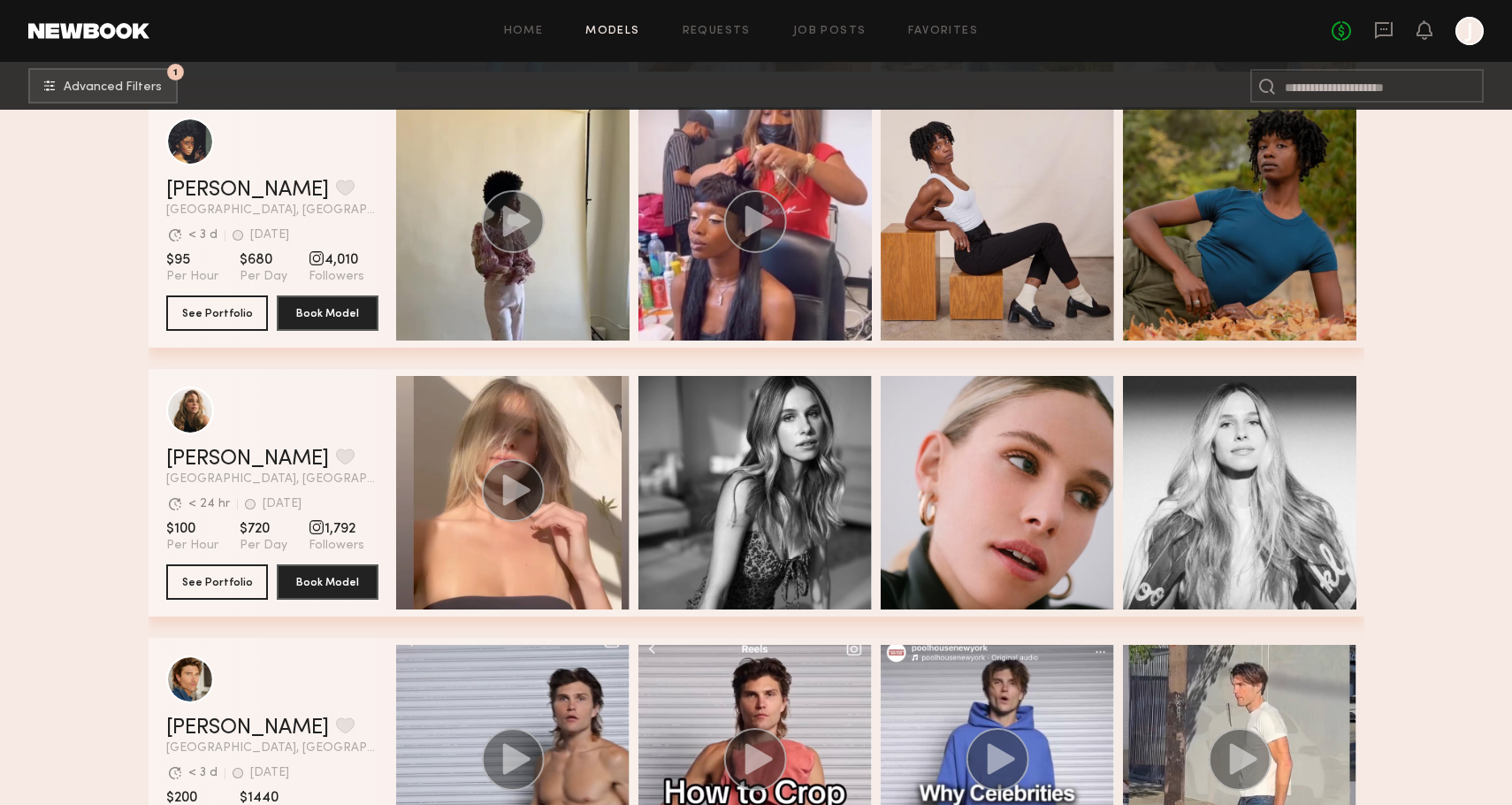
scroll to position [84997, 0]
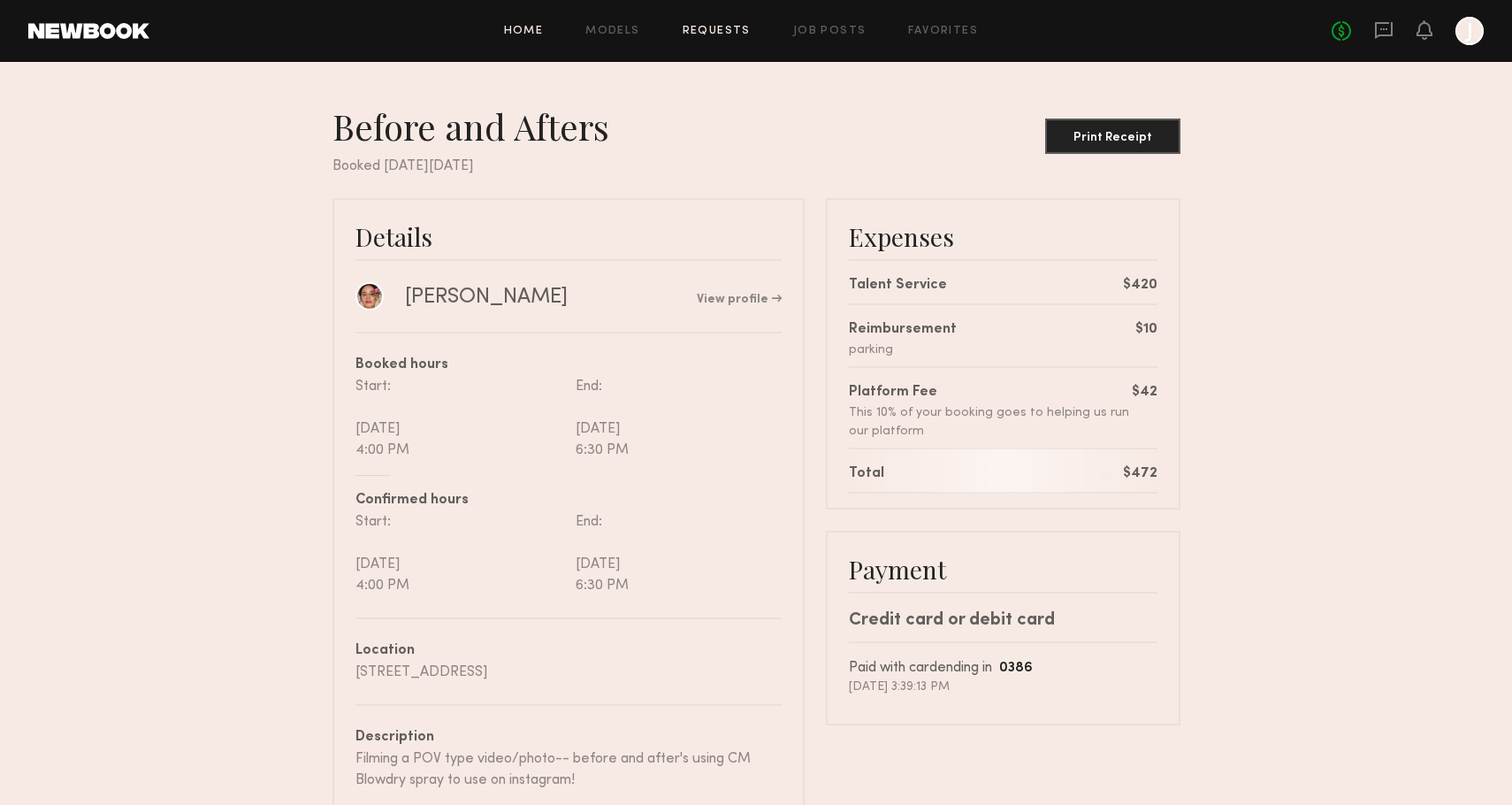
click at [534, 32] on link "Home" at bounding box center [524, 31] width 39 height 12
click at [533, 29] on link "Home" at bounding box center [524, 31] width 39 height 12
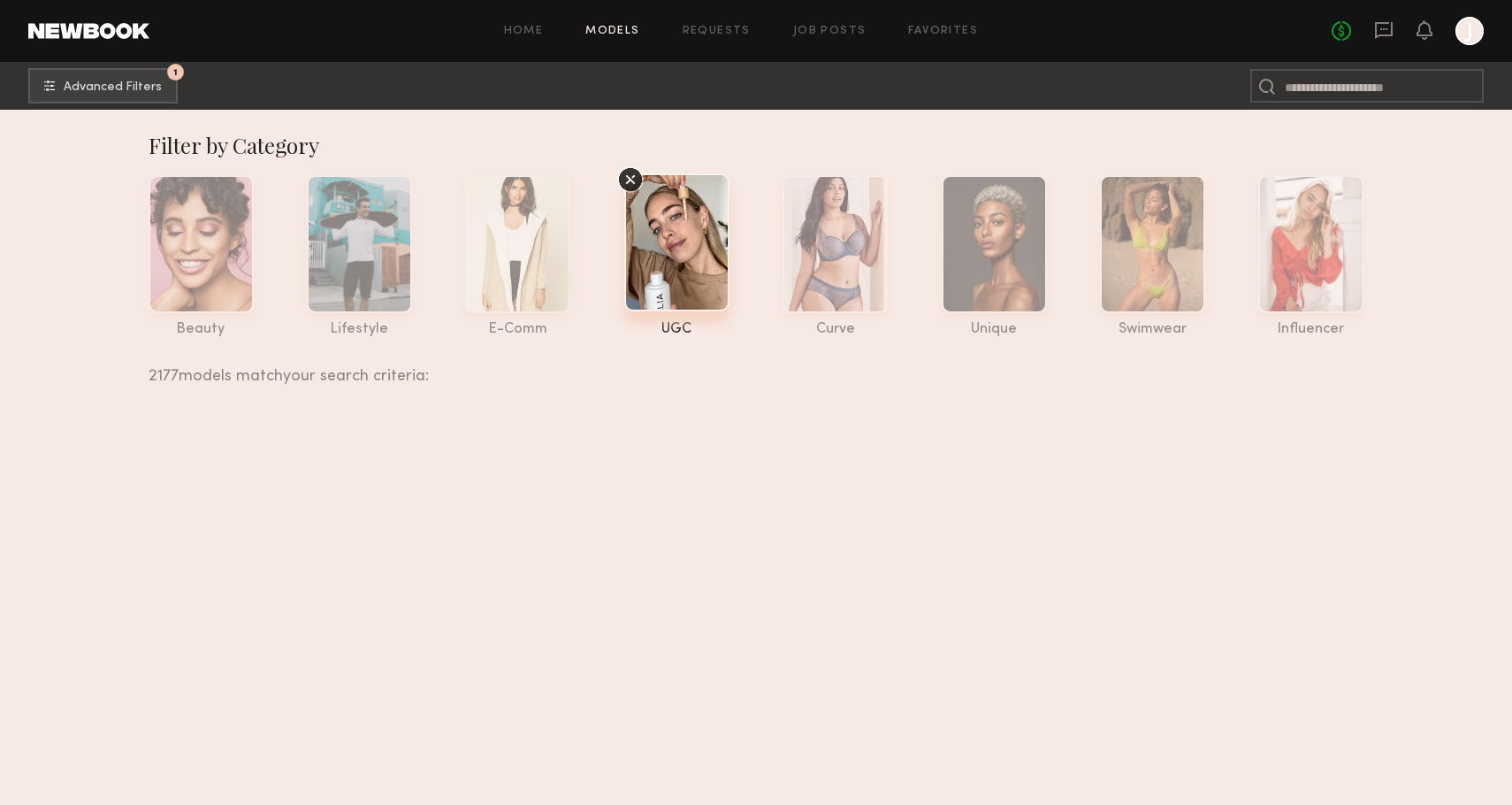
scroll to position [84997, 0]
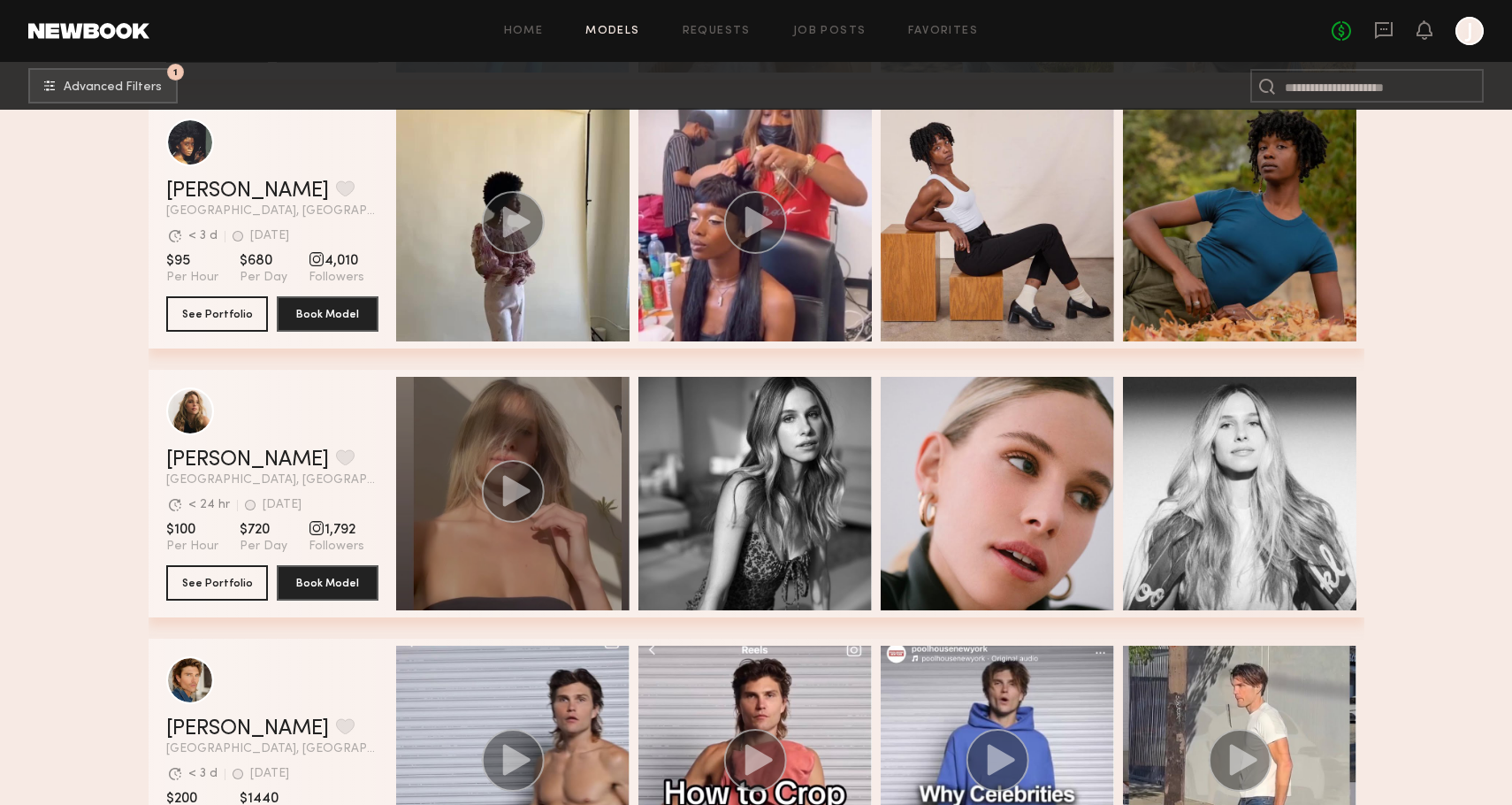
click at [528, 506] on circle "grid" at bounding box center [512, 491] width 63 height 63
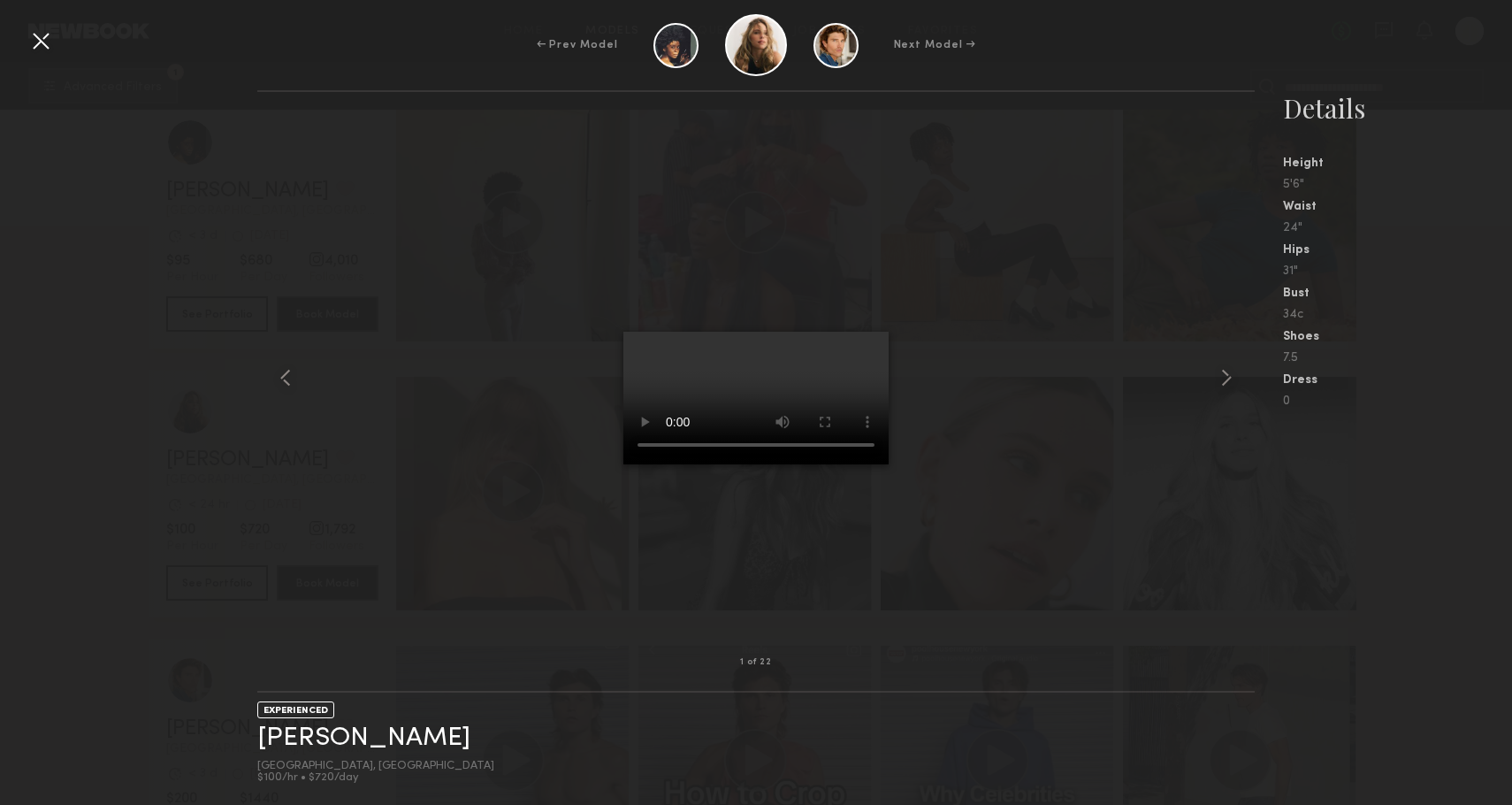
click at [49, 46] on div at bounding box center [40, 40] width 28 height 29
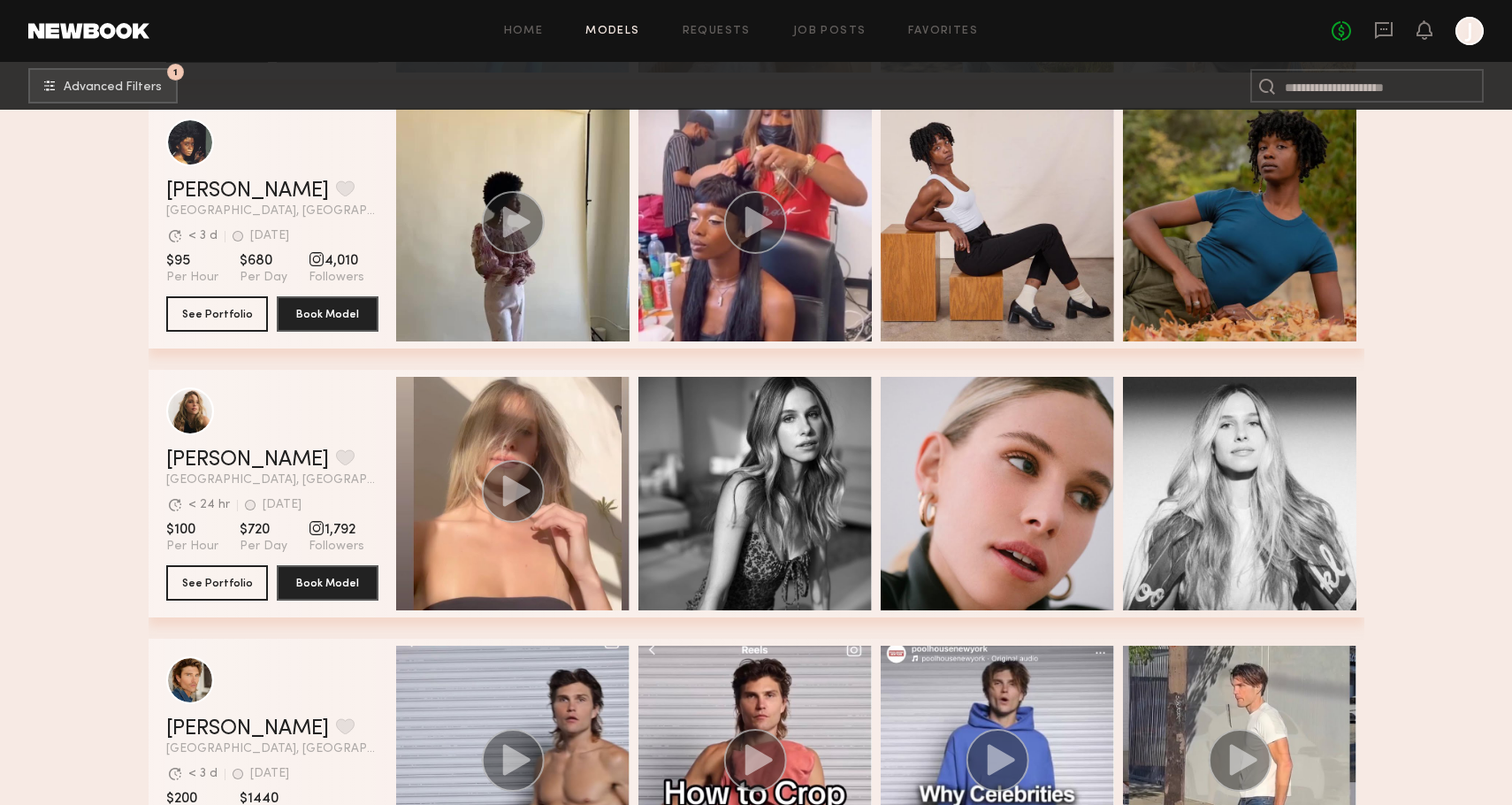
scroll to position [85260, 0]
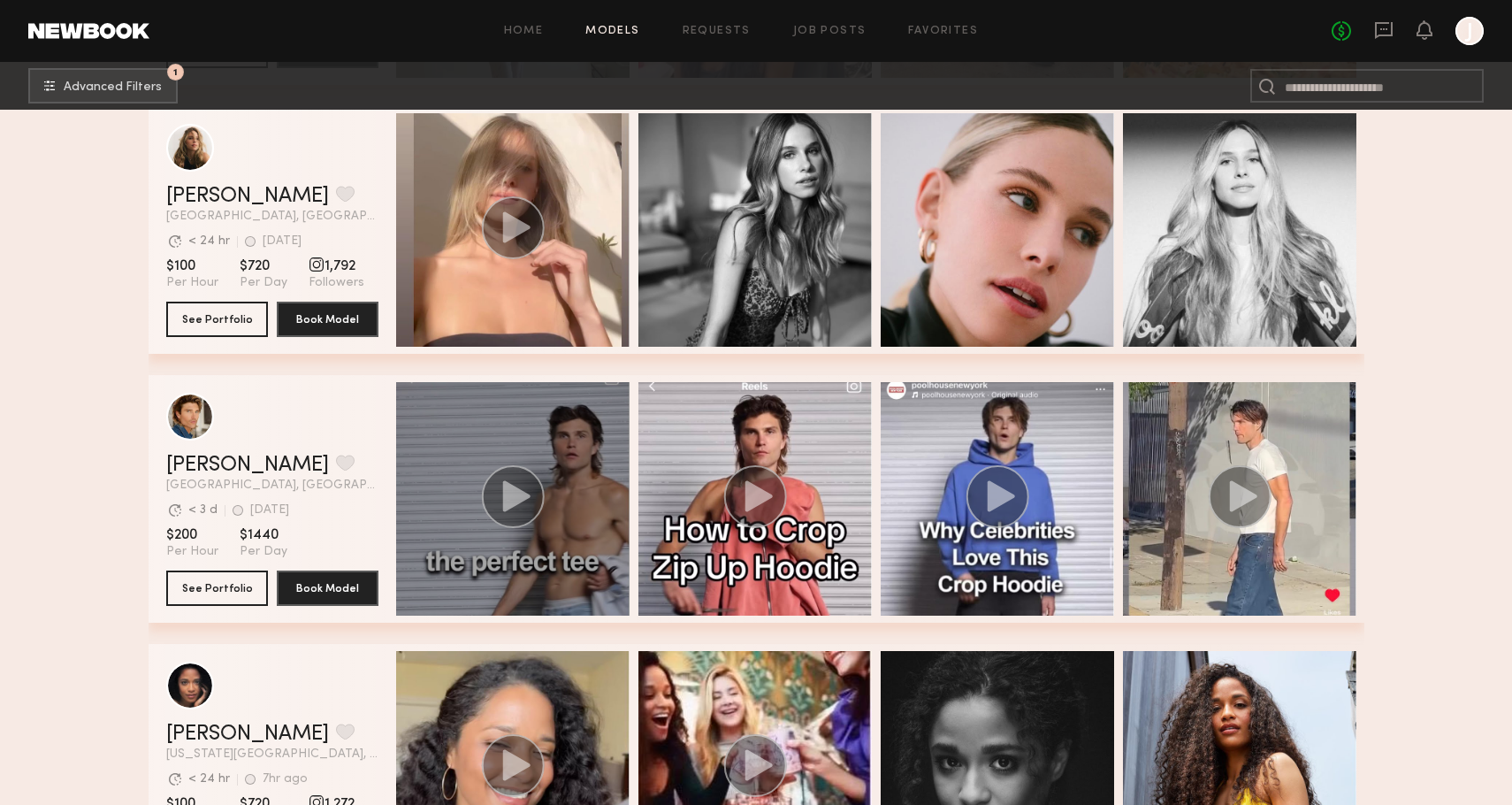
click at [507, 493] on icon "grid" at bounding box center [516, 495] width 28 height 30
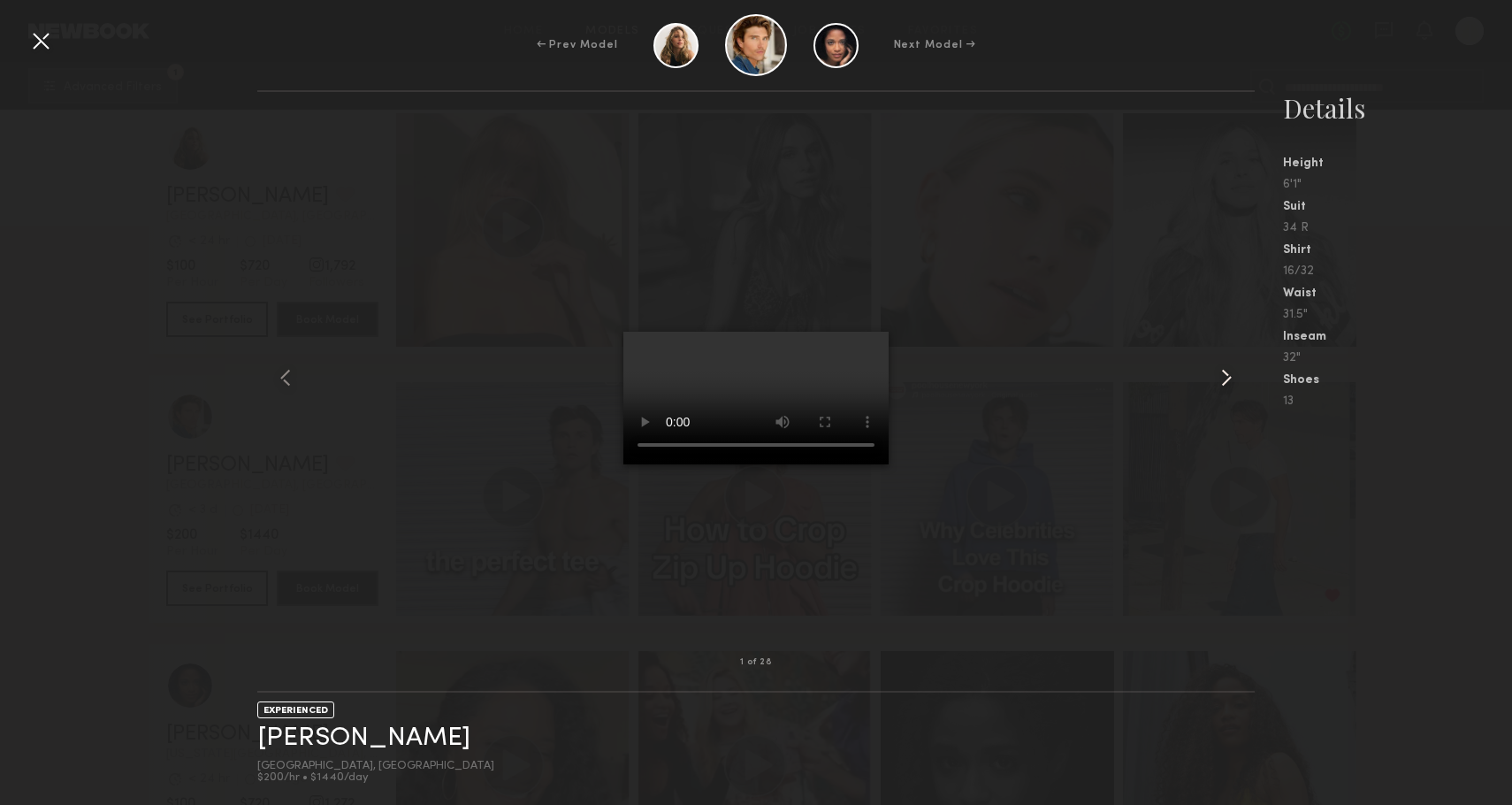
click at [1228, 374] on common-icon at bounding box center [1226, 377] width 28 height 29
click at [123, 321] on div "3 of 28 EXPERIENCED Daniel L. Los Angeles, CA $200/hr • $1440/day Details Heigh…" at bounding box center [756, 447] width 1512 height 715
click at [42, 43] on div at bounding box center [40, 40] width 28 height 29
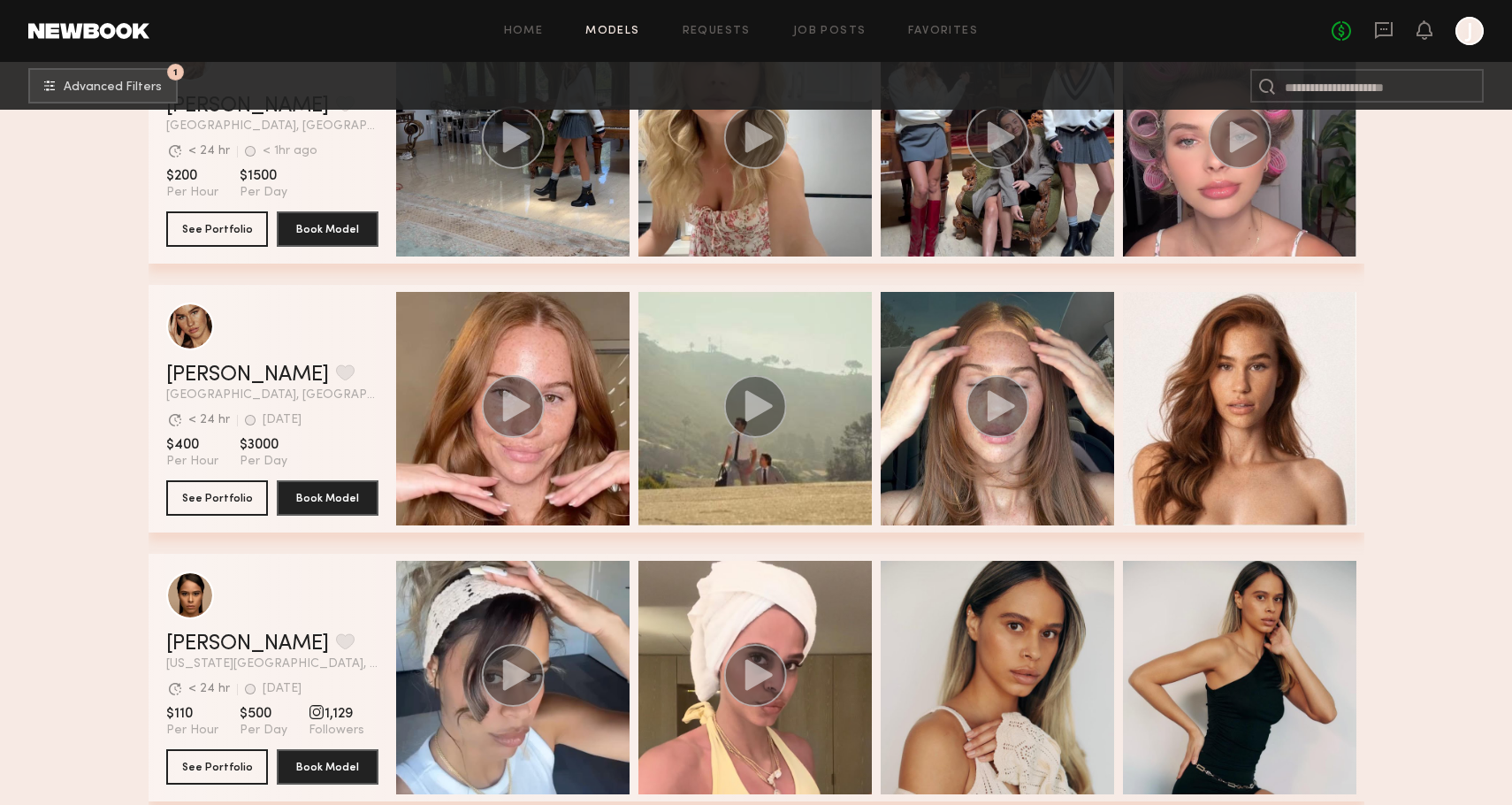
scroll to position [88605, 0]
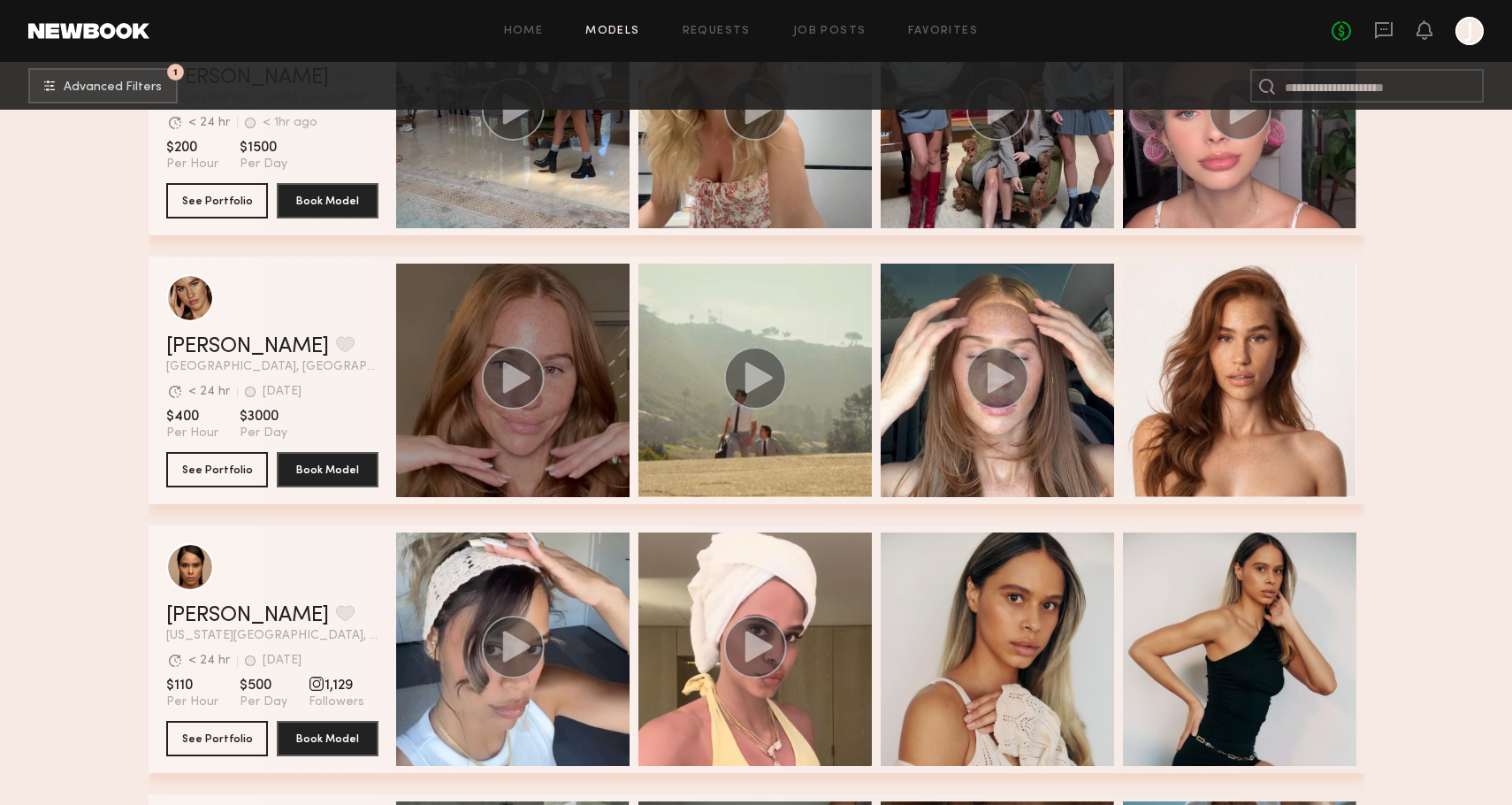
click at [528, 389] on circle "grid" at bounding box center [512, 378] width 63 height 63
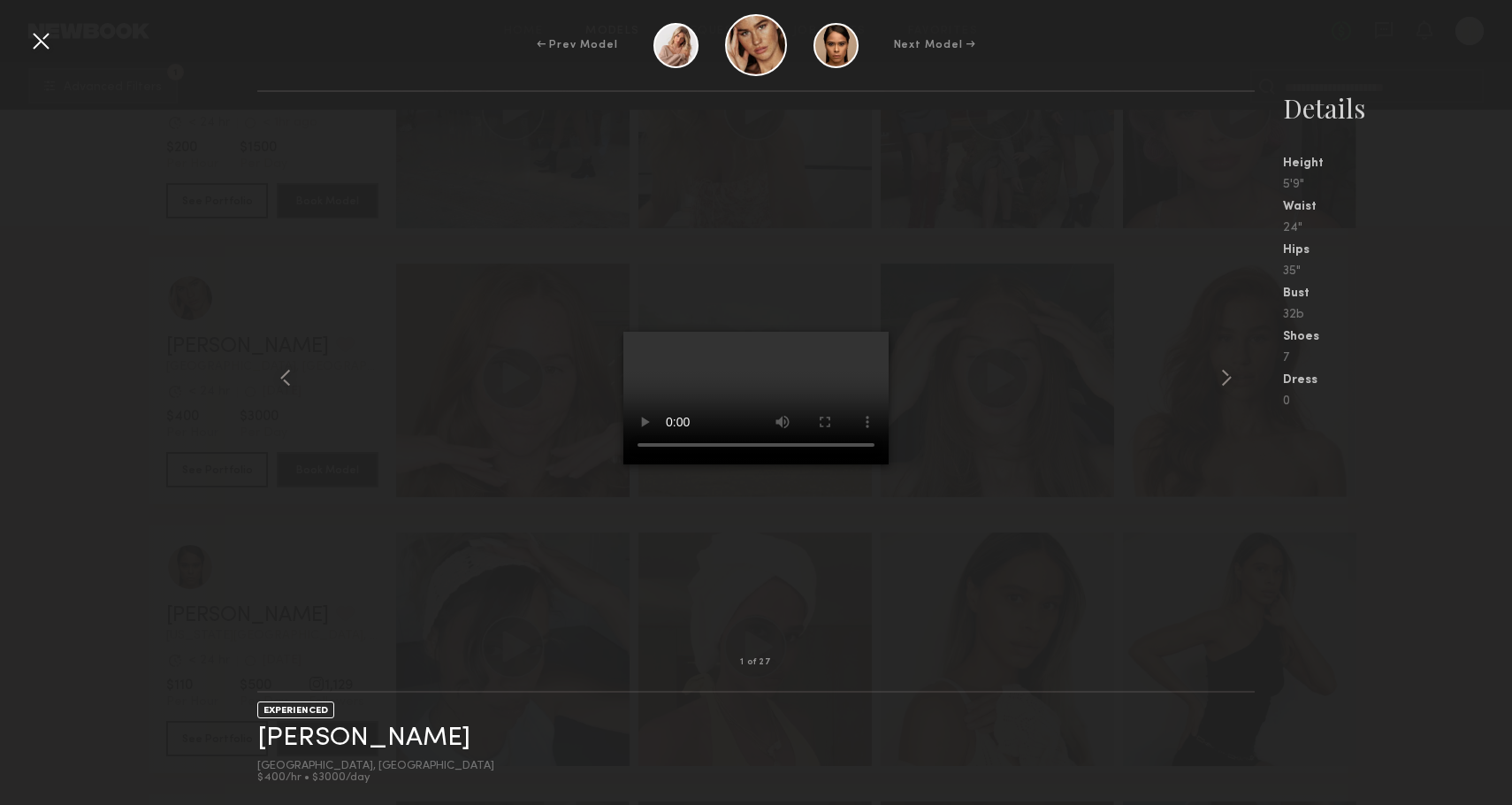
click at [39, 42] on div at bounding box center [40, 40] width 28 height 29
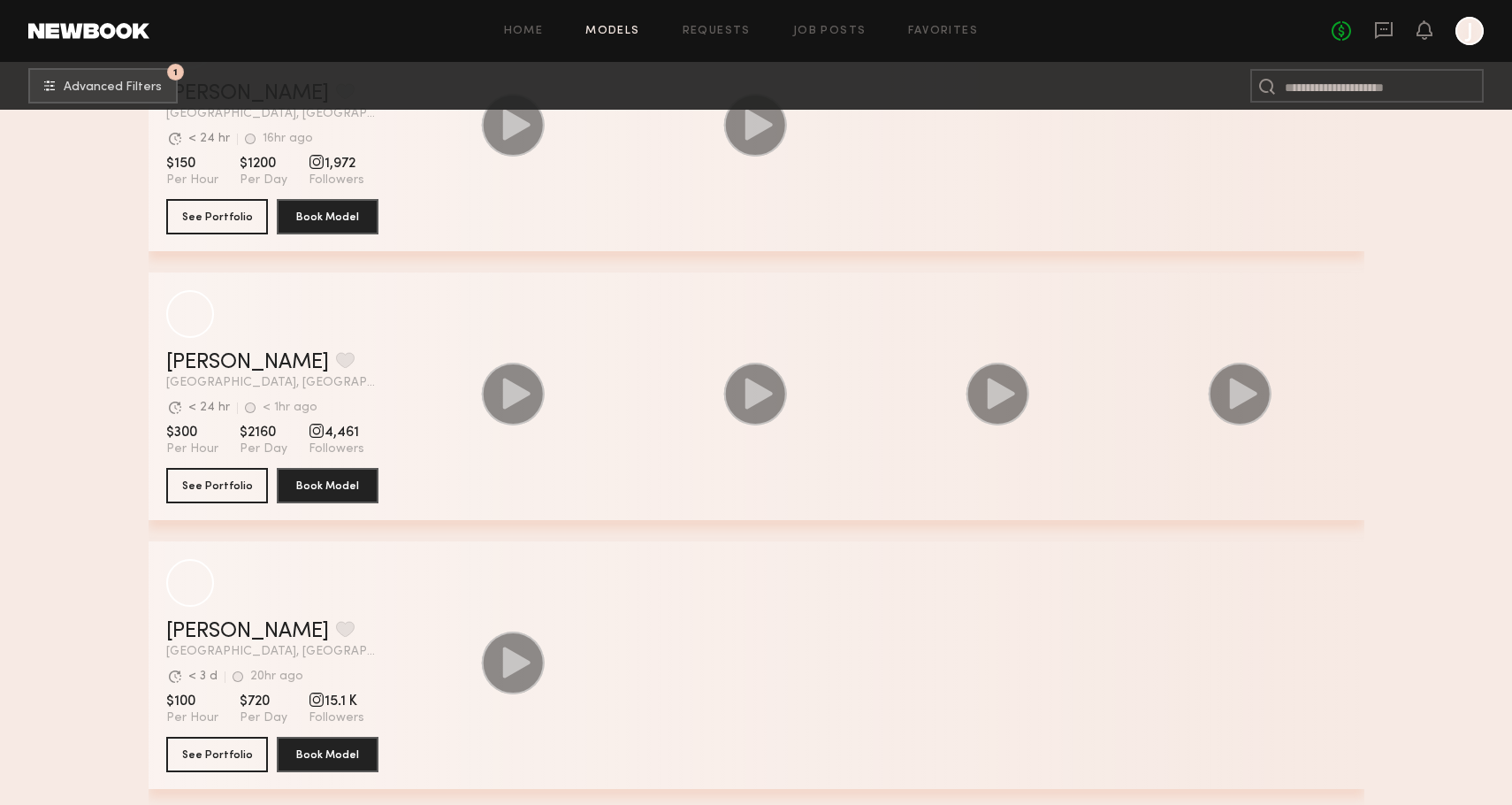
scroll to position [93414, 0]
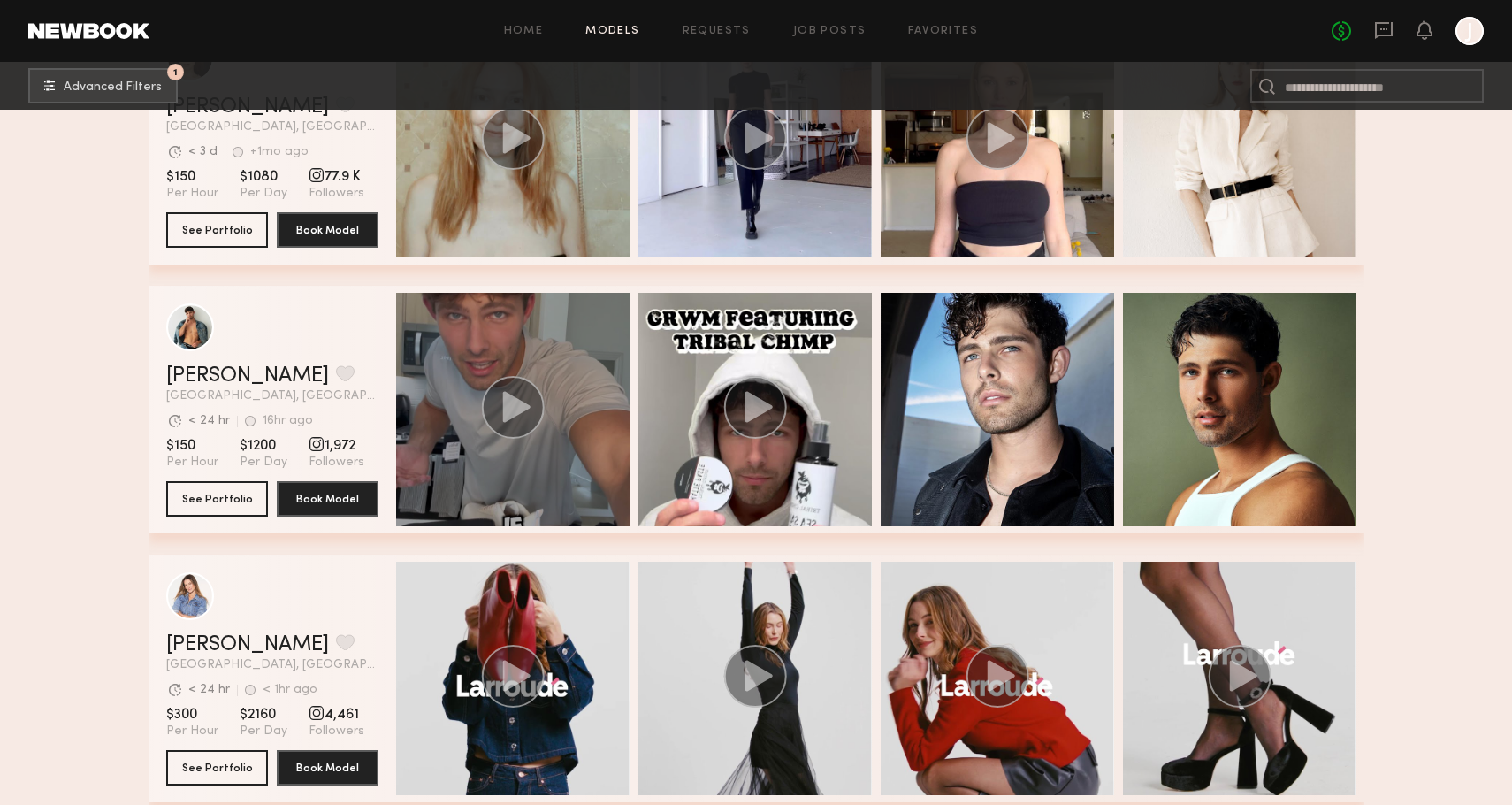
click at [511, 408] on icon "grid" at bounding box center [516, 406] width 28 height 30
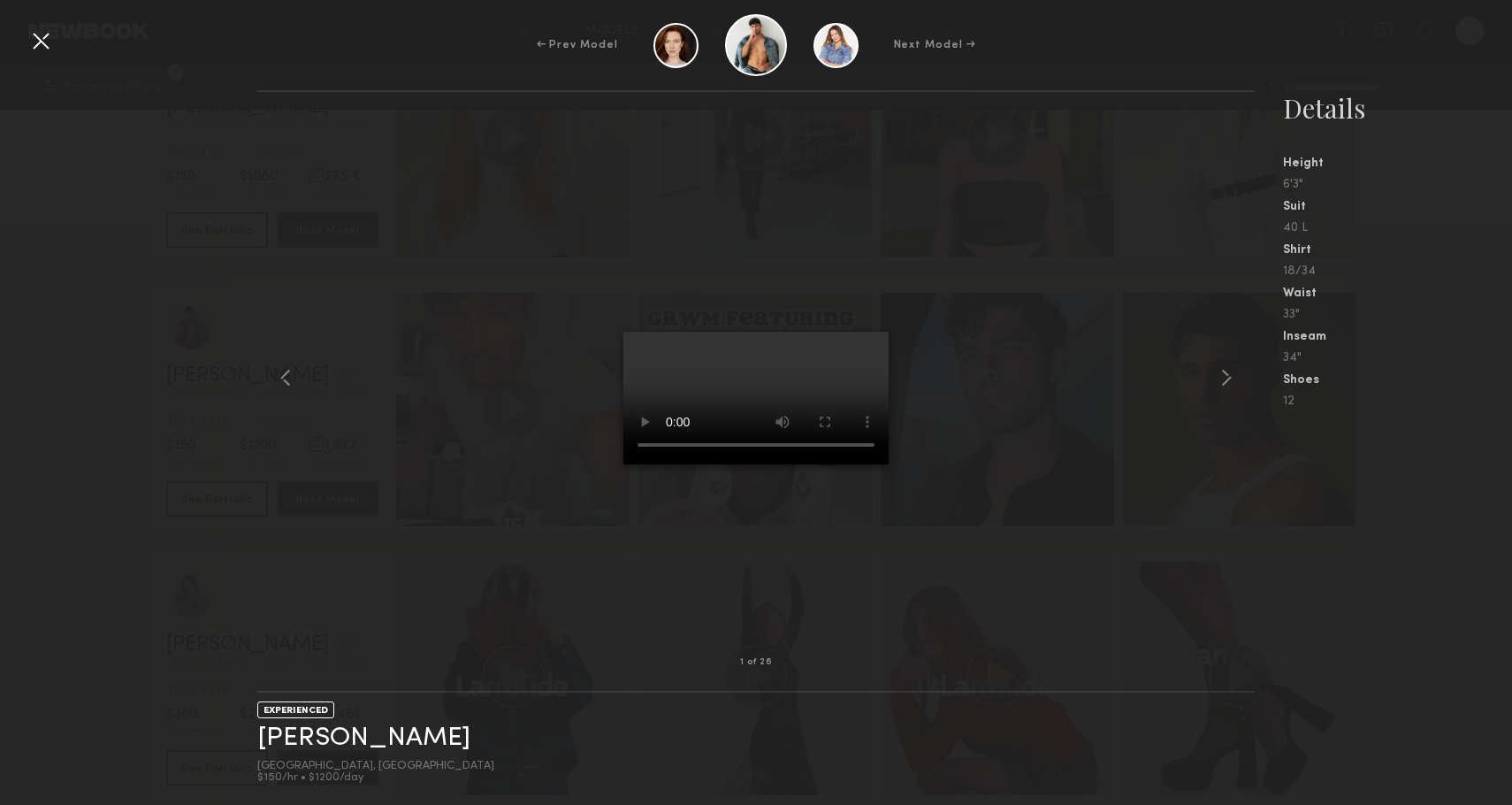
click at [39, 43] on div at bounding box center [40, 40] width 28 height 29
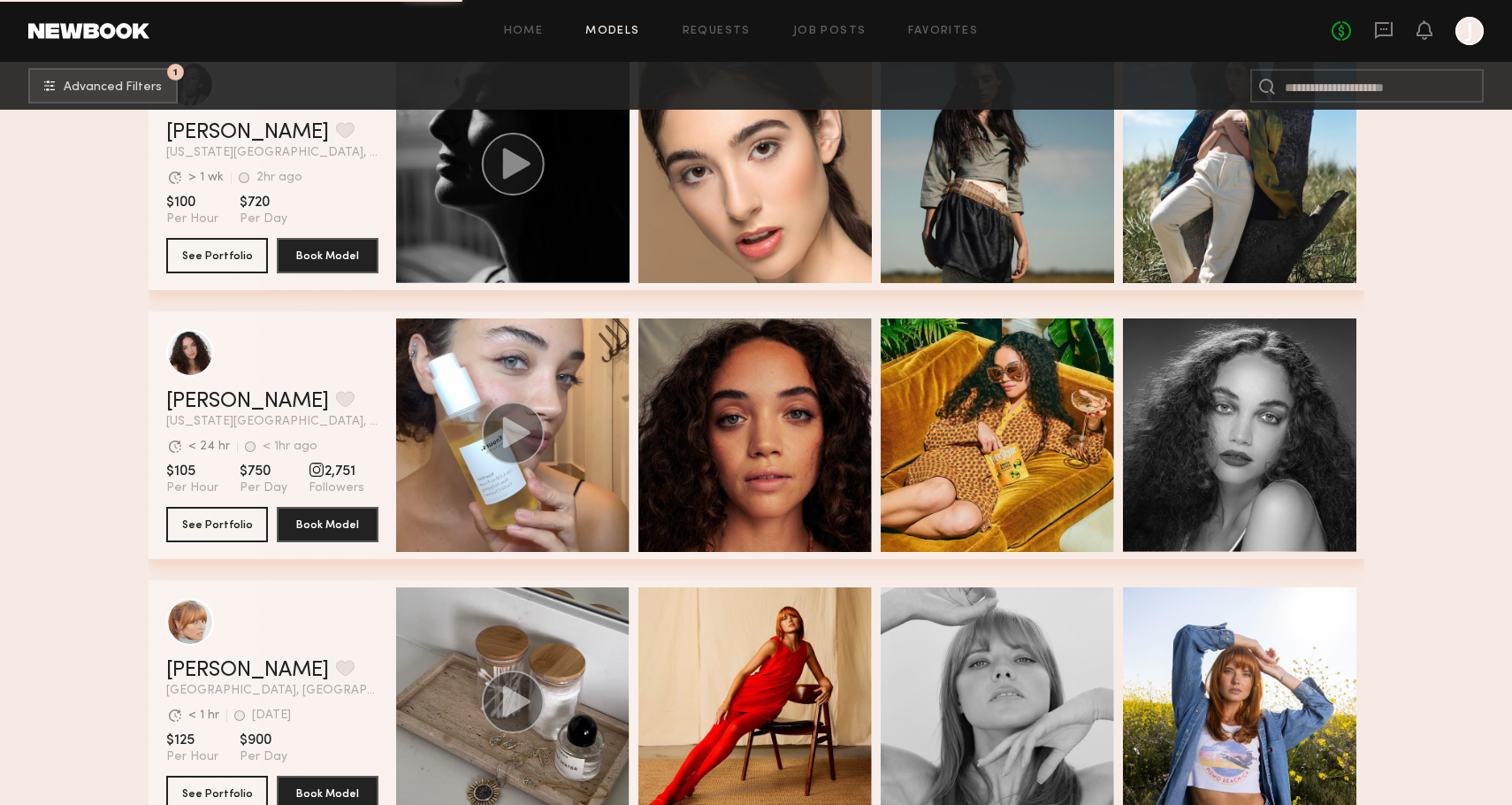
scroll to position [106114, 0]
